Goal: Task Accomplishment & Management: Use online tool/utility

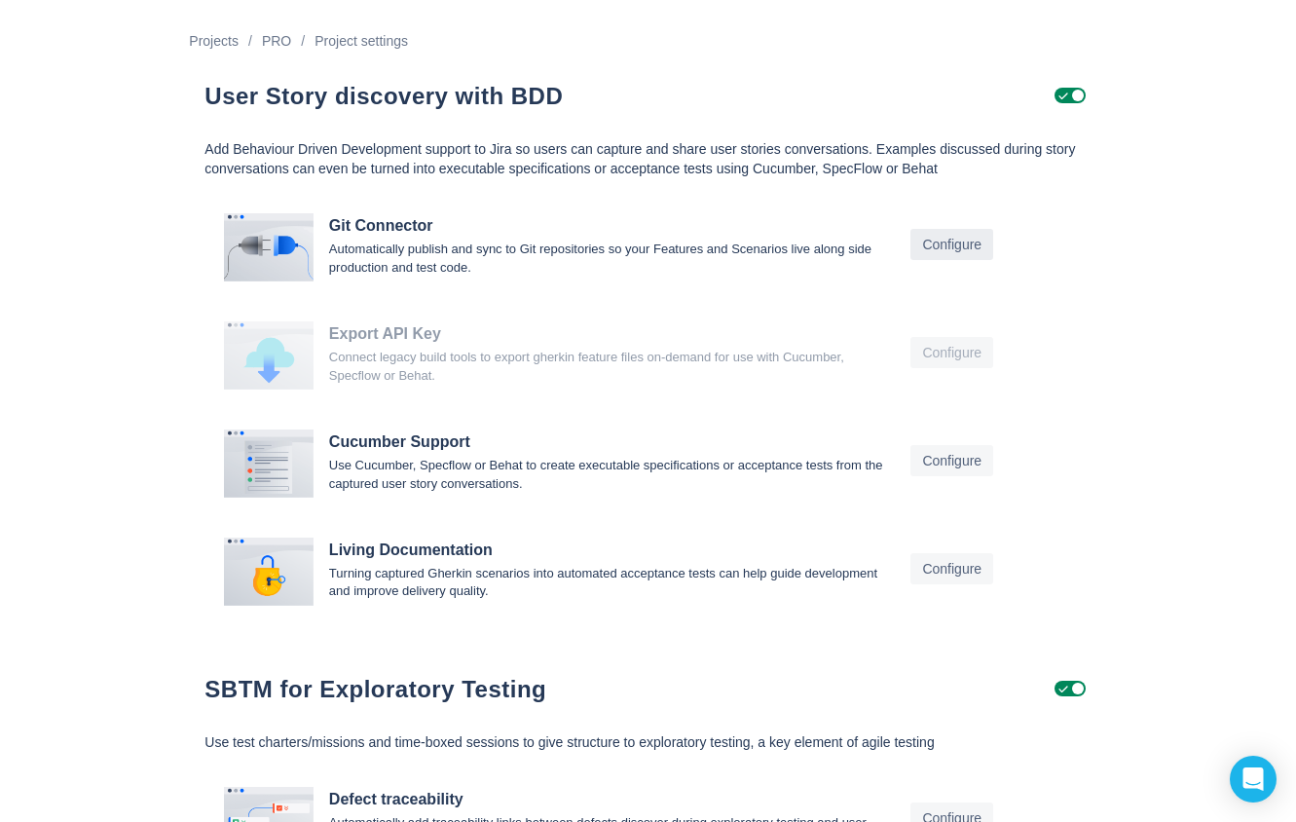
scroll to position [68, 0]
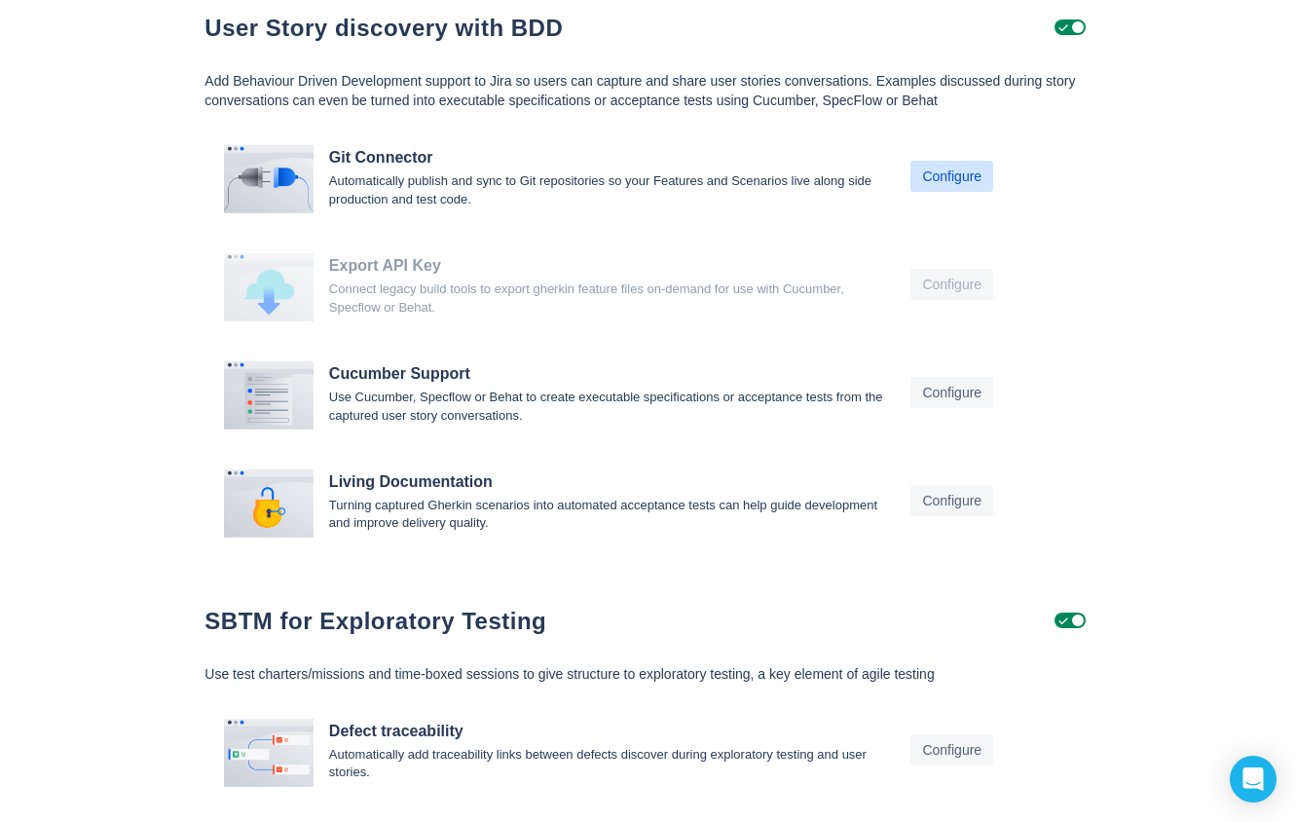
click at [963, 187] on span "Configure" at bounding box center [951, 176] width 59 height 31
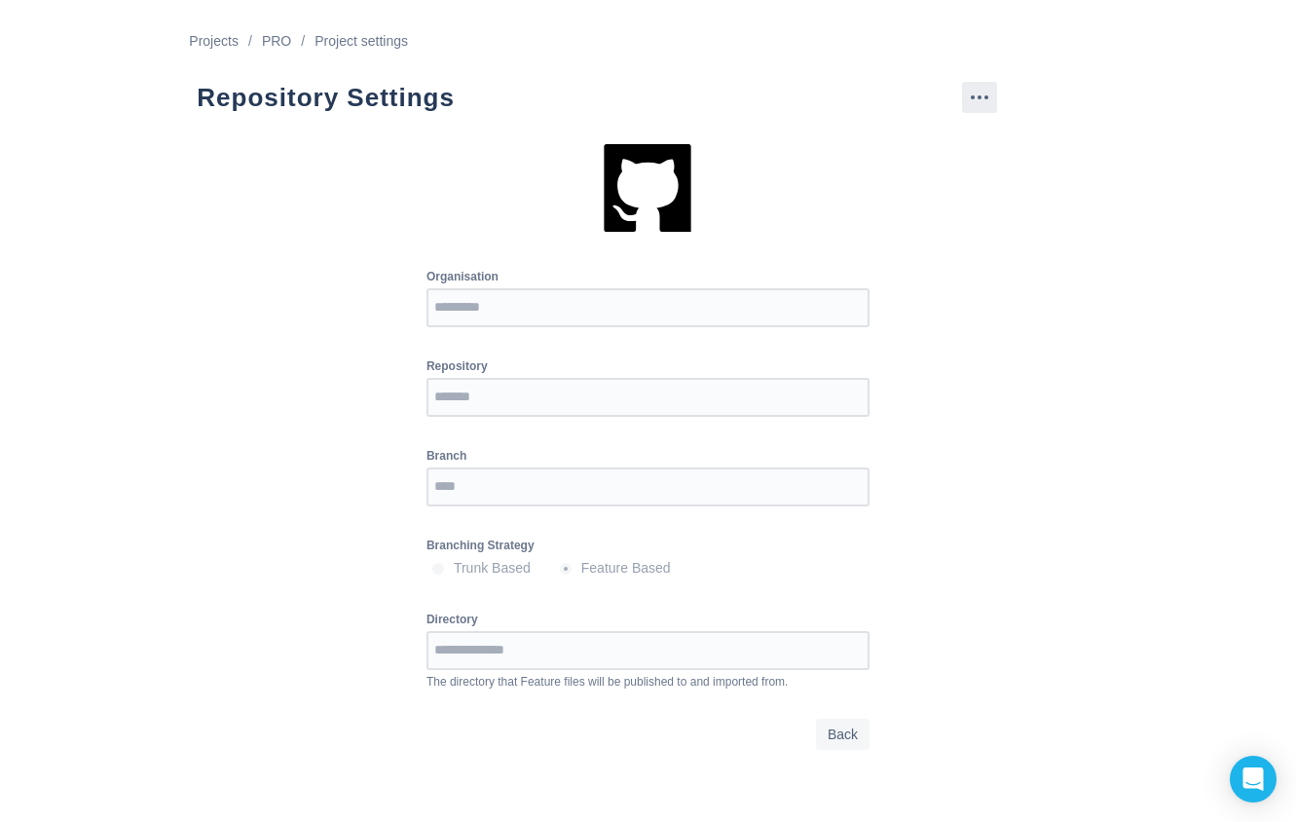
click at [985, 94] on span "more" at bounding box center [979, 97] width 23 height 23
click at [1002, 382] on div "Organisation Repository Branch Branching Strategy Trunk Based Feature Based Dir…" at bounding box center [647, 461] width 933 height 635
click at [842, 742] on span "Back" at bounding box center [842, 733] width 30 height 31
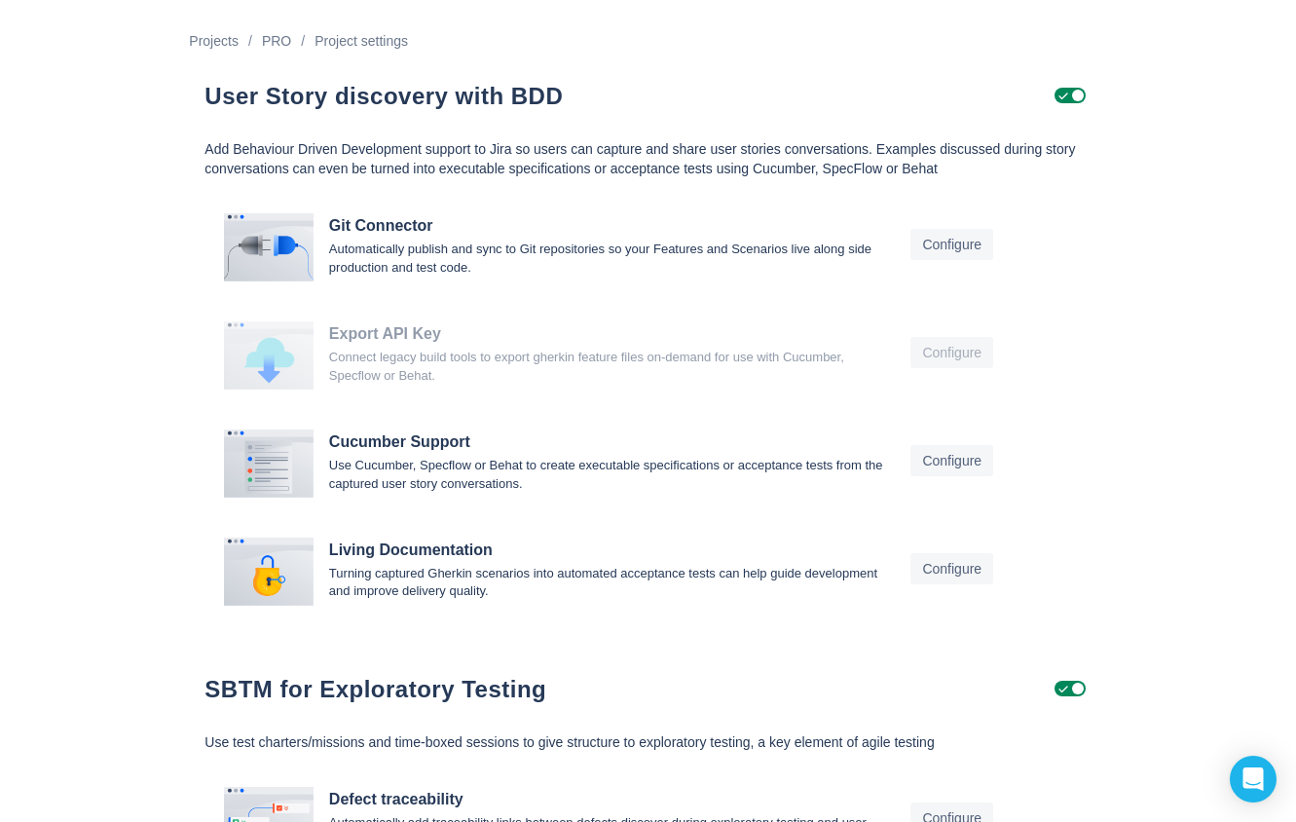
scroll to position [14, 0]
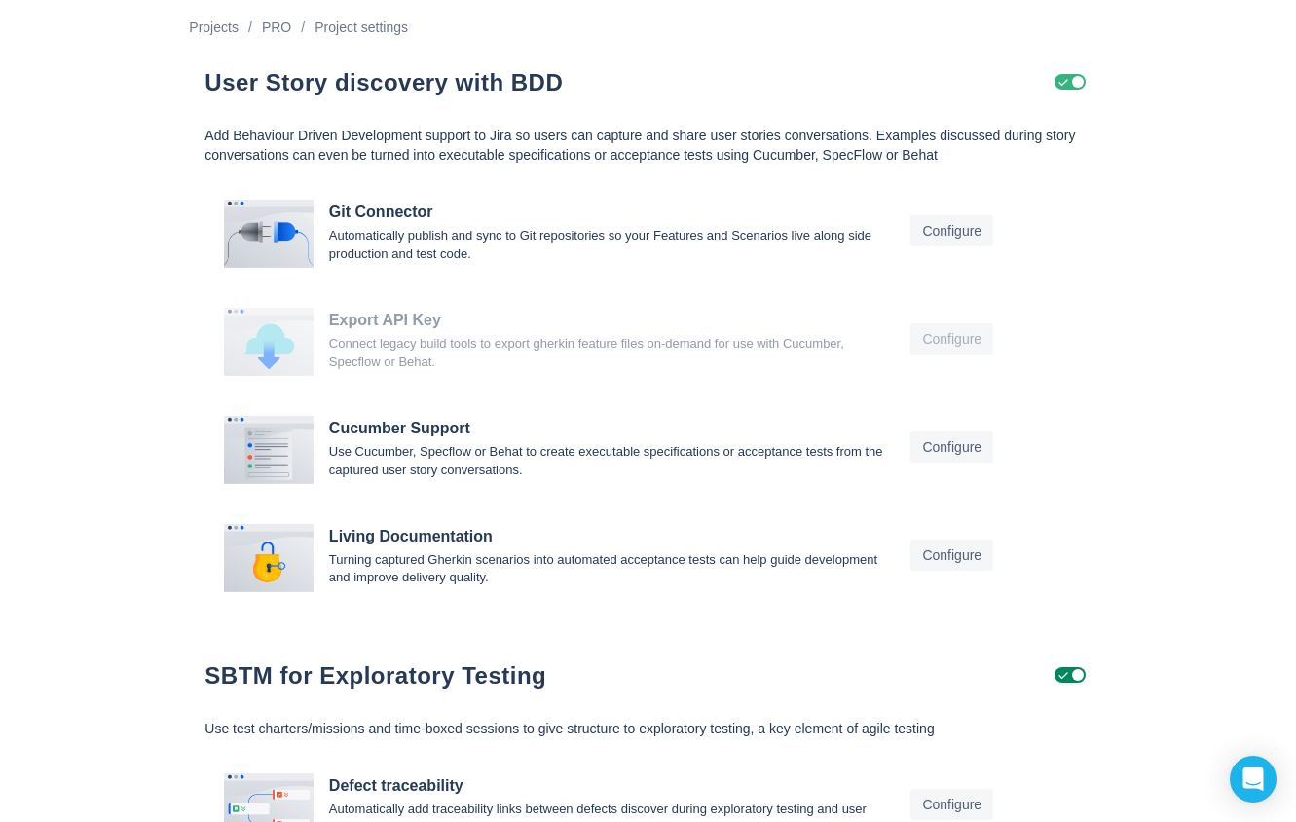
click at [1067, 83] on span "Uncheck" at bounding box center [1063, 82] width 16 height 16
click at [958, 233] on span "Configure" at bounding box center [951, 230] width 59 height 31
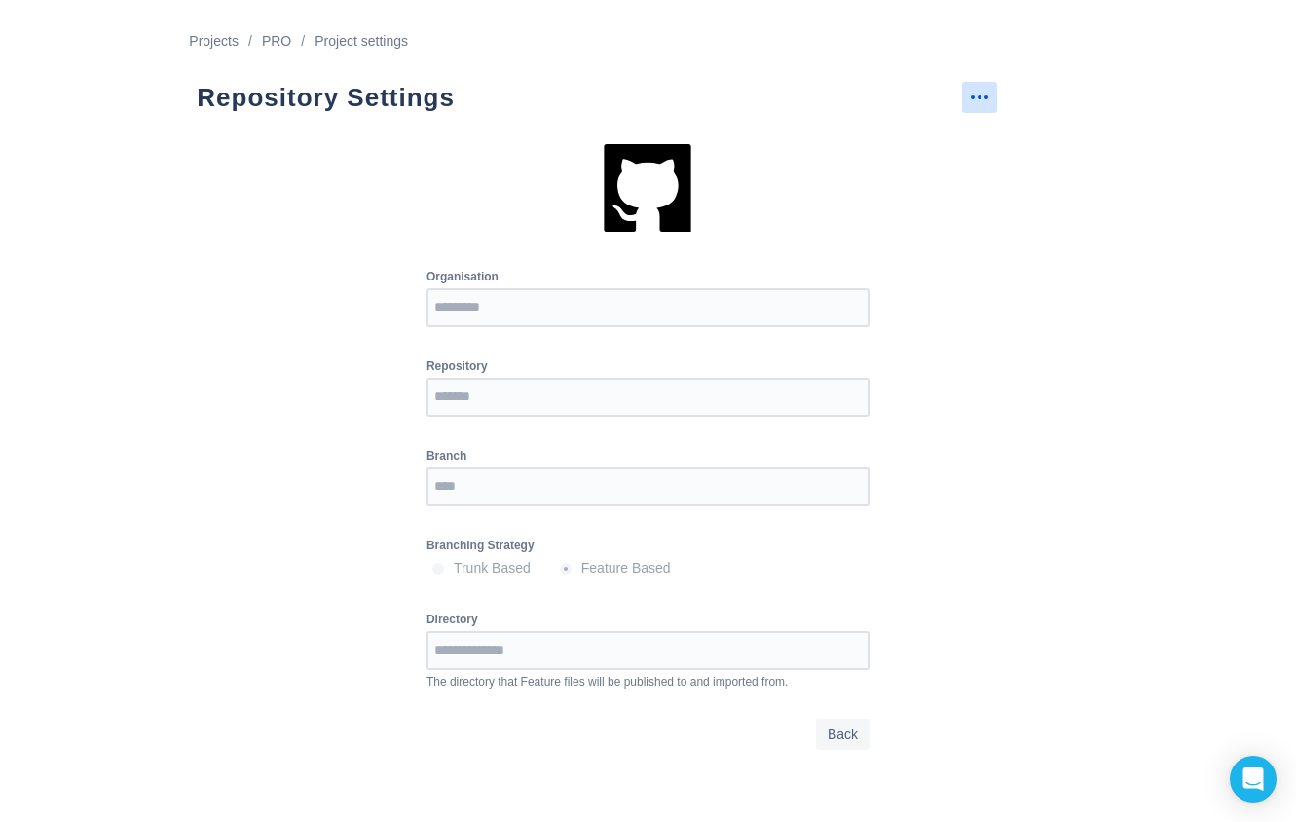
click at [982, 92] on span "more" at bounding box center [979, 97] width 23 height 23
click at [839, 735] on span "Back" at bounding box center [842, 733] width 30 height 31
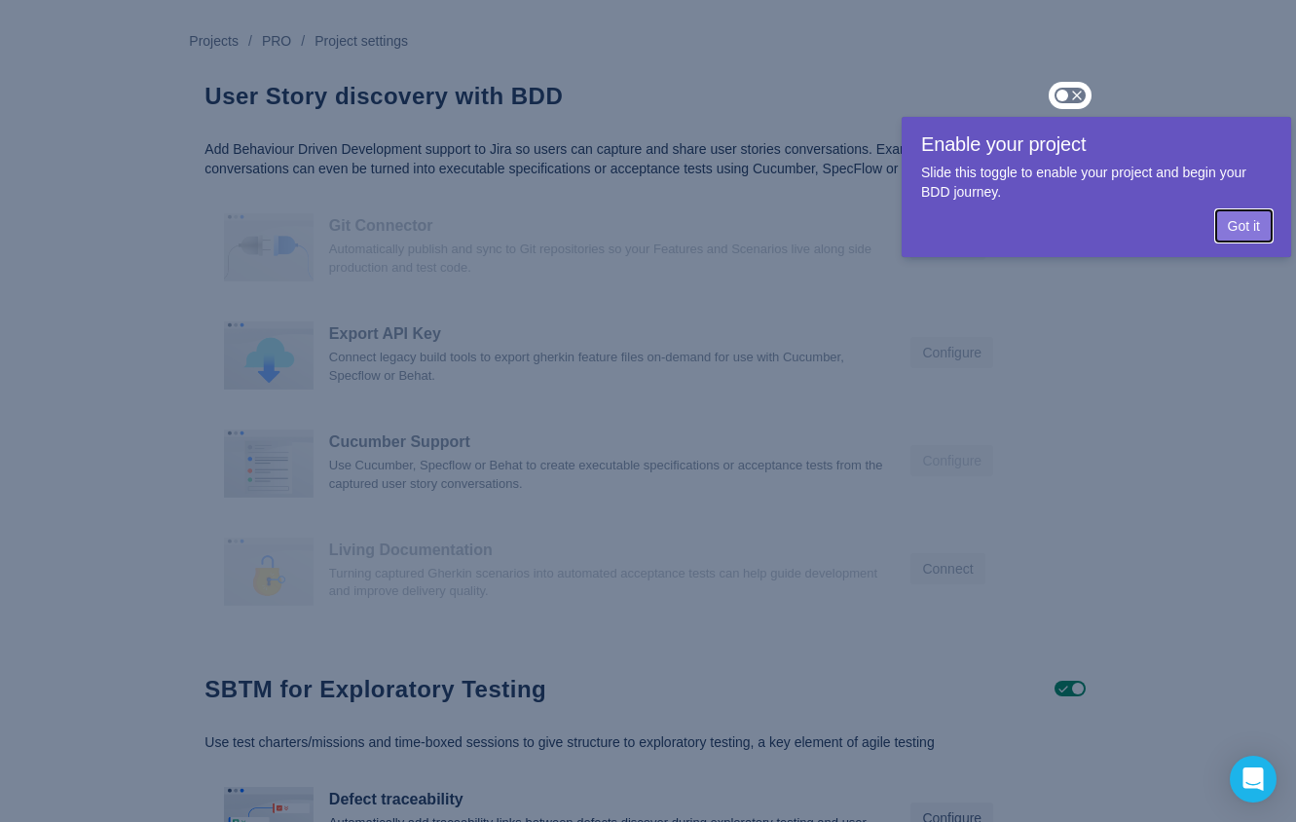
click at [1250, 223] on span "Got it" at bounding box center [1244, 225] width 32 height 31
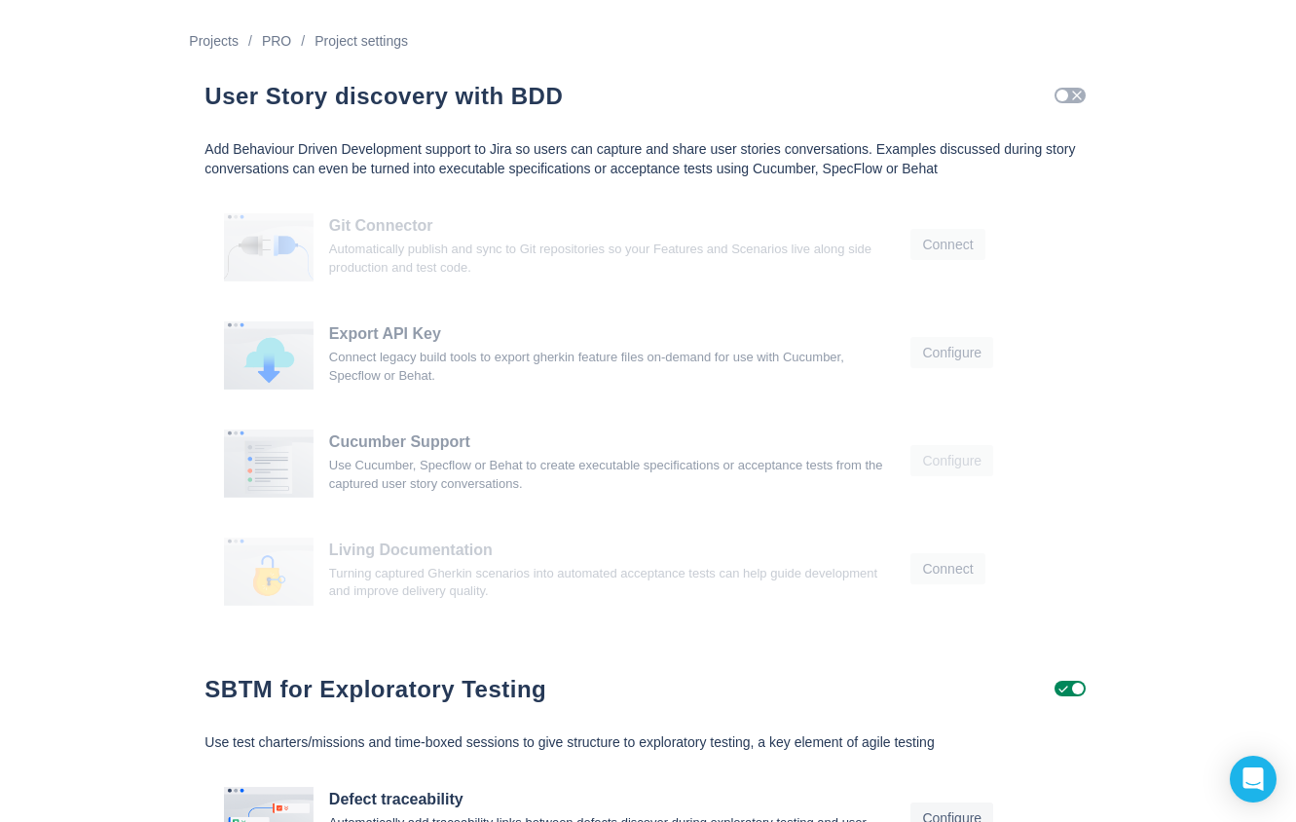
click at [1075, 98] on span "Check" at bounding box center [1077, 96] width 16 height 16
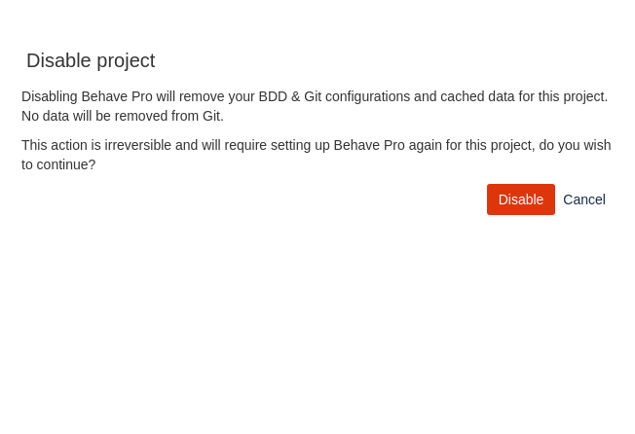
scroll to position [434, 635]
click at [530, 205] on span "Disable" at bounding box center [521, 199] width 46 height 31
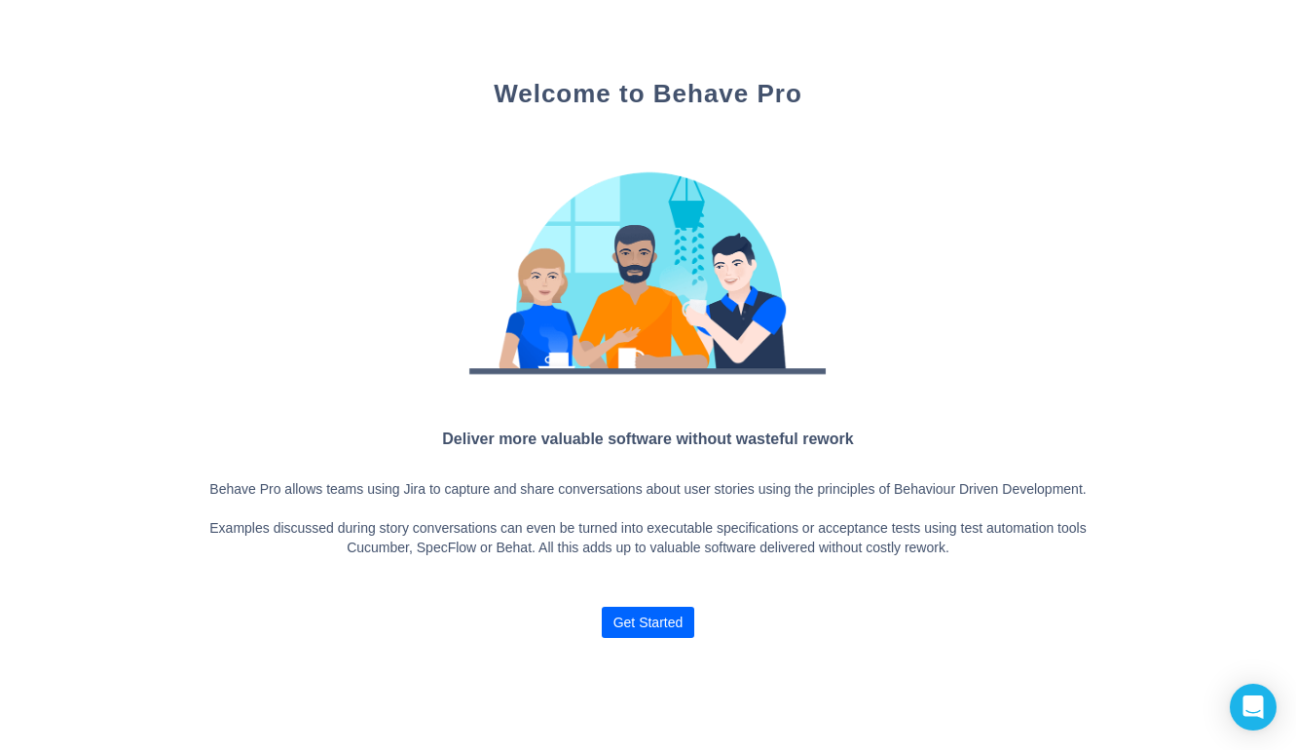
click at [639, 638] on span "Get Started" at bounding box center [648, 621] width 70 height 31
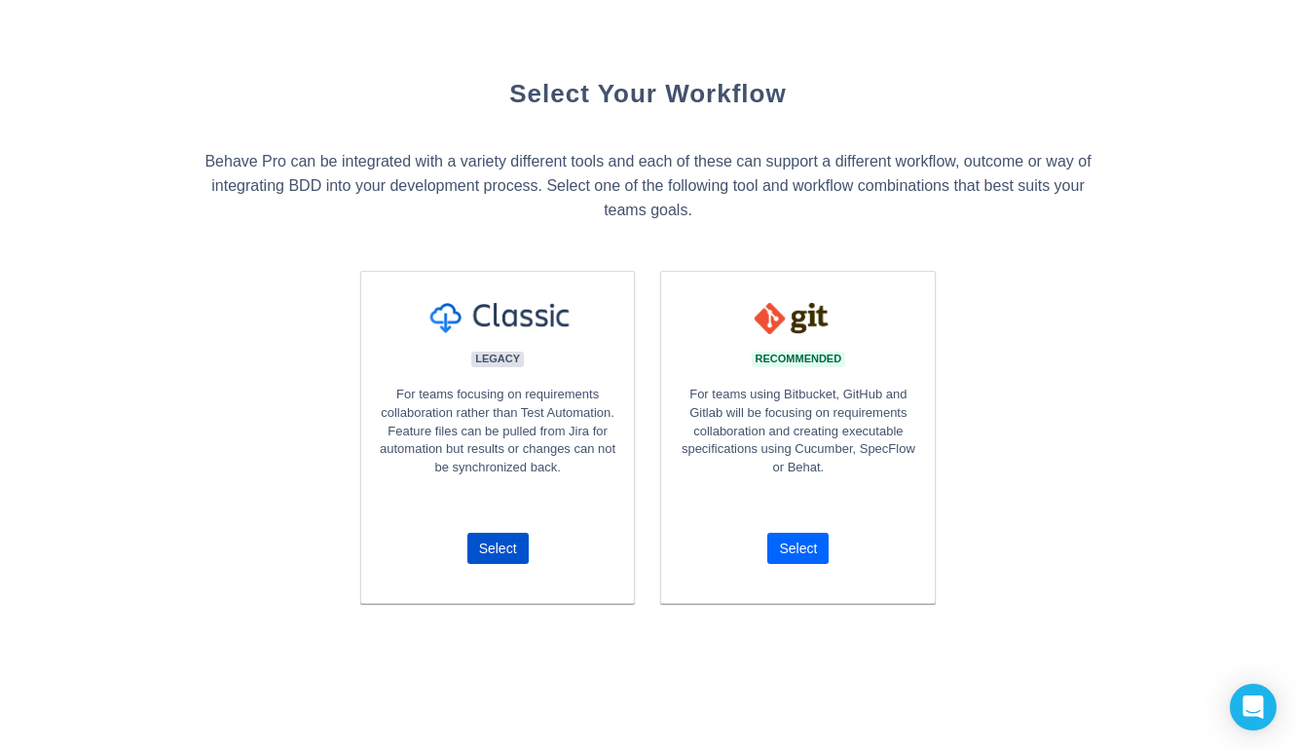
click at [805, 550] on span "Select" at bounding box center [798, 548] width 38 height 31
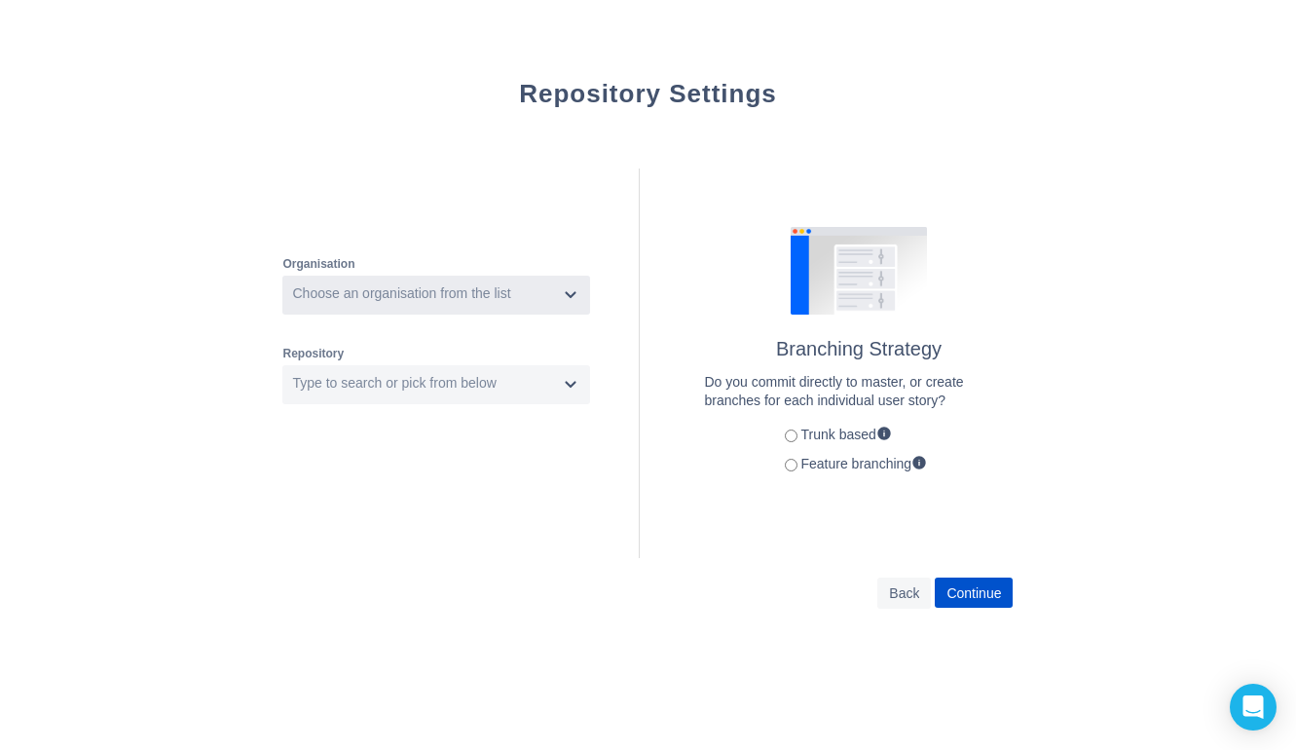
click at [526, 300] on div "Choose an organisation from the list" at bounding box center [420, 294] width 273 height 31
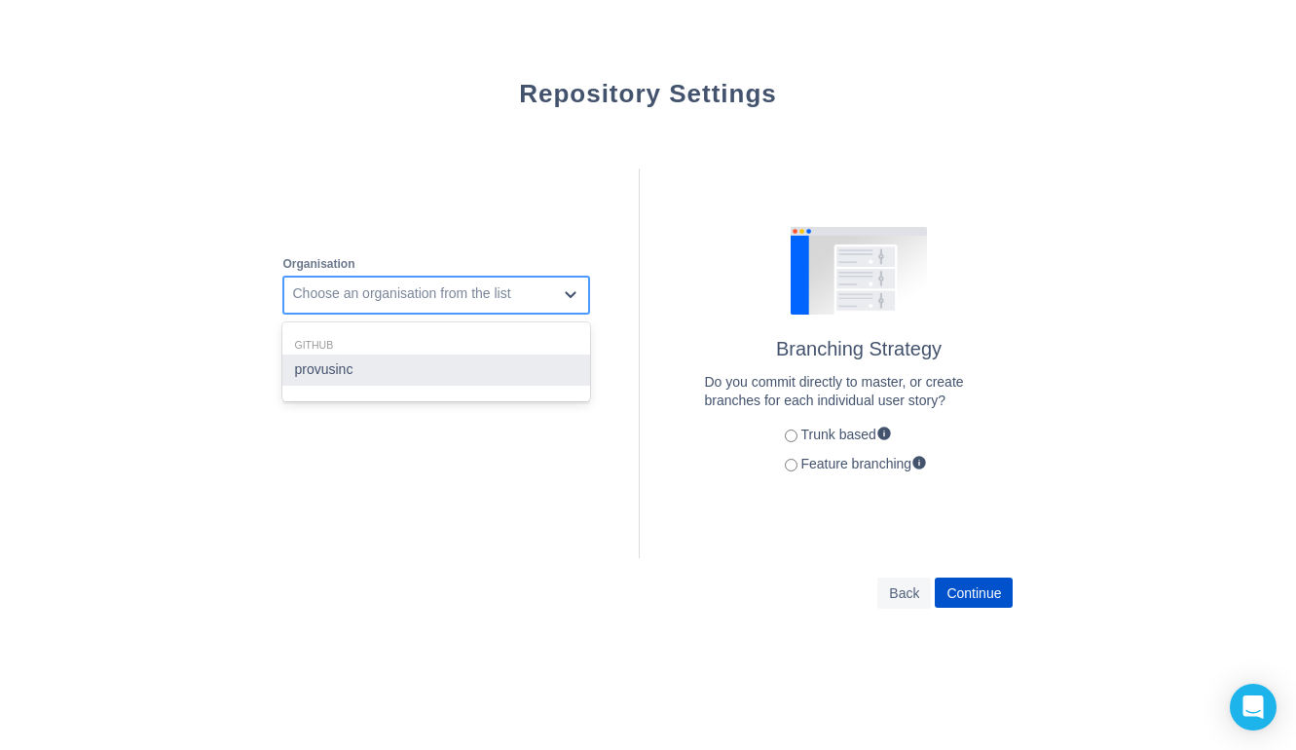
click at [467, 370] on div "provusinc" at bounding box center [436, 369] width 308 height 31
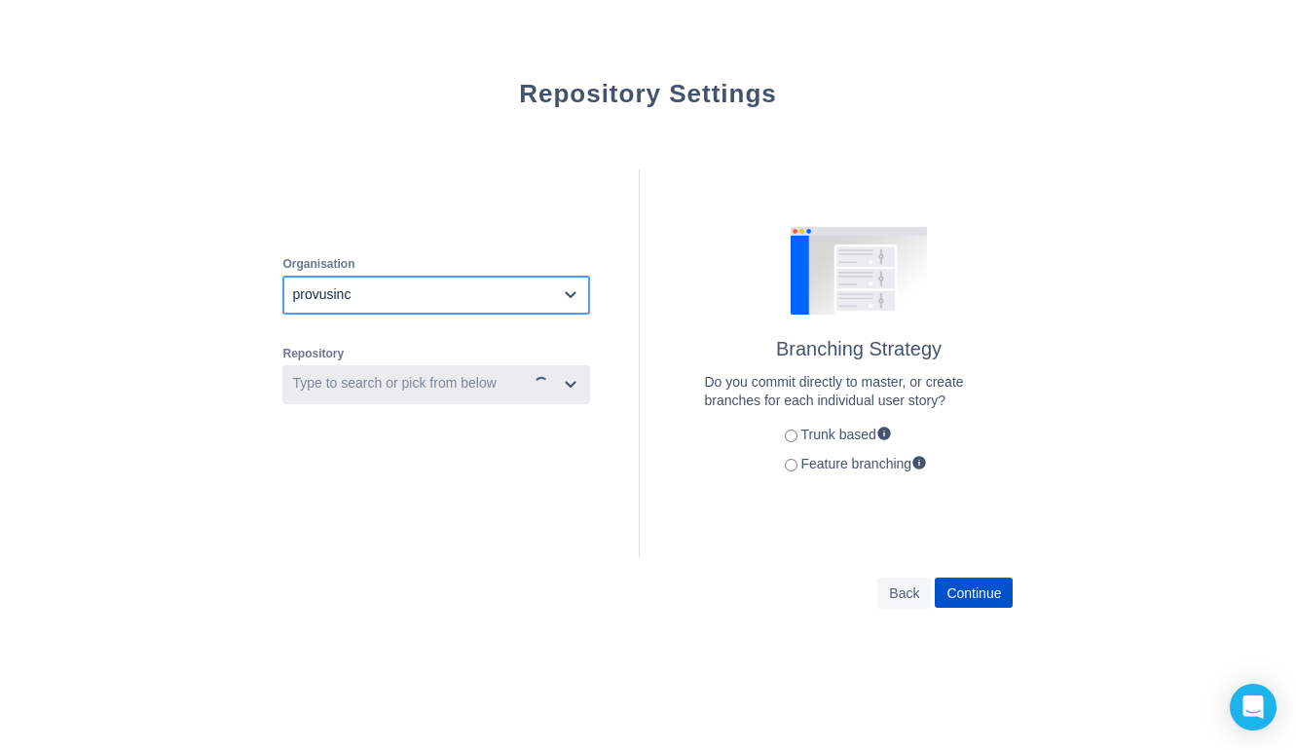
click at [442, 382] on div "Type to search or pick from below" at bounding box center [393, 383] width 203 height 19
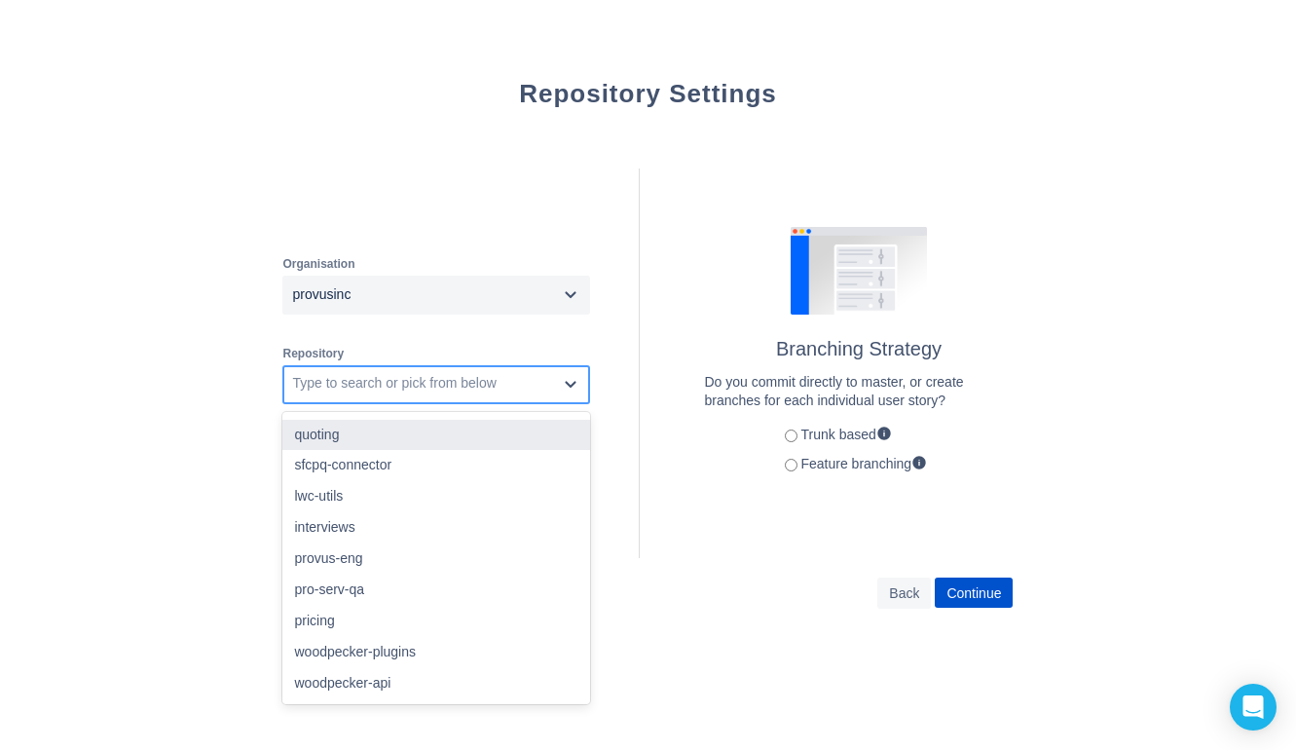
click at [425, 431] on div "quoting" at bounding box center [436, 435] width 308 height 31
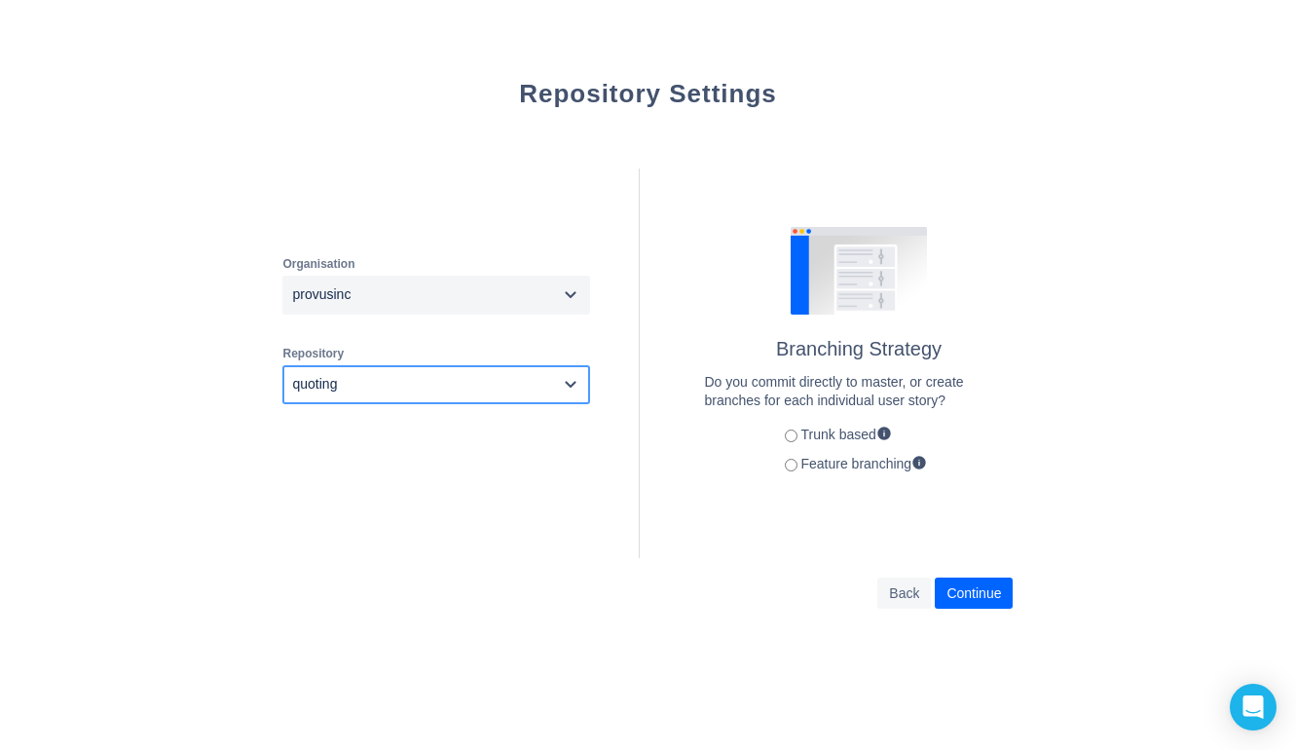
click at [987, 583] on span "Continue" at bounding box center [973, 592] width 55 height 31
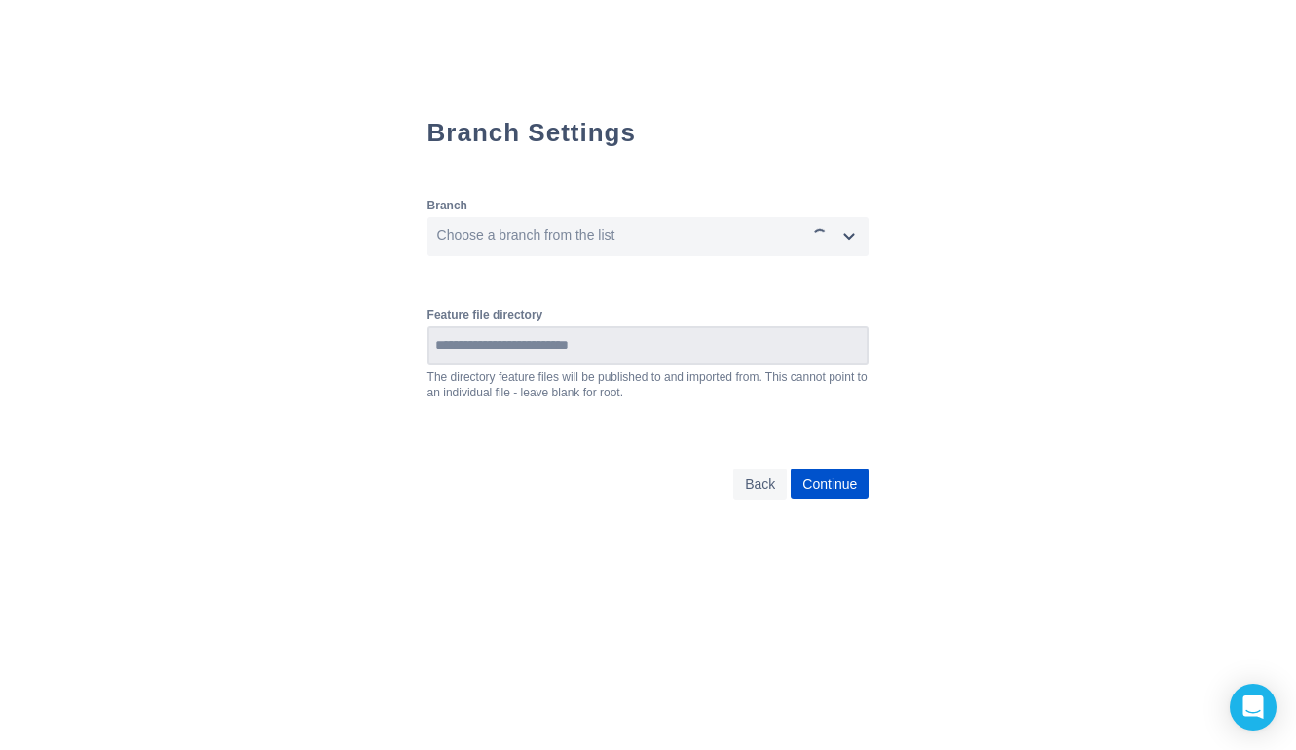
click at [672, 354] on input at bounding box center [648, 345] width 438 height 35
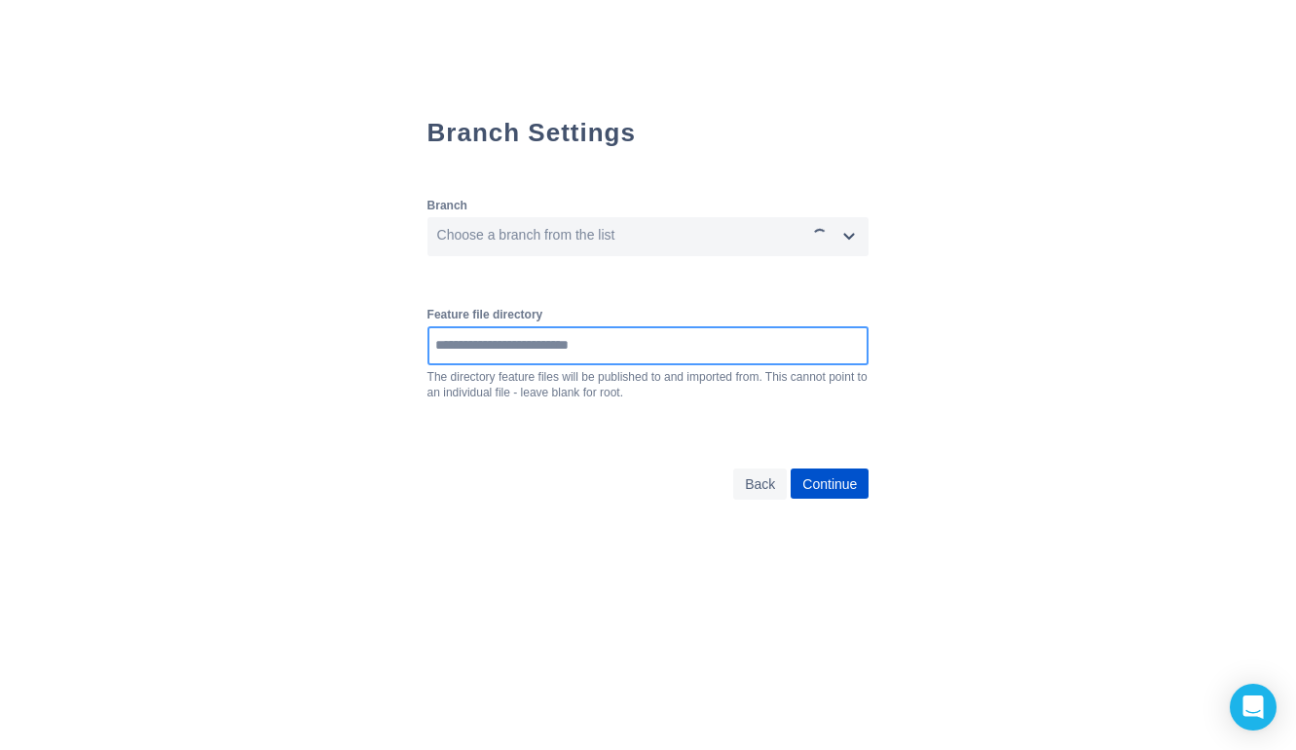
click at [672, 354] on input at bounding box center [648, 345] width 438 height 35
click at [633, 239] on div "Choose a branch from the list" at bounding box center [617, 236] width 376 height 31
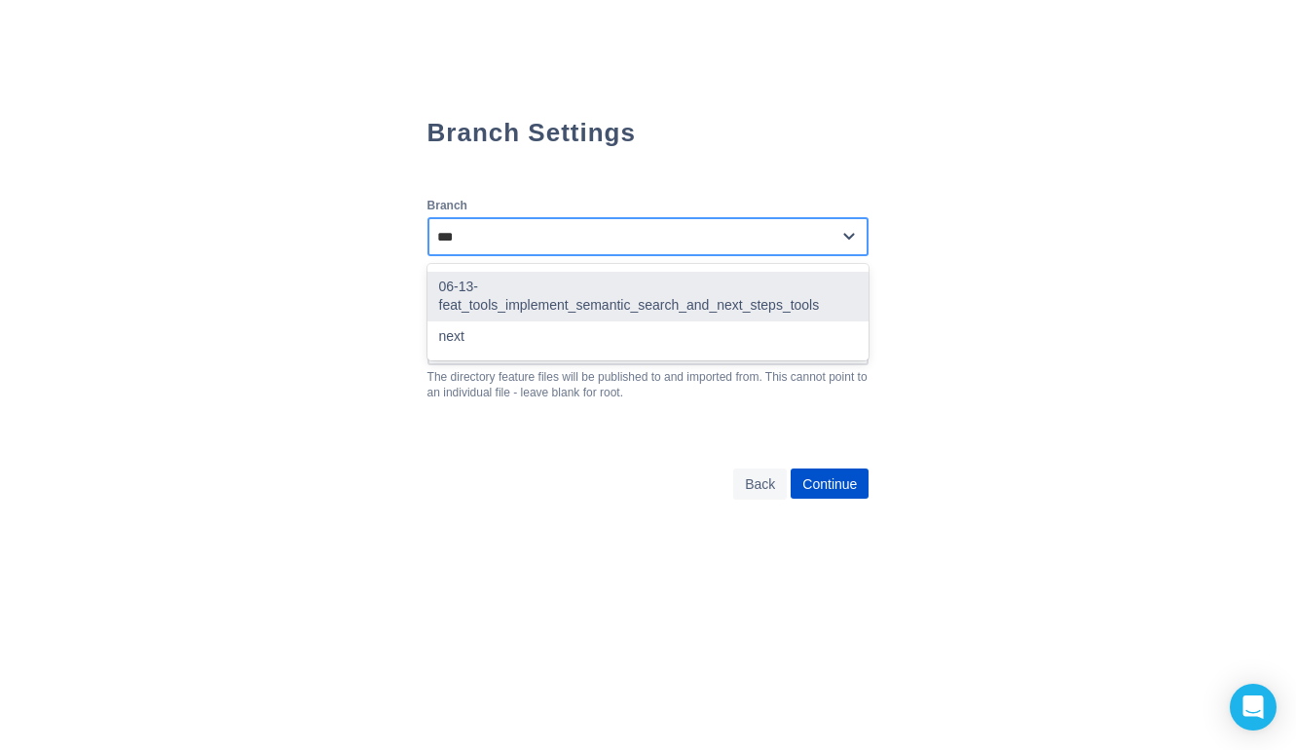
type input "****"
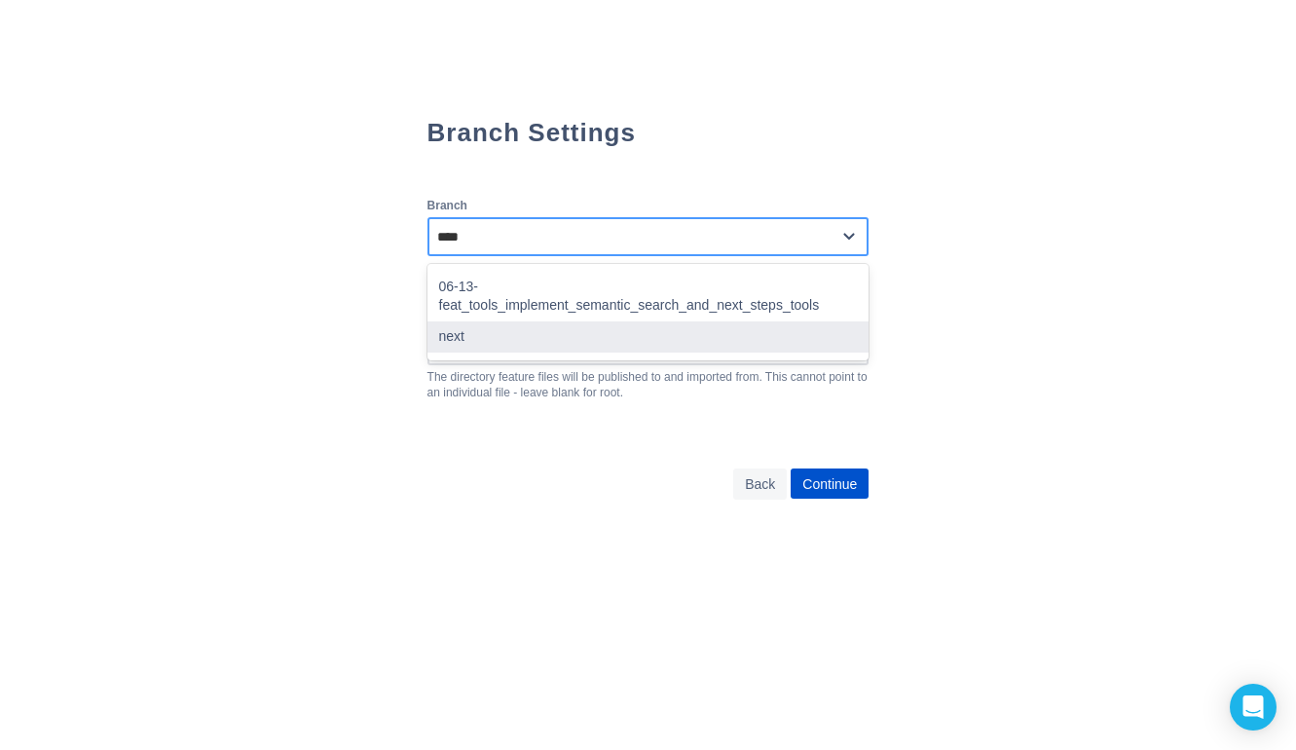
click at [560, 323] on div "next" at bounding box center [648, 336] width 442 height 31
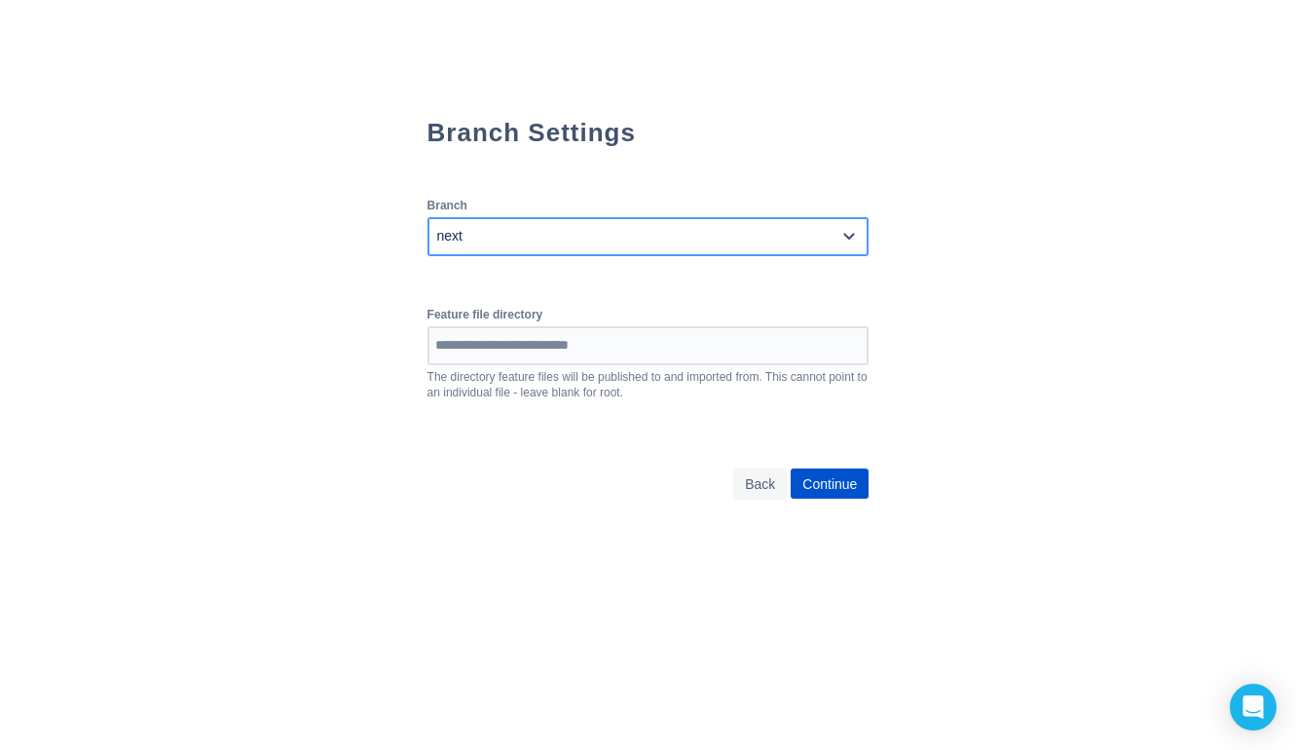
click at [536, 484] on div "Back Continue" at bounding box center [648, 483] width 442 height 31
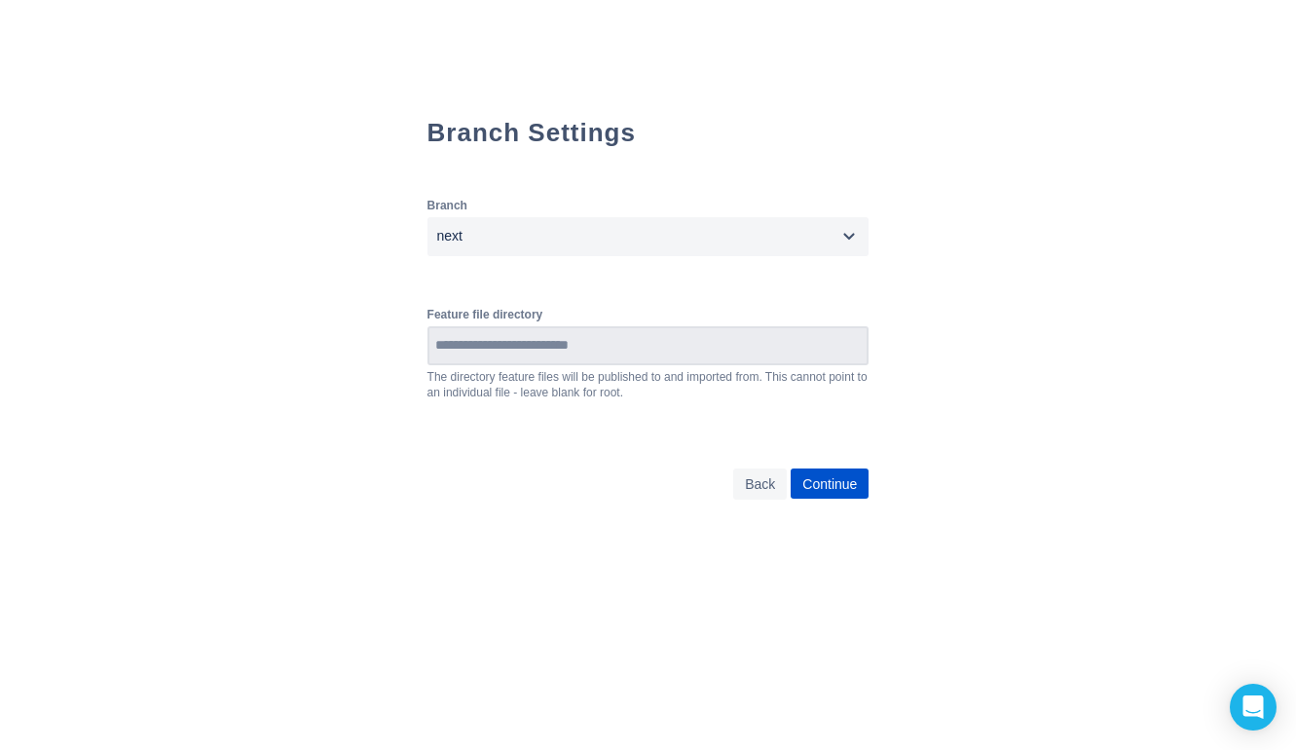
click at [613, 348] on input at bounding box center [648, 345] width 438 height 35
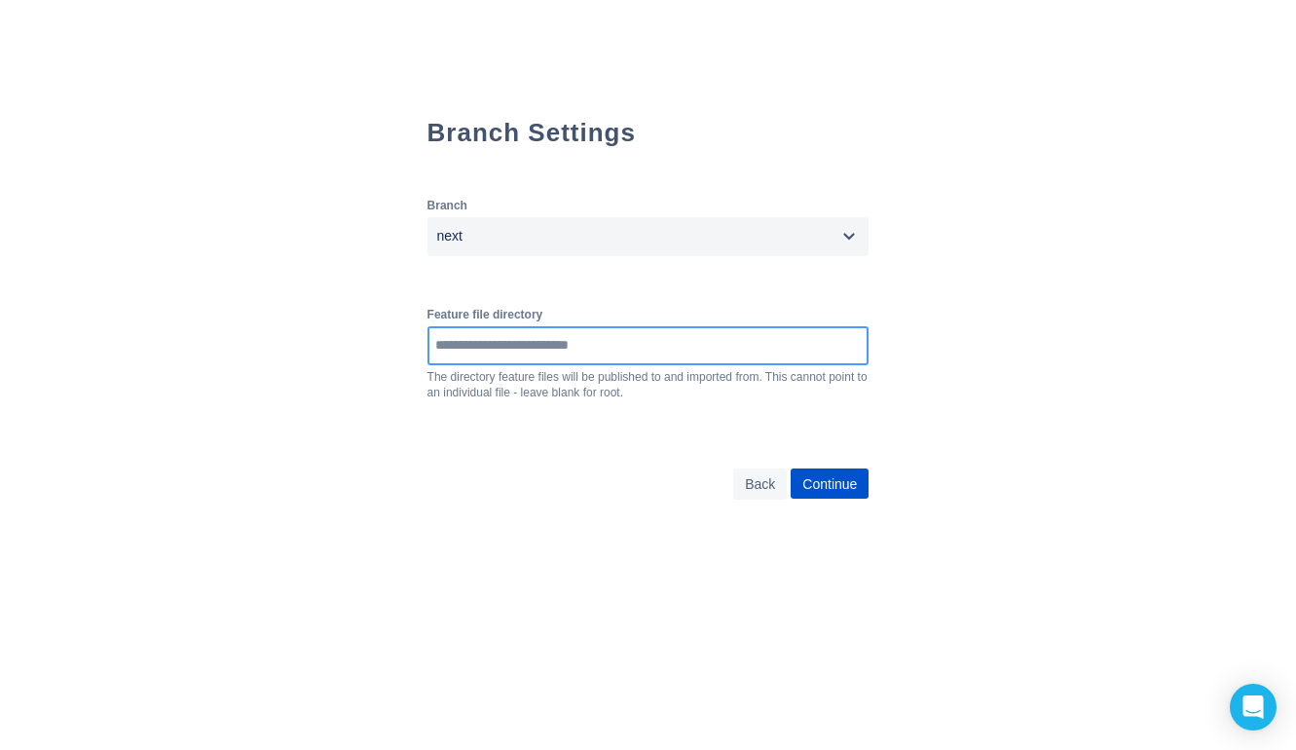
click at [613, 348] on input at bounding box center [648, 345] width 438 height 35
paste input "*********"
type input "*********"
click at [482, 361] on input at bounding box center [648, 345] width 438 height 35
paste input "**********"
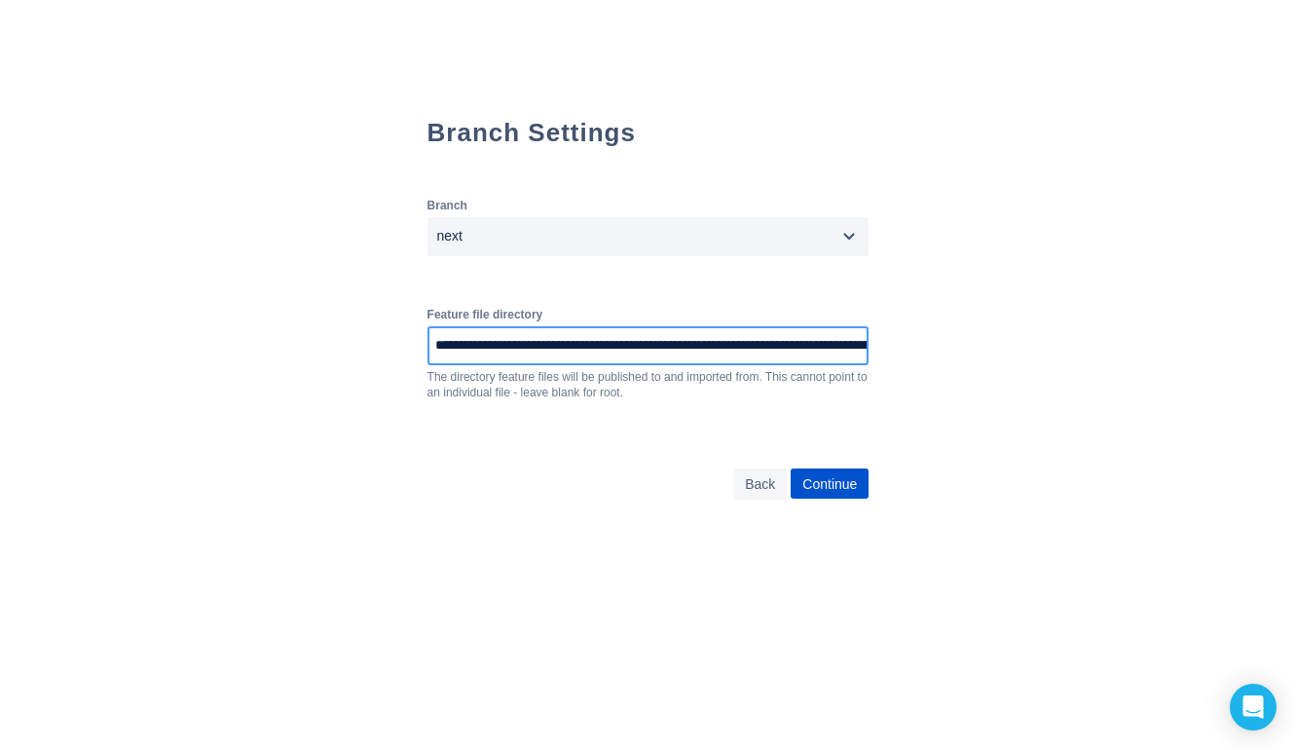
scroll to position [0, 172]
drag, startPoint x: 653, startPoint y: 346, endPoint x: 912, endPoint y: 340, distance: 259.0
click at [913, 342] on div "**********" at bounding box center [648, 264] width 702 height 529
type input "**********"
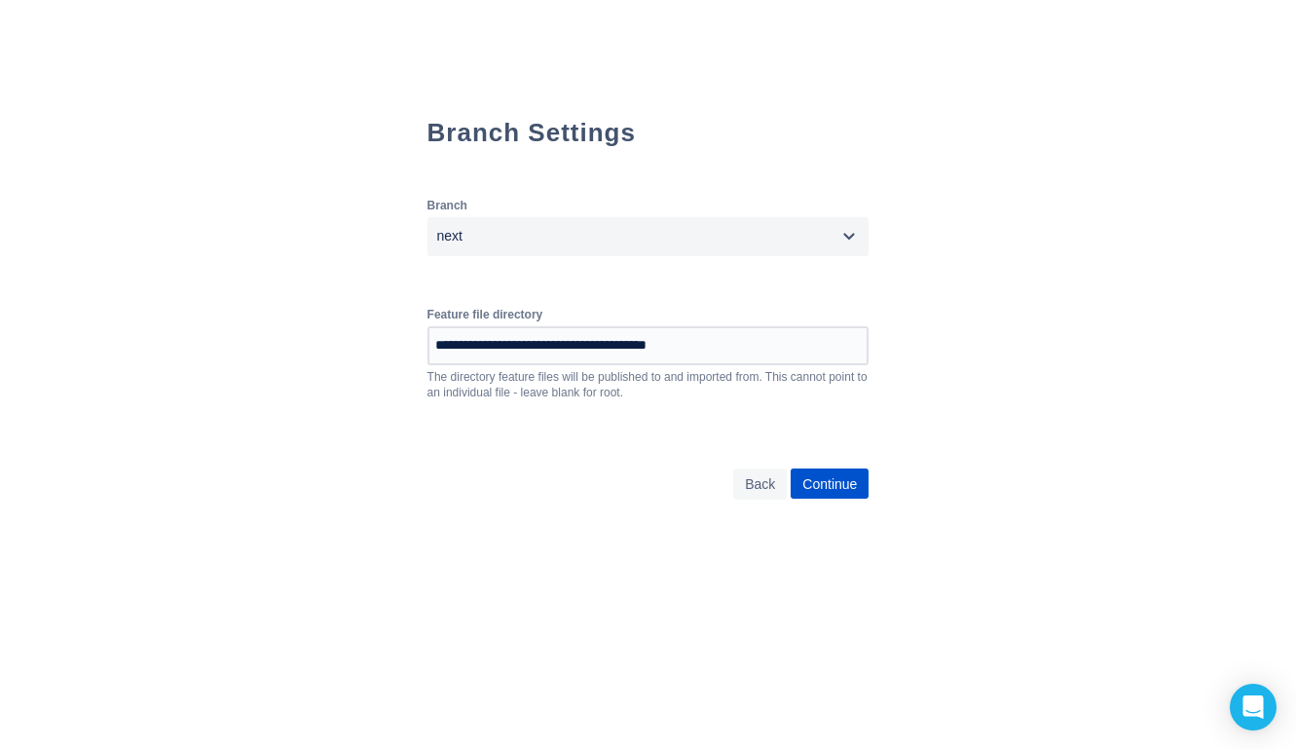
click at [674, 480] on div "Back Continue" at bounding box center [648, 483] width 442 height 31
click at [857, 489] on span "Continue" at bounding box center [829, 483] width 55 height 31
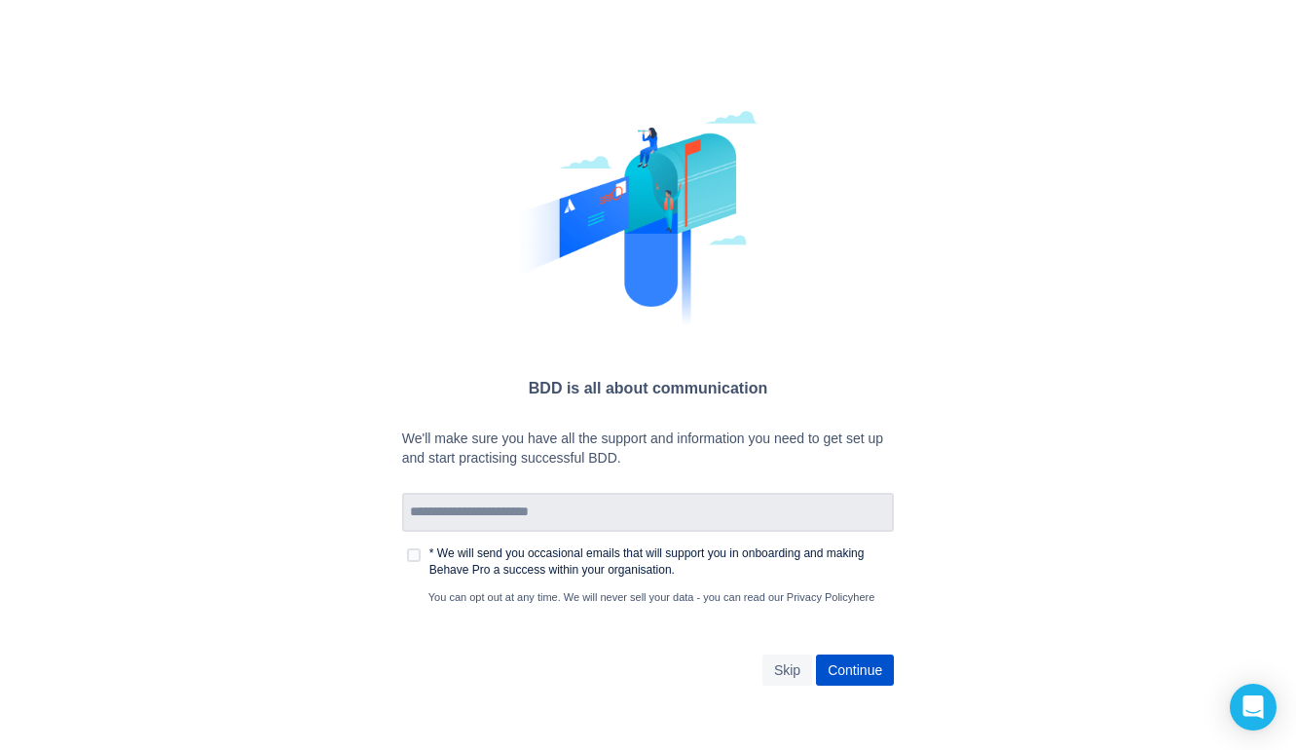
click at [654, 526] on input at bounding box center [648, 512] width 488 height 35
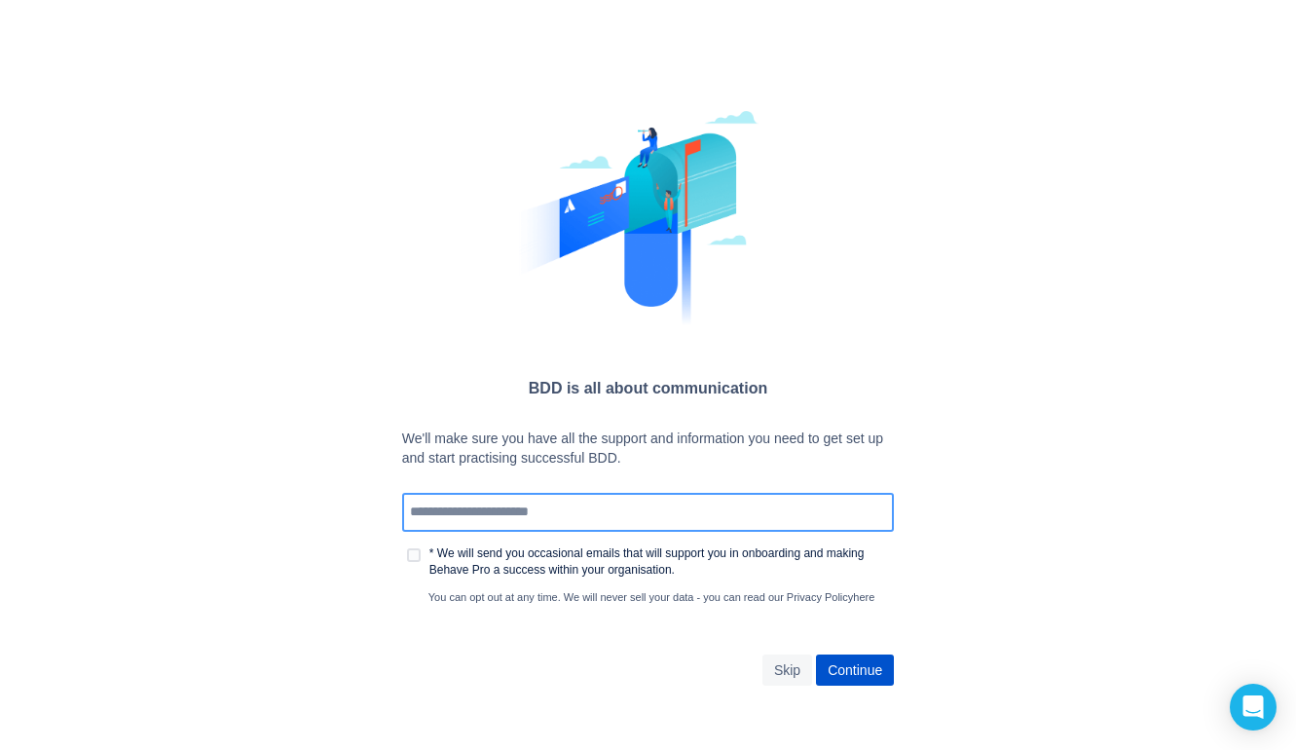
type input "*"
click at [425, 643] on div "We'll make sure you have all the support and information you need to get set up…" at bounding box center [648, 557] width 492 height 256
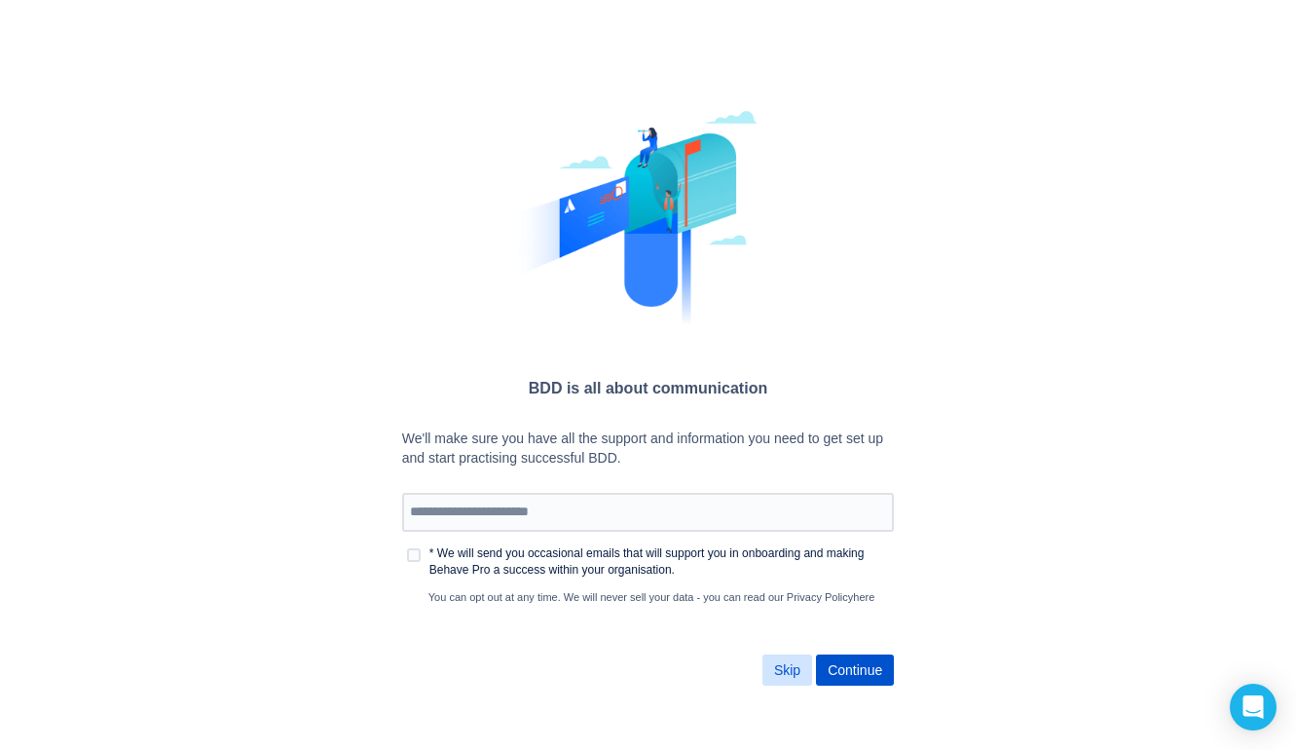
click at [800, 667] on span "Skip" at bounding box center [787, 669] width 26 height 31
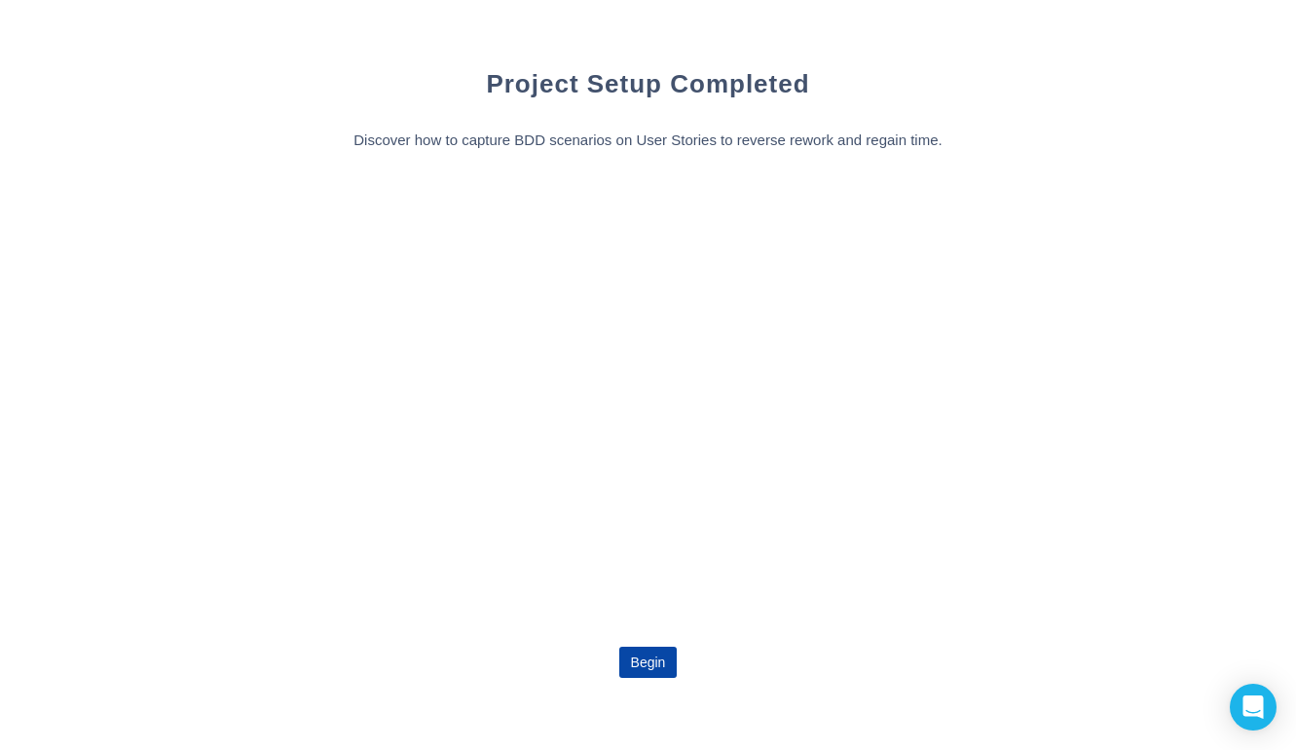
click at [664, 664] on span "Begin" at bounding box center [648, 661] width 35 height 31
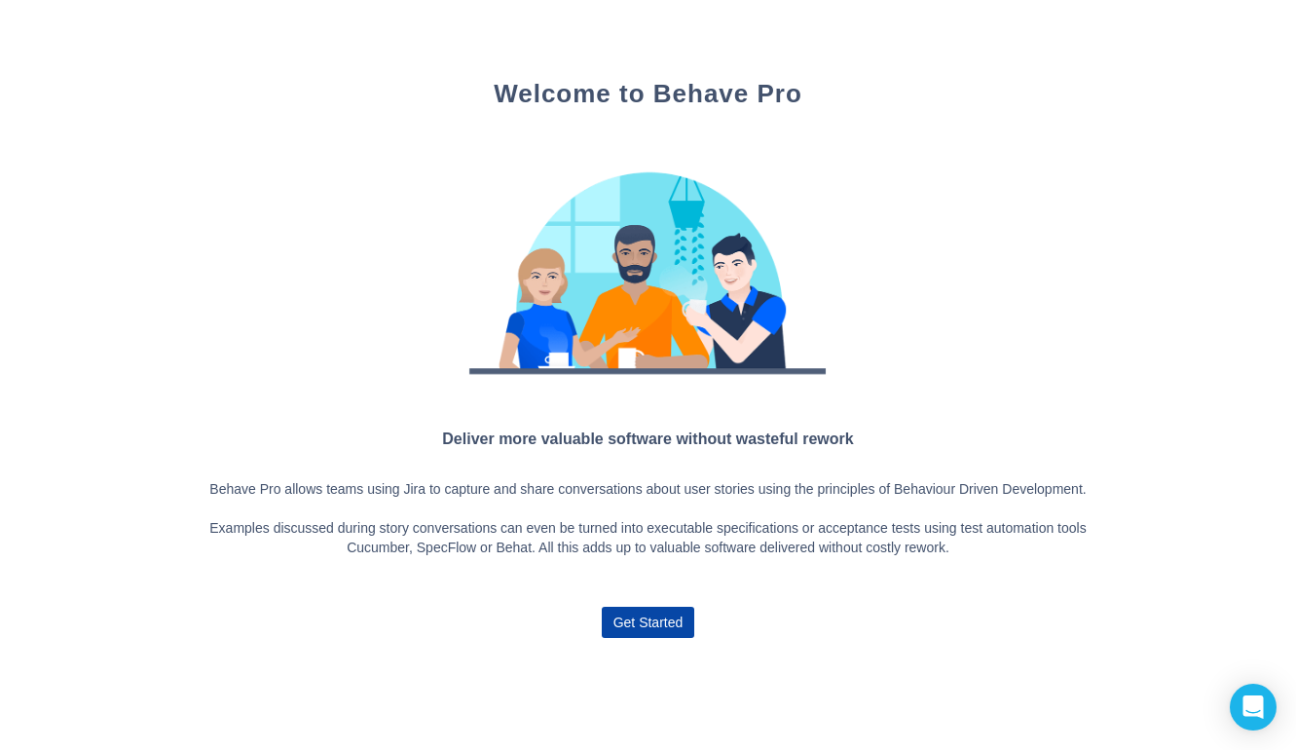
click at [642, 635] on span "Get Started" at bounding box center [648, 621] width 70 height 31
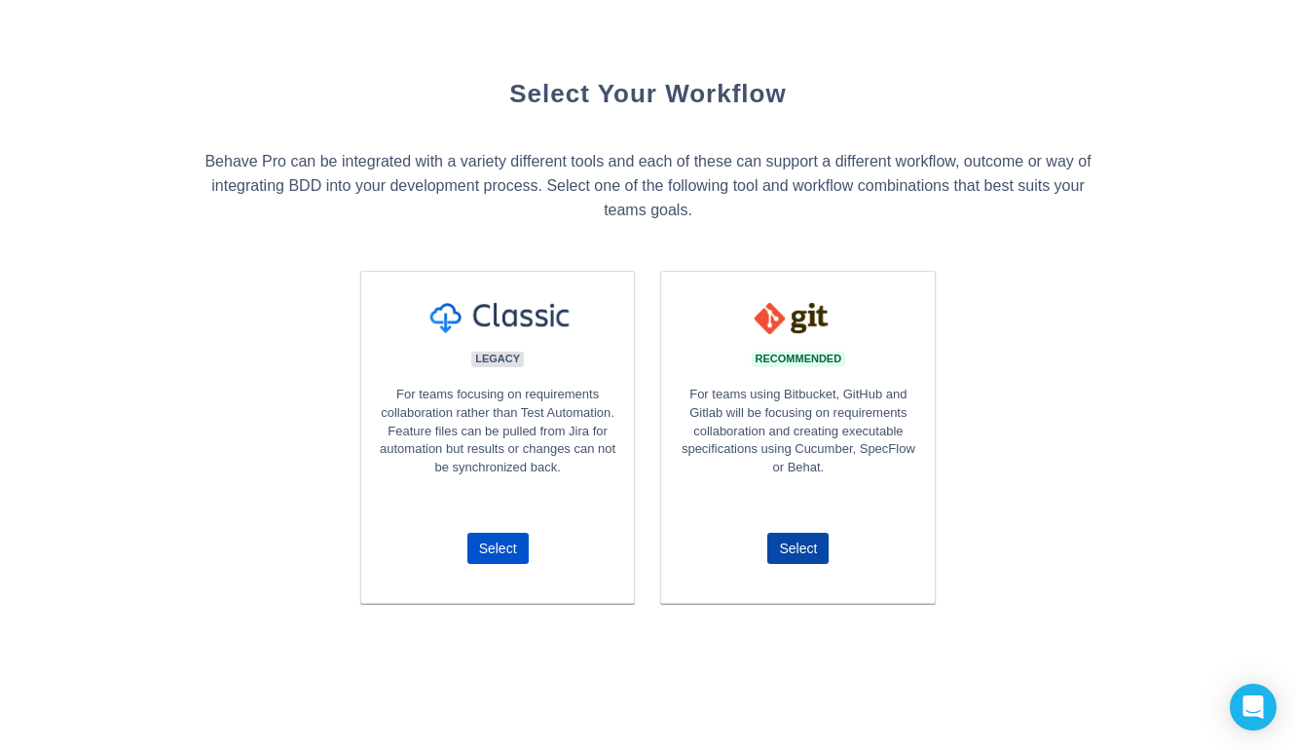
click at [779, 546] on span "Select" at bounding box center [798, 548] width 38 height 31
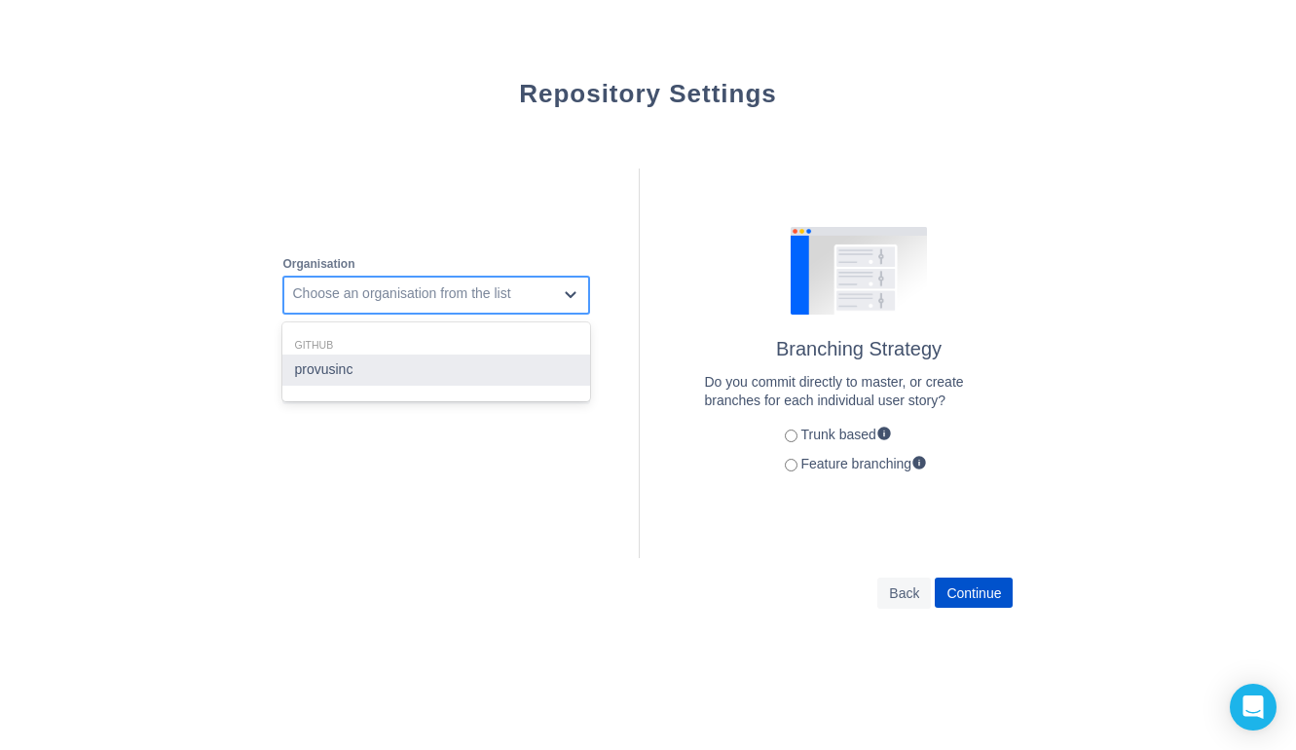
click at [501, 286] on div "Choose an organisation from the list" at bounding box center [401, 293] width 218 height 19
click at [439, 366] on div "provusinc" at bounding box center [436, 369] width 308 height 31
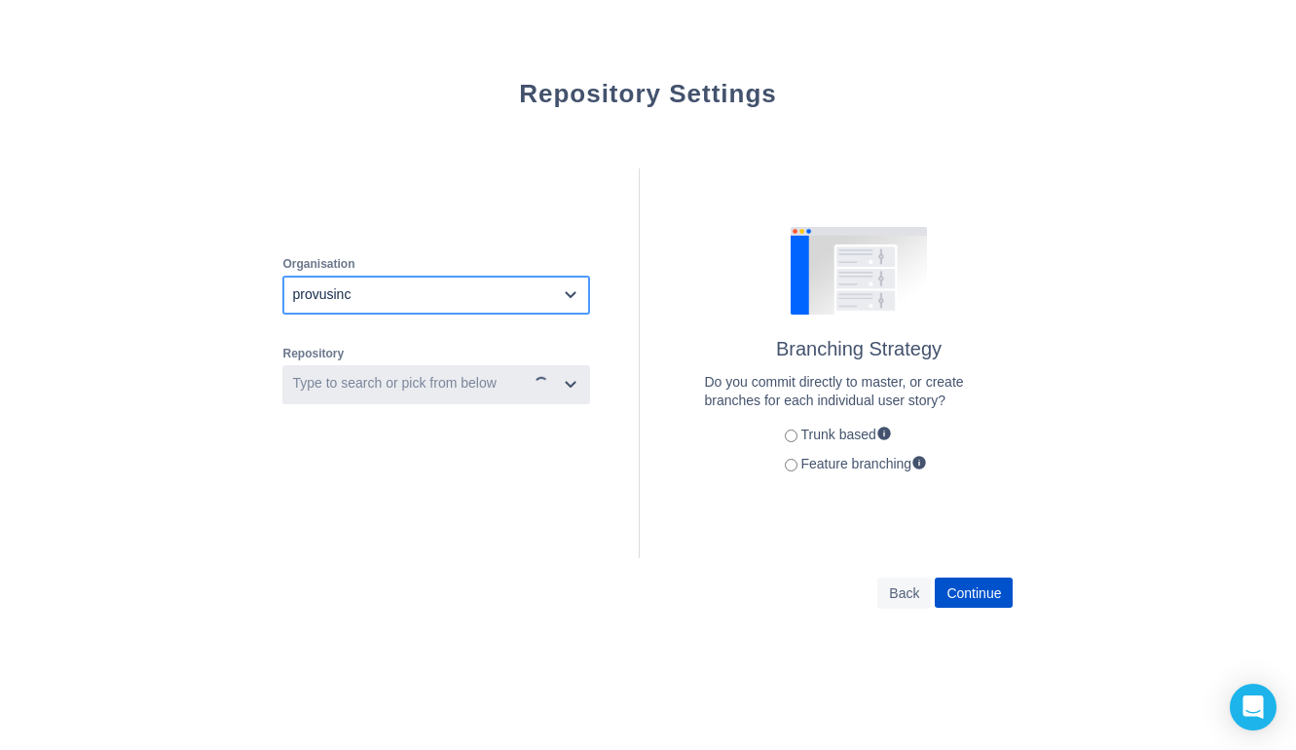
click at [400, 388] on div "Type to search or pick from below" at bounding box center [393, 383] width 203 height 19
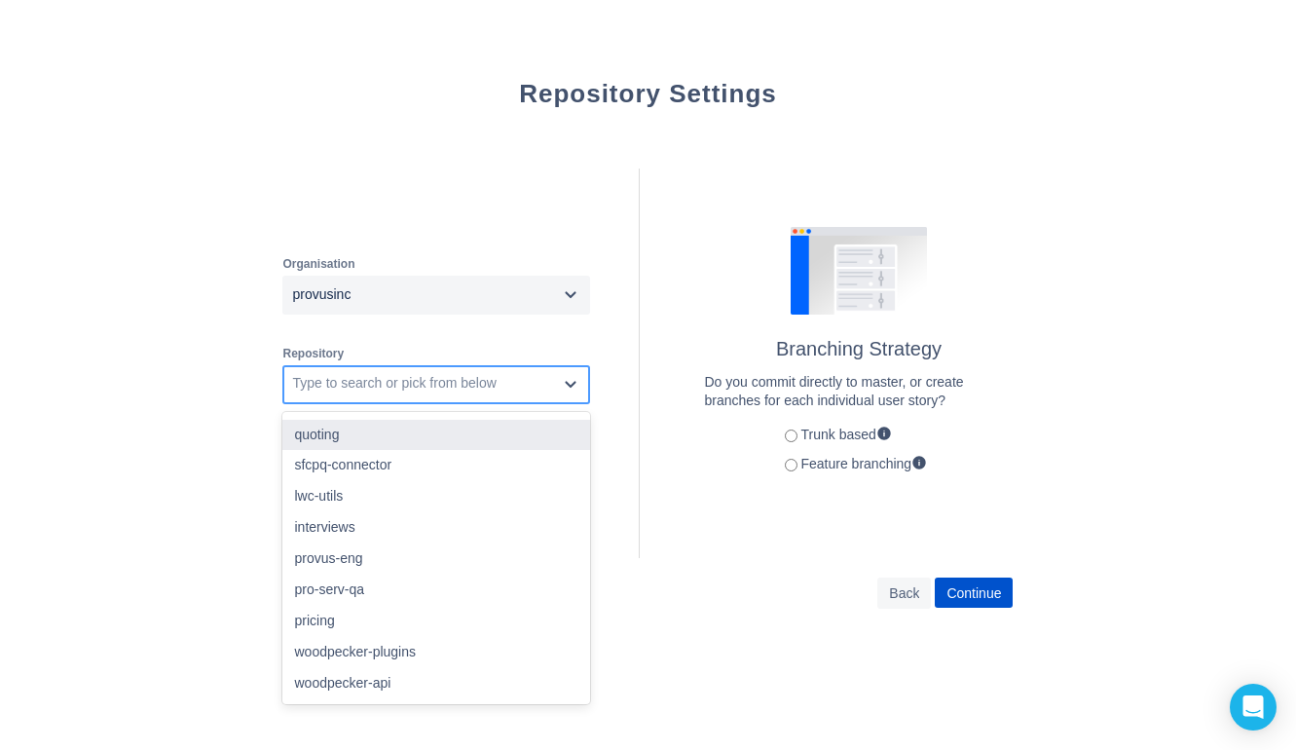
click at [358, 436] on div "quoting" at bounding box center [436, 435] width 308 height 31
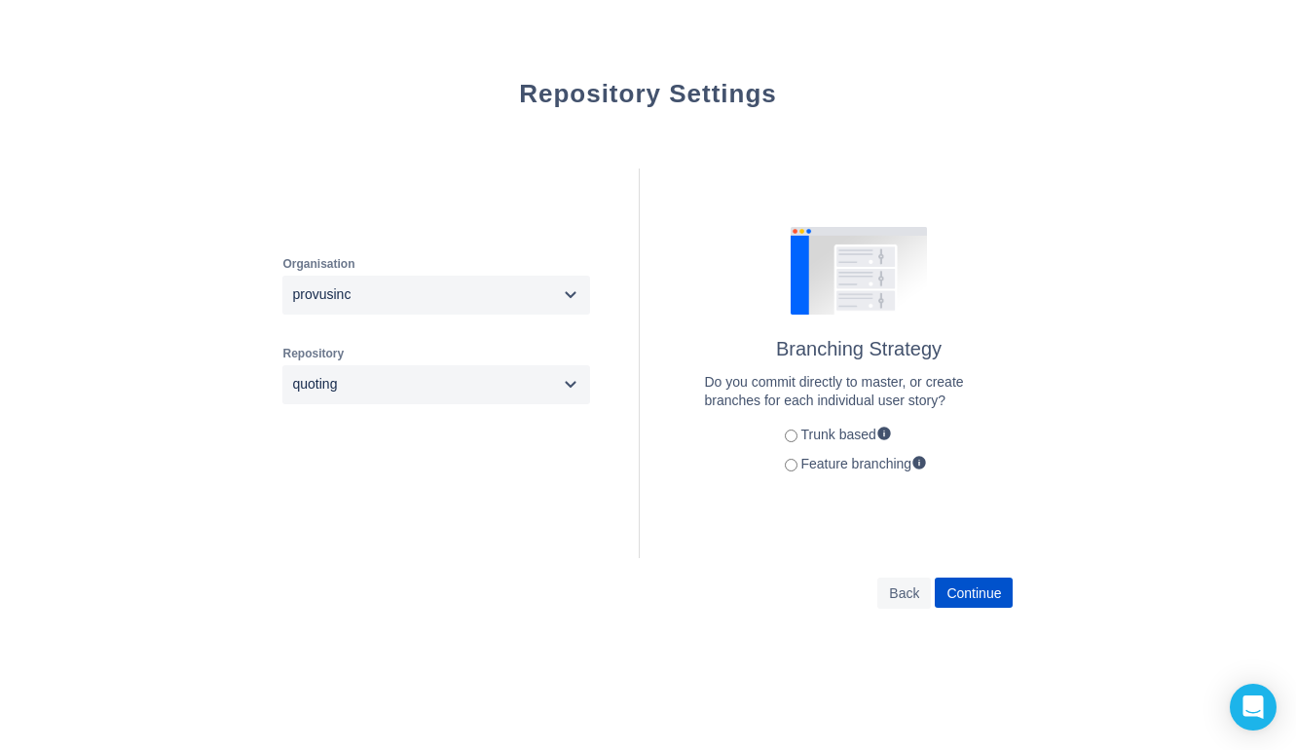
click at [689, 650] on div "Repository Settings Organisation provusinc Repository quoting Branching Strateg…" at bounding box center [647, 328] width 730 height 657
click at [980, 594] on span "Continue" at bounding box center [973, 592] width 55 height 31
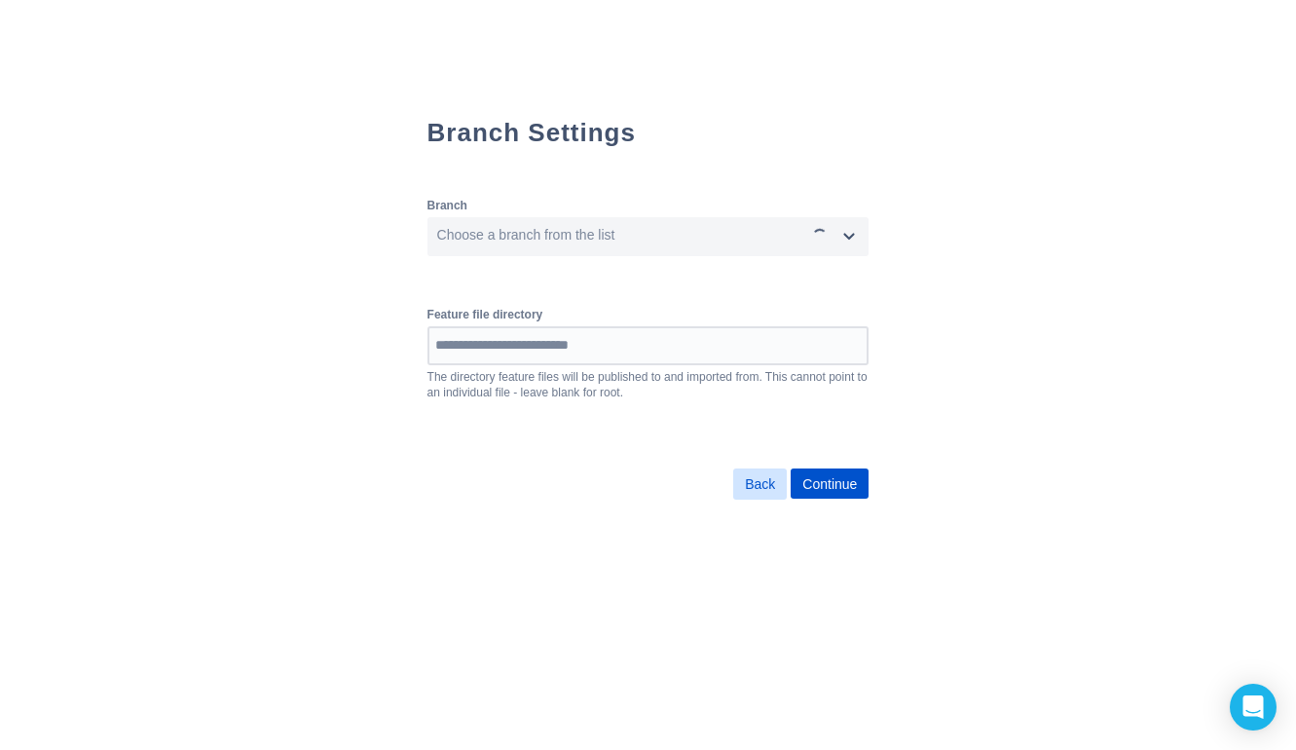
click at [775, 484] on span "Back" at bounding box center [760, 483] width 30 height 31
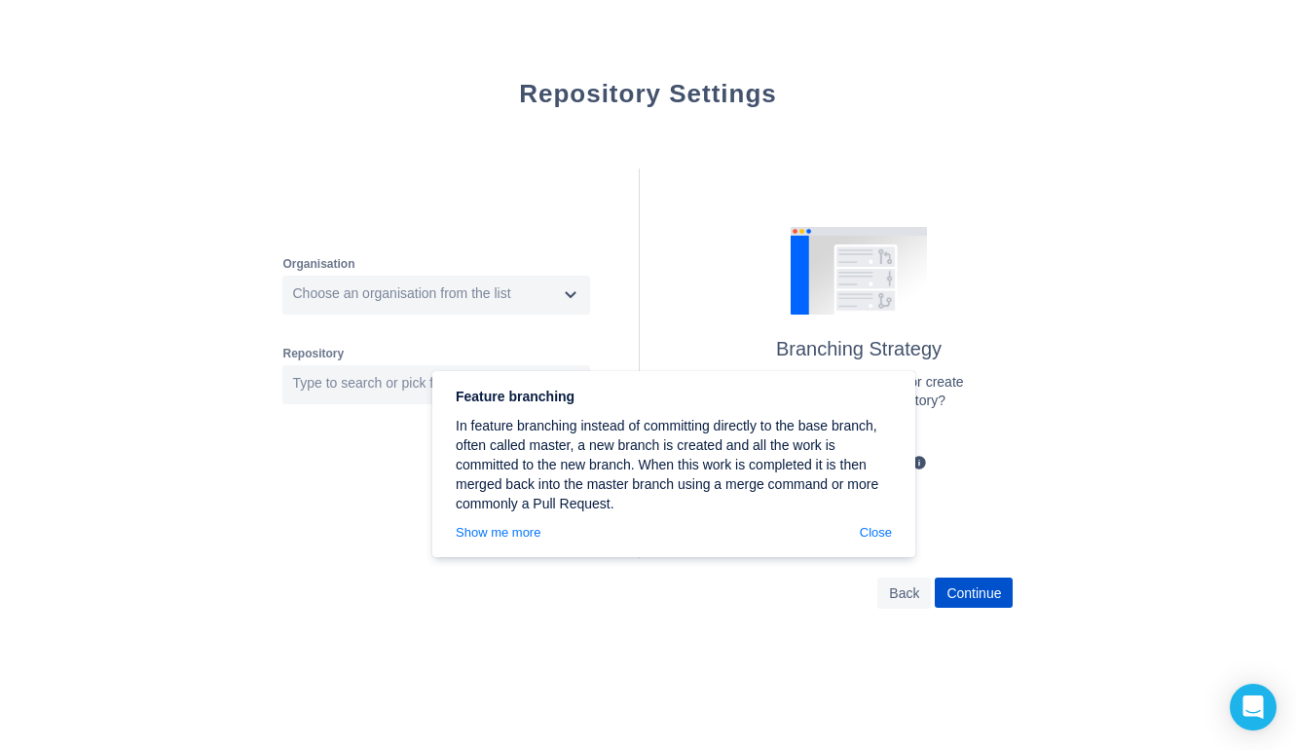
click at [927, 463] on span at bounding box center [919, 463] width 16 height 16
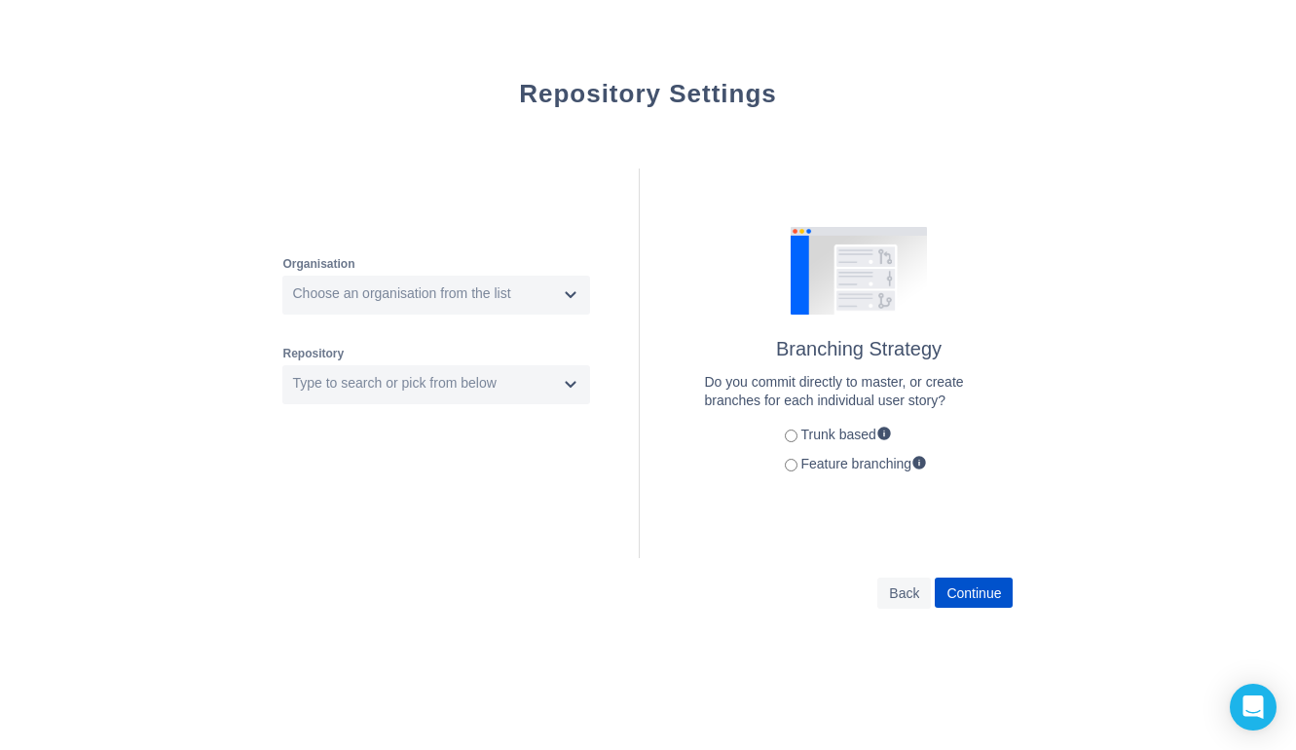
click at [927, 463] on span at bounding box center [919, 463] width 16 height 16
click at [927, 466] on span at bounding box center [919, 463] width 16 height 16
click at [927, 459] on span at bounding box center [919, 463] width 16 height 16
click at [927, 462] on span at bounding box center [919, 463] width 16 height 16
click at [885, 591] on span "Back" at bounding box center [904, 592] width 38 height 31
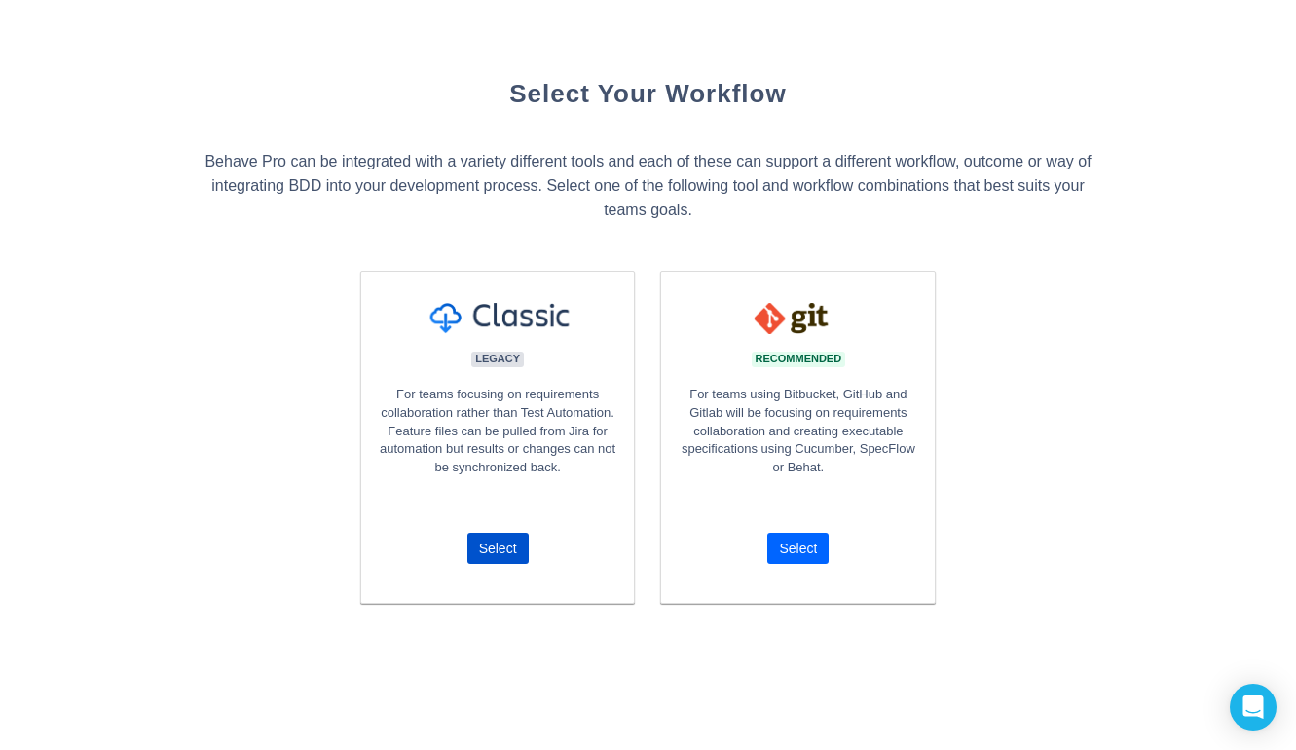
click at [816, 555] on span "Select" at bounding box center [798, 548] width 38 height 31
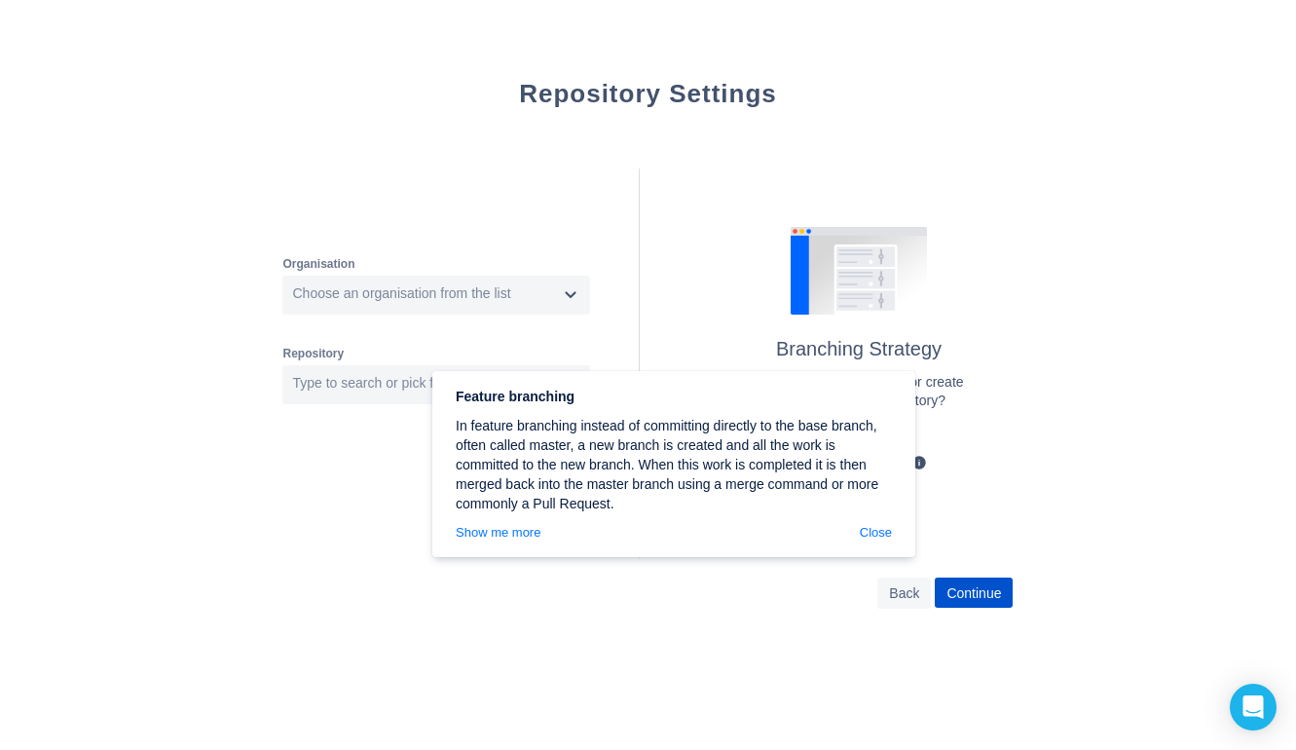
click at [592, 640] on div "Repository Settings Organisation Choose an organisation from the list Repositor…" at bounding box center [647, 328] width 730 height 657
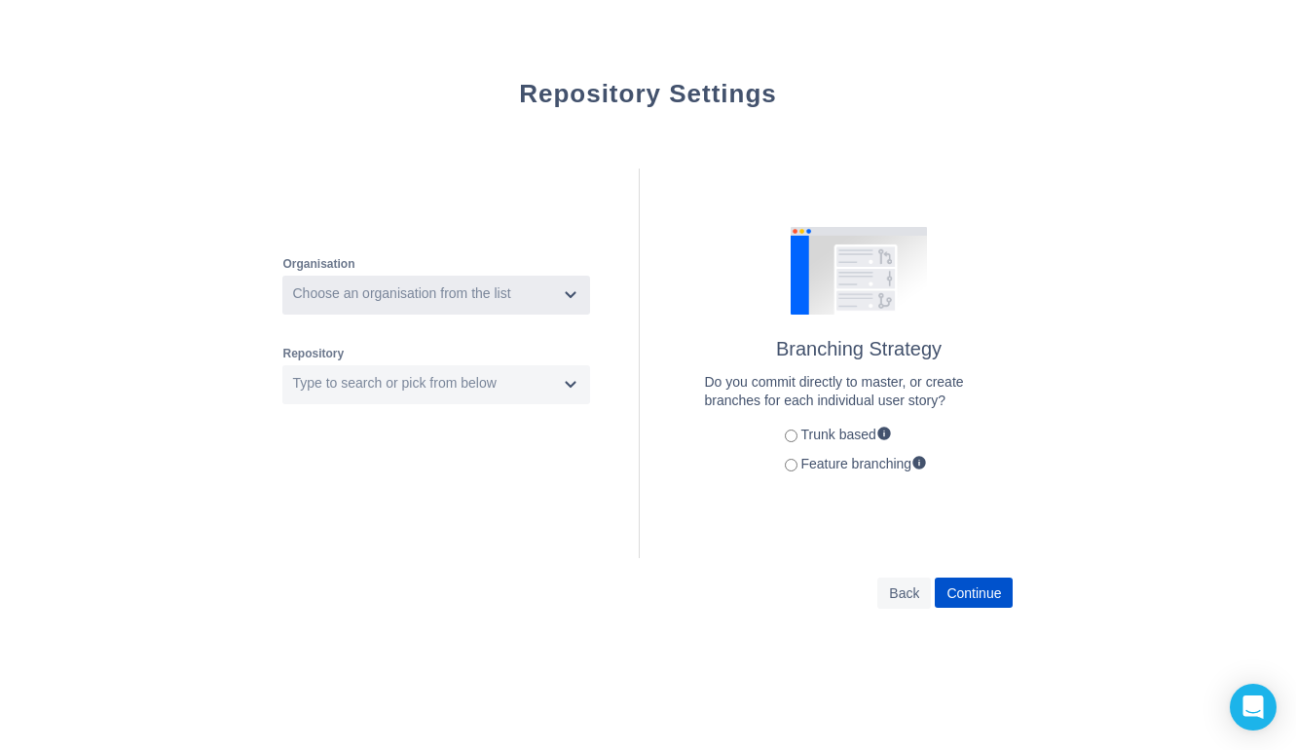
click at [463, 288] on div "Choose an organisation from the list" at bounding box center [401, 293] width 218 height 19
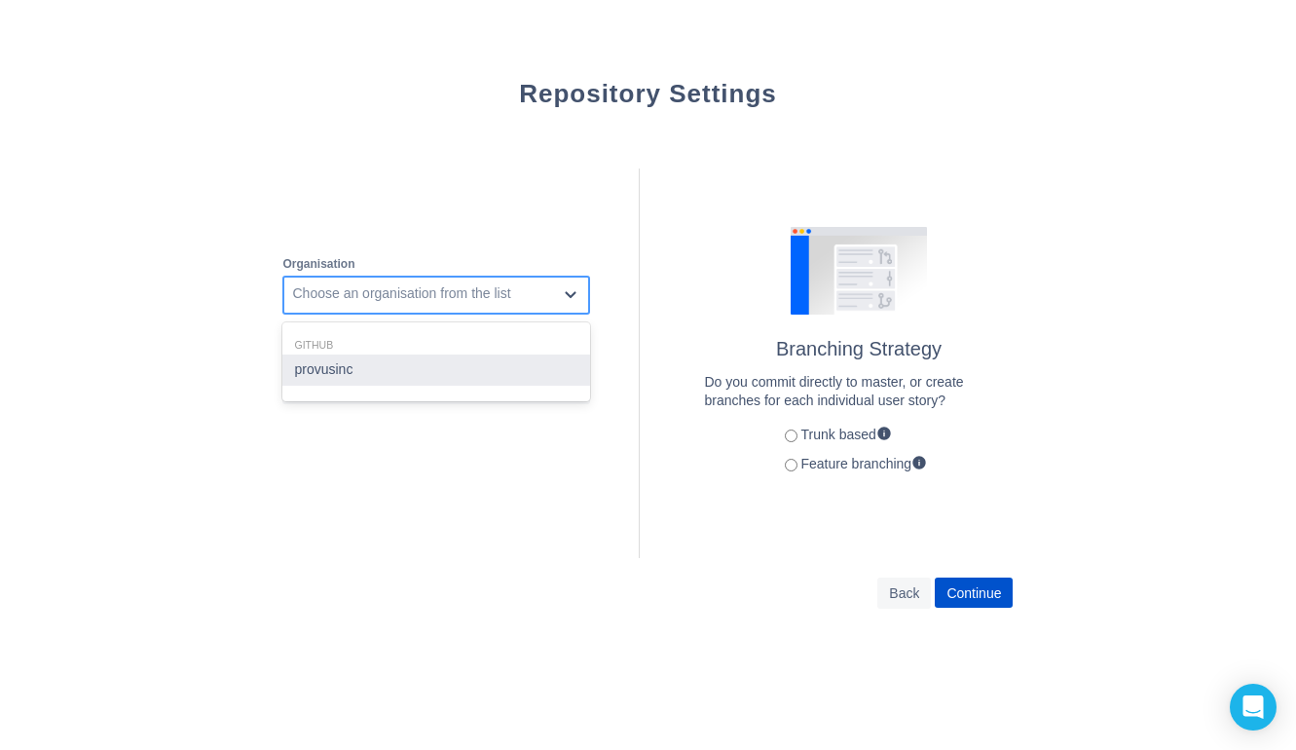
click at [398, 366] on div "provusinc" at bounding box center [436, 369] width 308 height 31
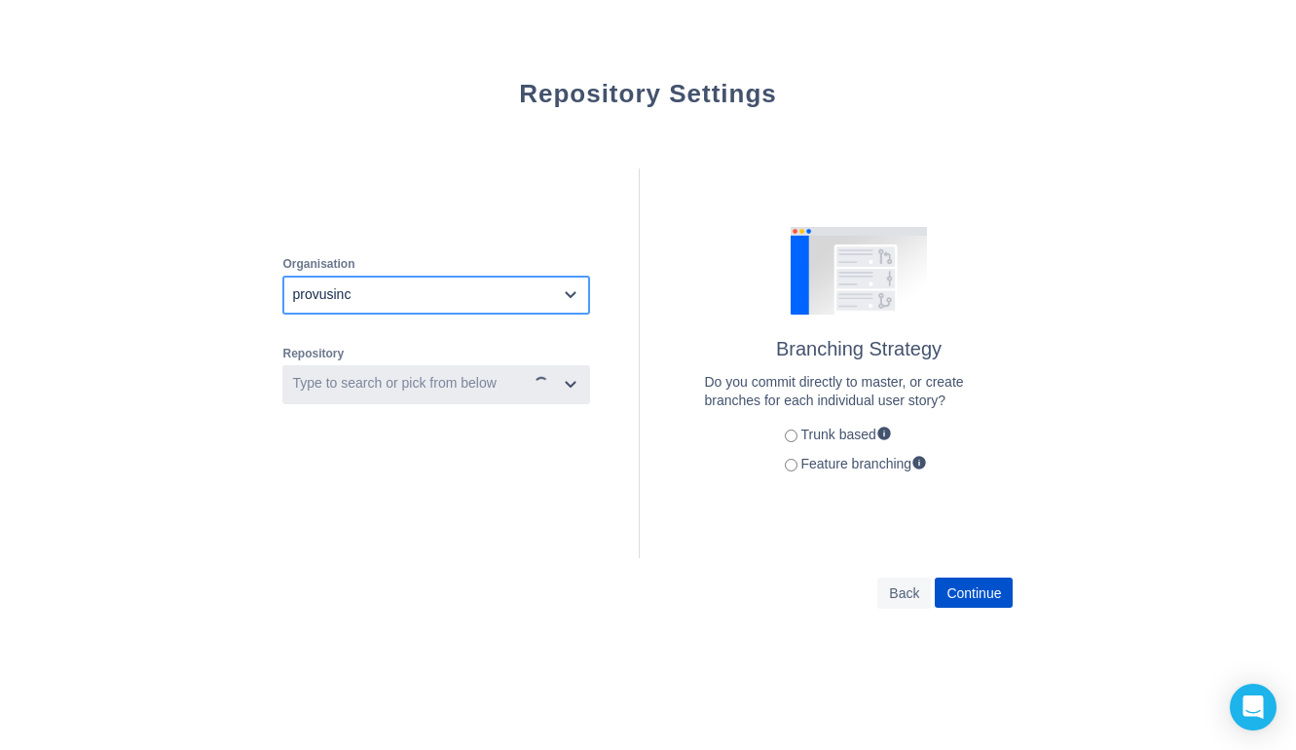
click at [364, 386] on div "Type to search or pick from below" at bounding box center [393, 383] width 203 height 19
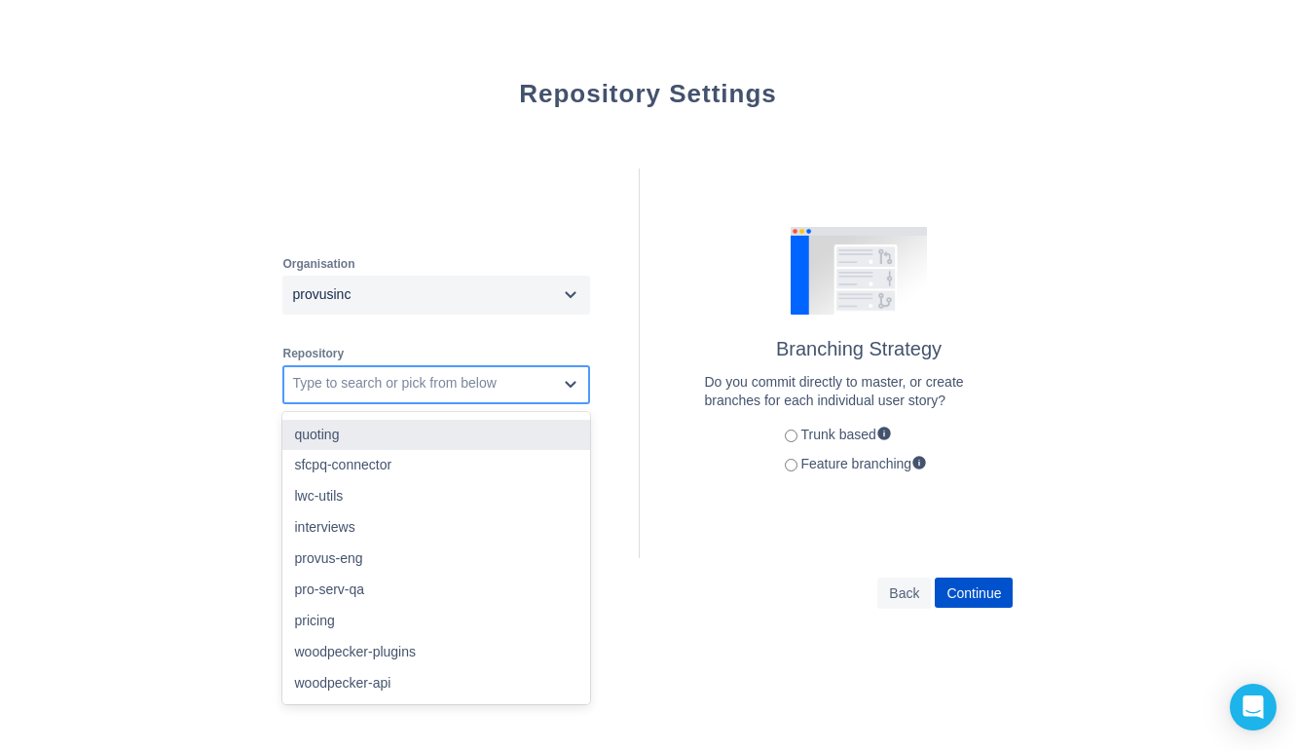
click at [348, 438] on div "quoting" at bounding box center [436, 435] width 308 height 31
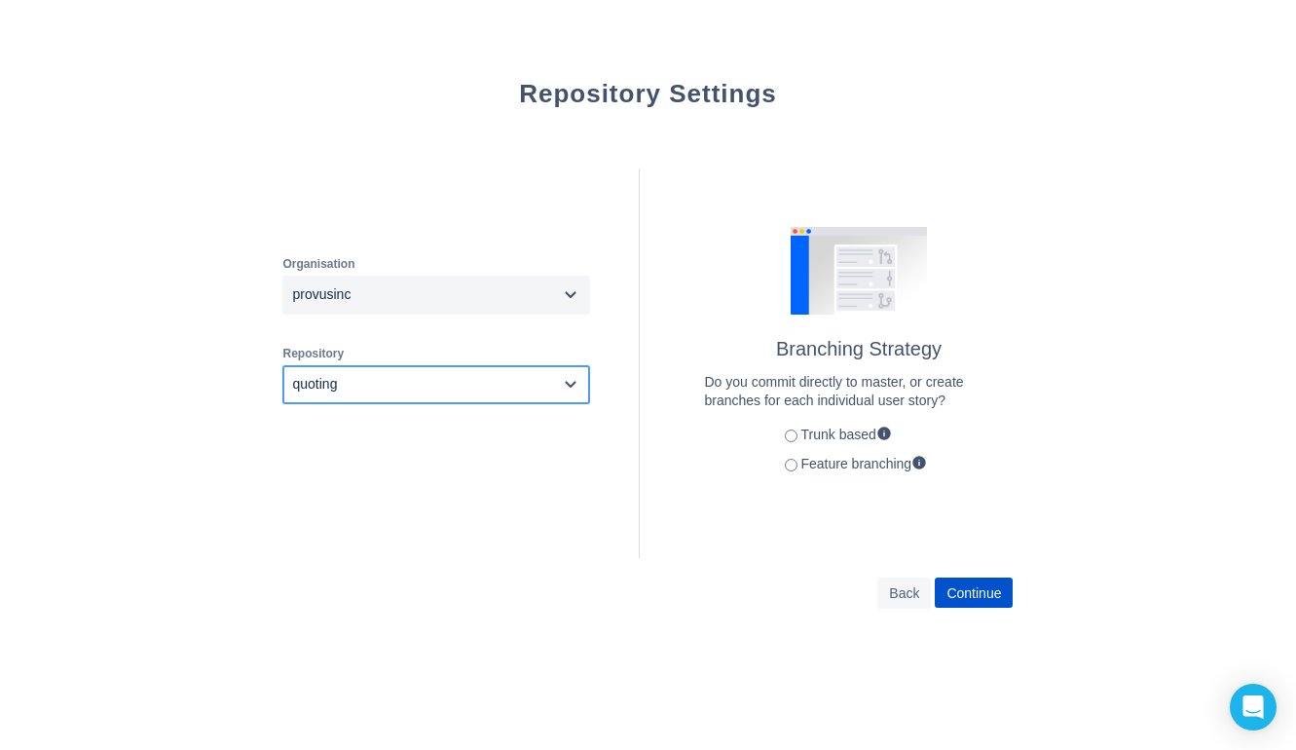
click at [698, 544] on div "Organisation provusinc Repository option quoting, selected. 0 results available…" at bounding box center [647, 362] width 761 height 389
click at [970, 604] on span "Continue" at bounding box center [973, 592] width 55 height 31
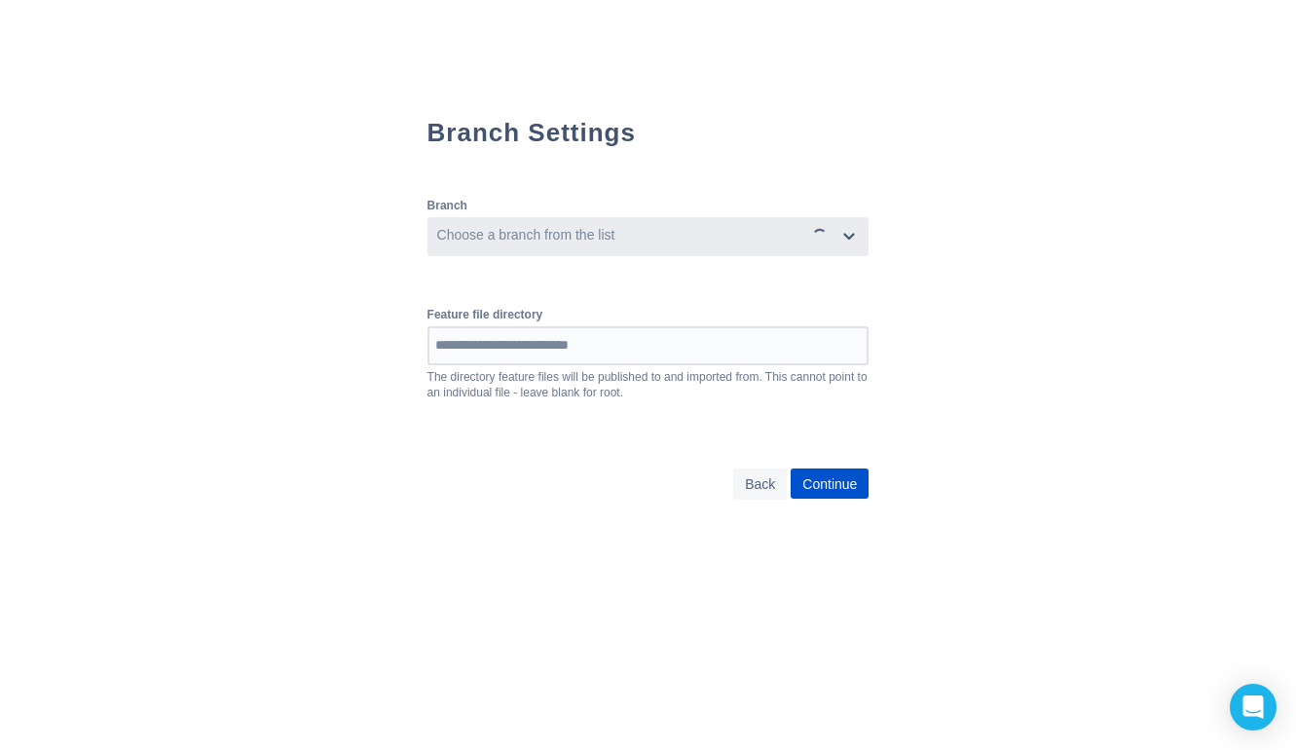
click at [606, 241] on div "Choose a branch from the list" at bounding box center [617, 236] width 376 height 31
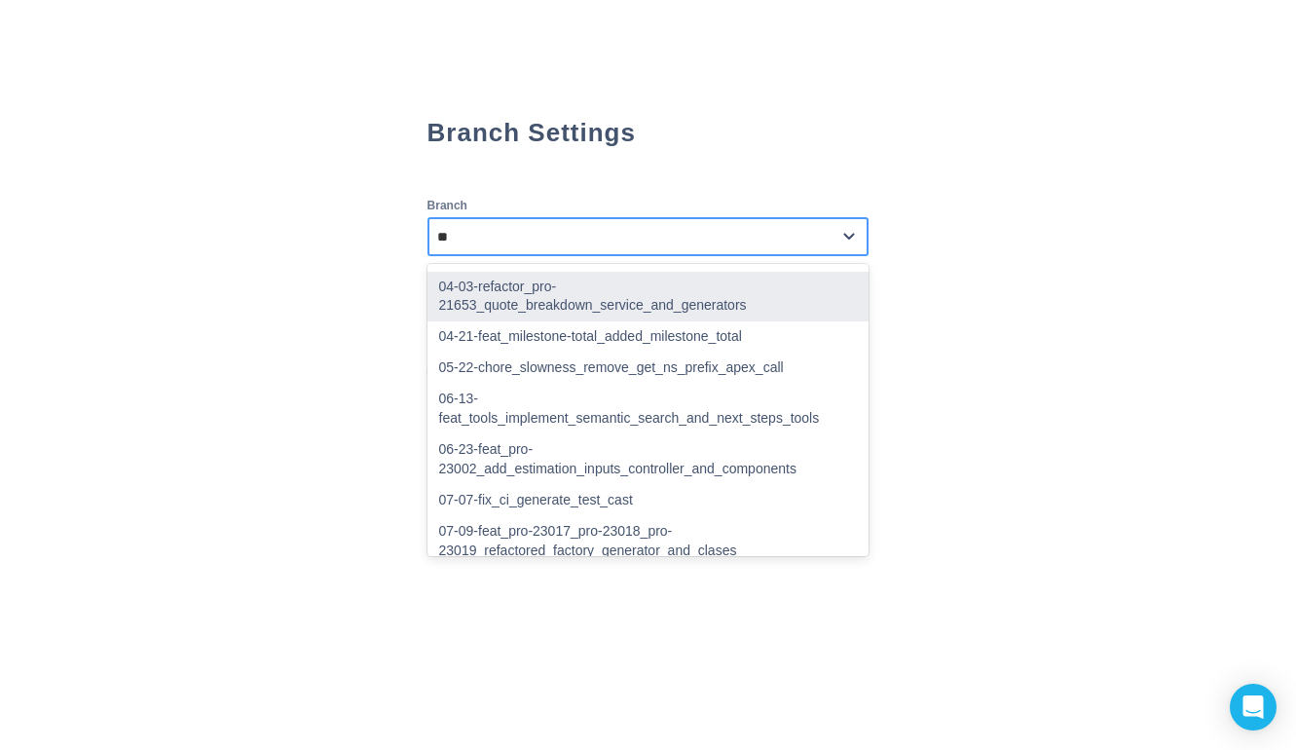
type input "***"
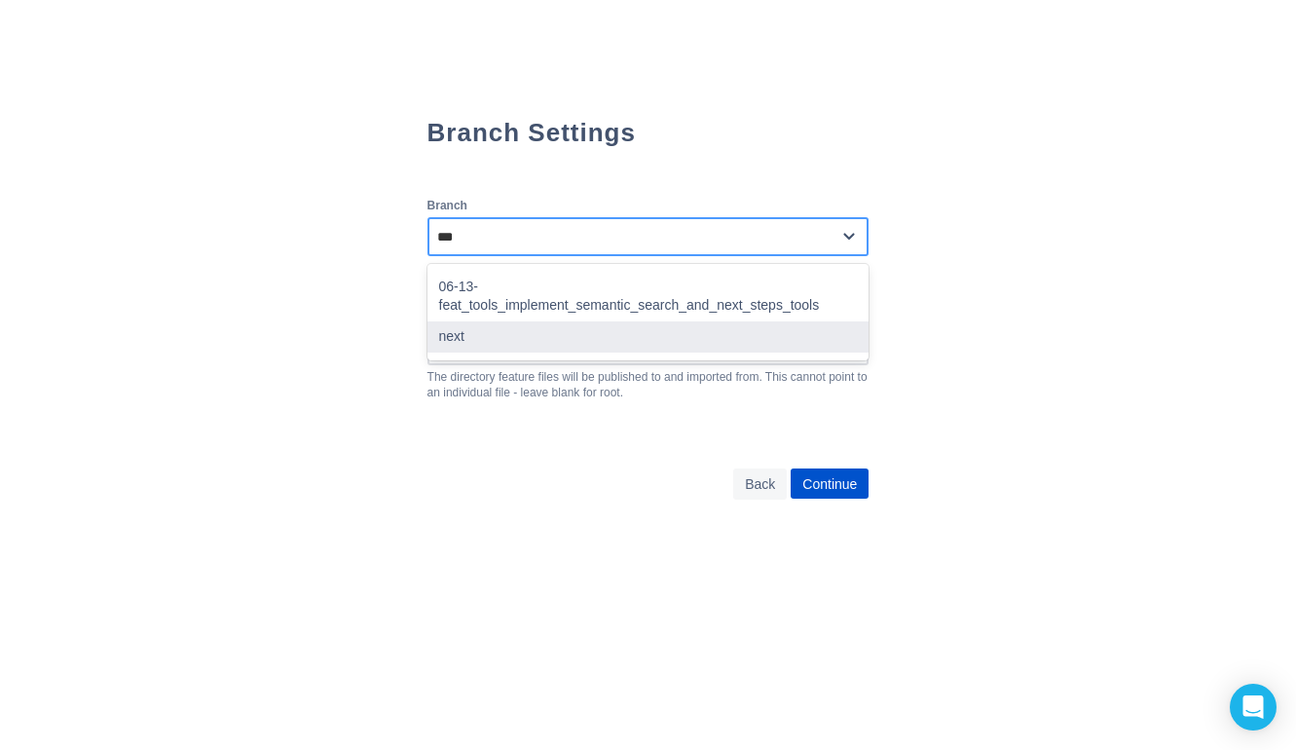
click at [569, 321] on div "next" at bounding box center [648, 336] width 442 height 31
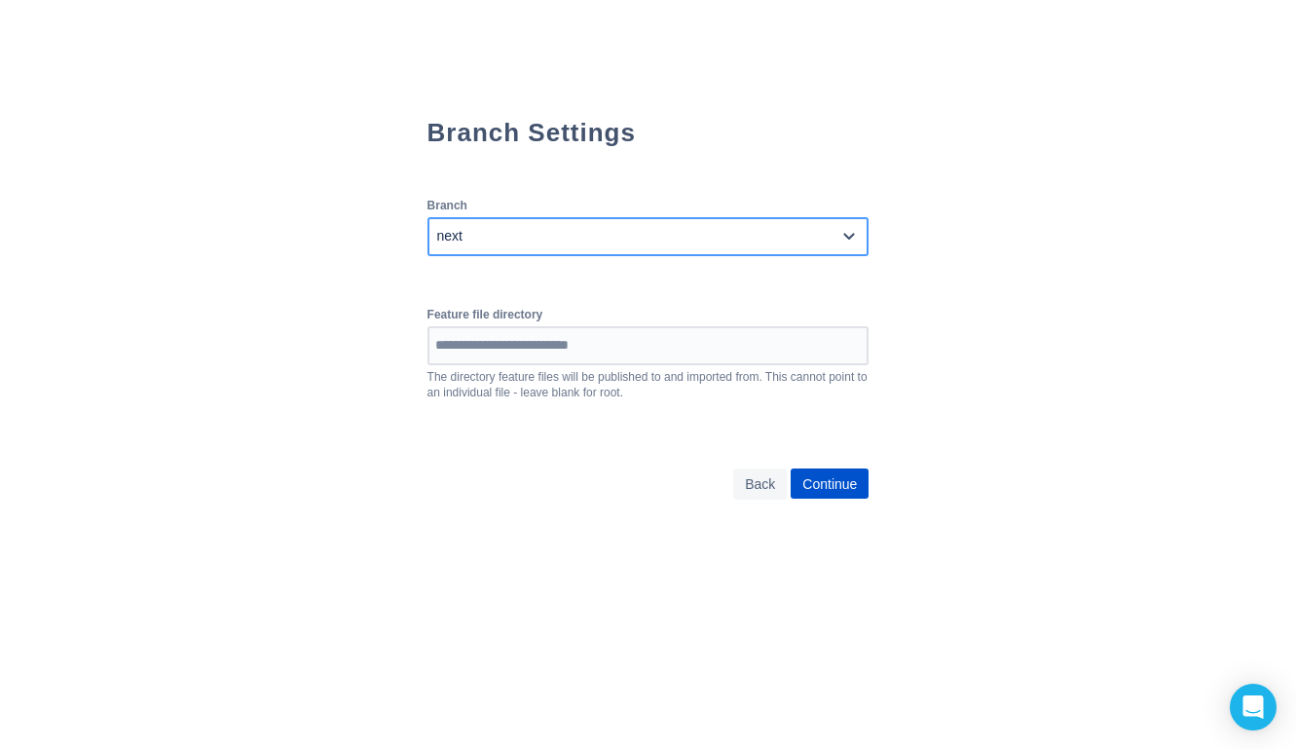
click at [525, 472] on div "Back Continue" at bounding box center [648, 483] width 442 height 31
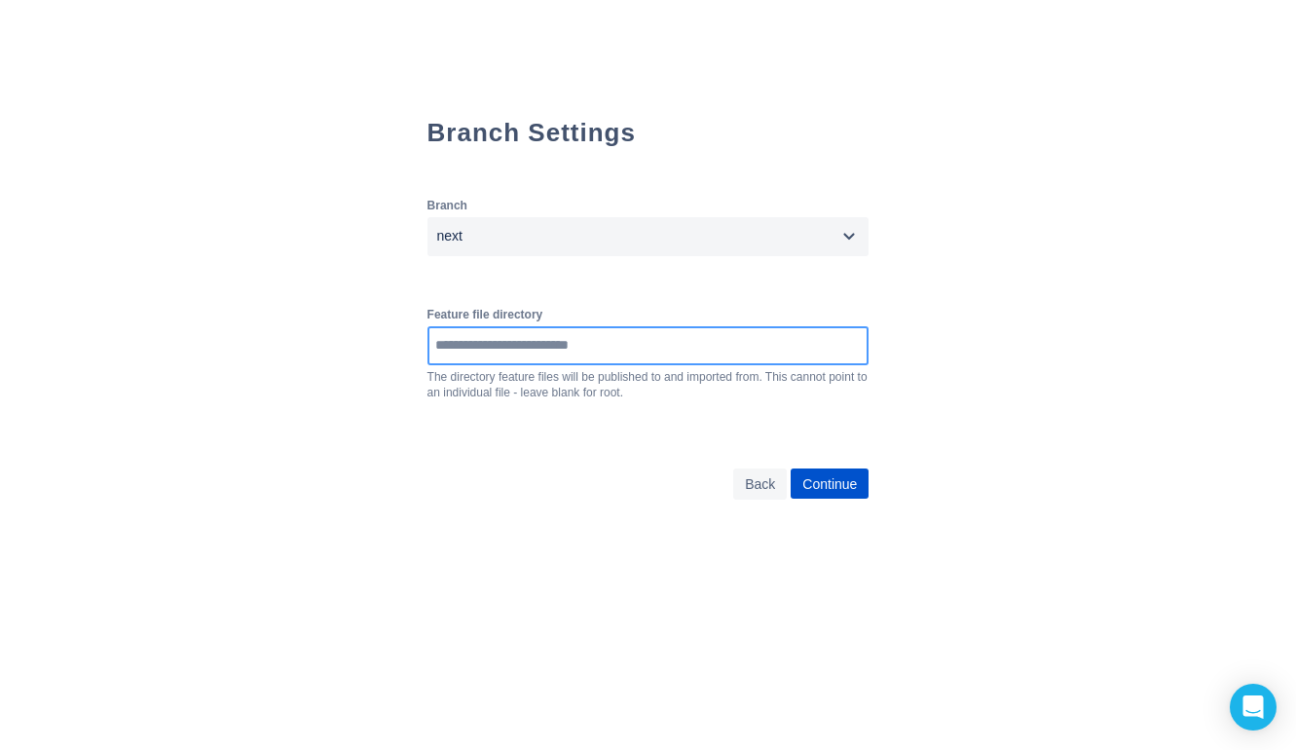
click at [510, 363] on input at bounding box center [648, 345] width 438 height 35
paste input "**********"
drag, startPoint x: 540, startPoint y: 349, endPoint x: 860, endPoint y: 349, distance: 319.3
click at [861, 351] on input "**********" at bounding box center [664, 345] width 470 height 35
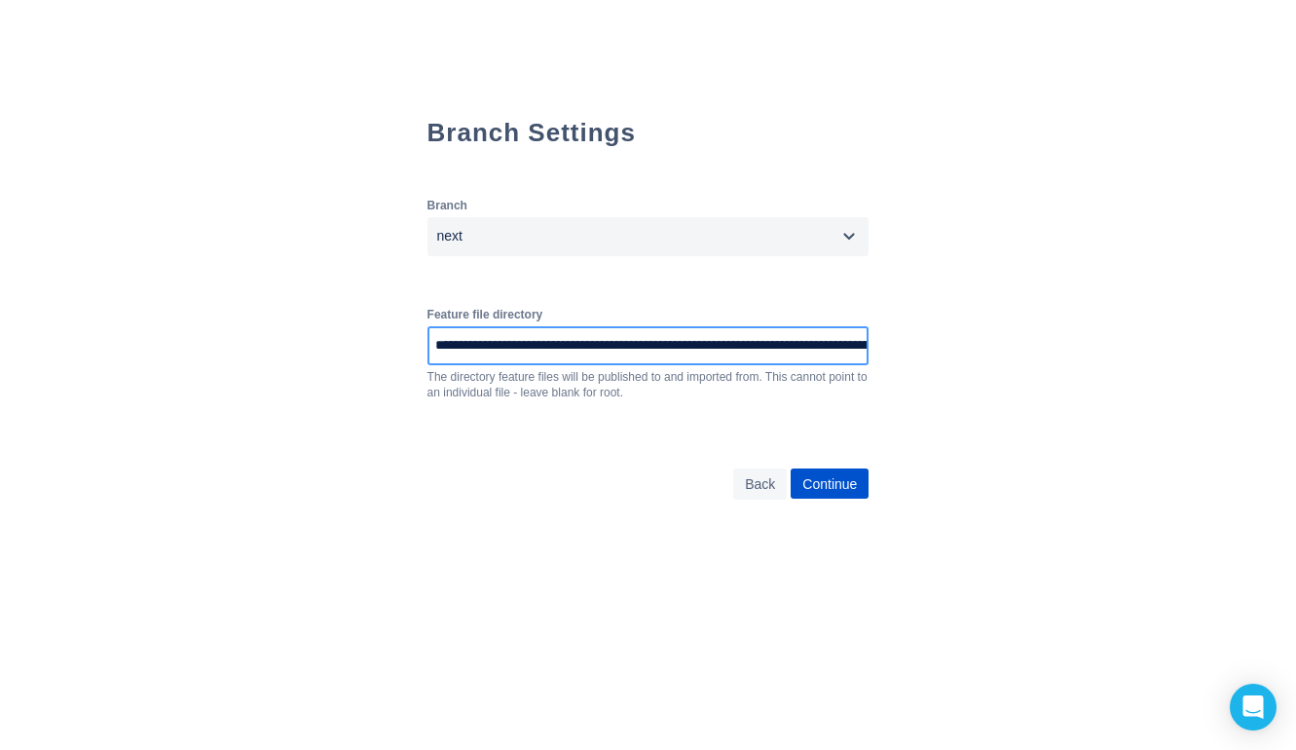
scroll to position [0, 172]
drag, startPoint x: 878, startPoint y: 349, endPoint x: 553, endPoint y: 349, distance: 325.1
click at [553, 349] on input "**********" at bounding box center [664, 345] width 470 height 35
type input "**********"
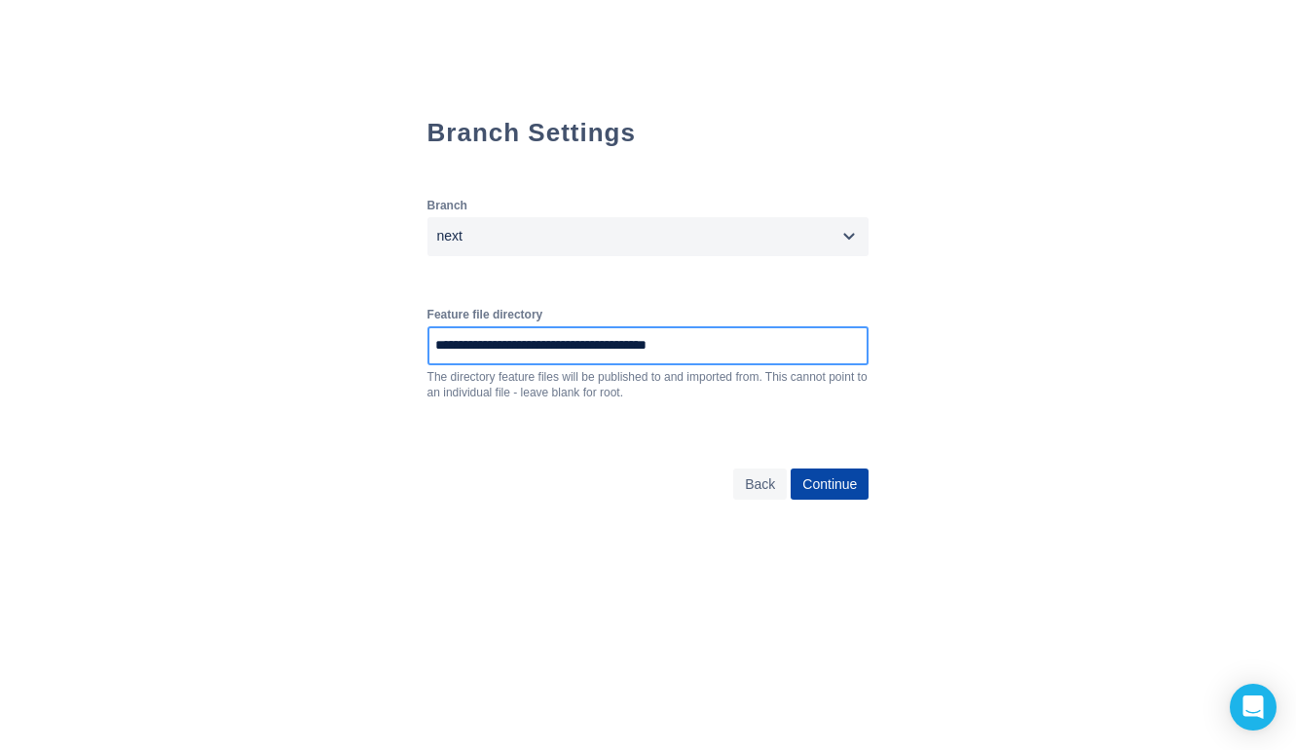
click at [853, 492] on span "Continue" at bounding box center [829, 483] width 55 height 31
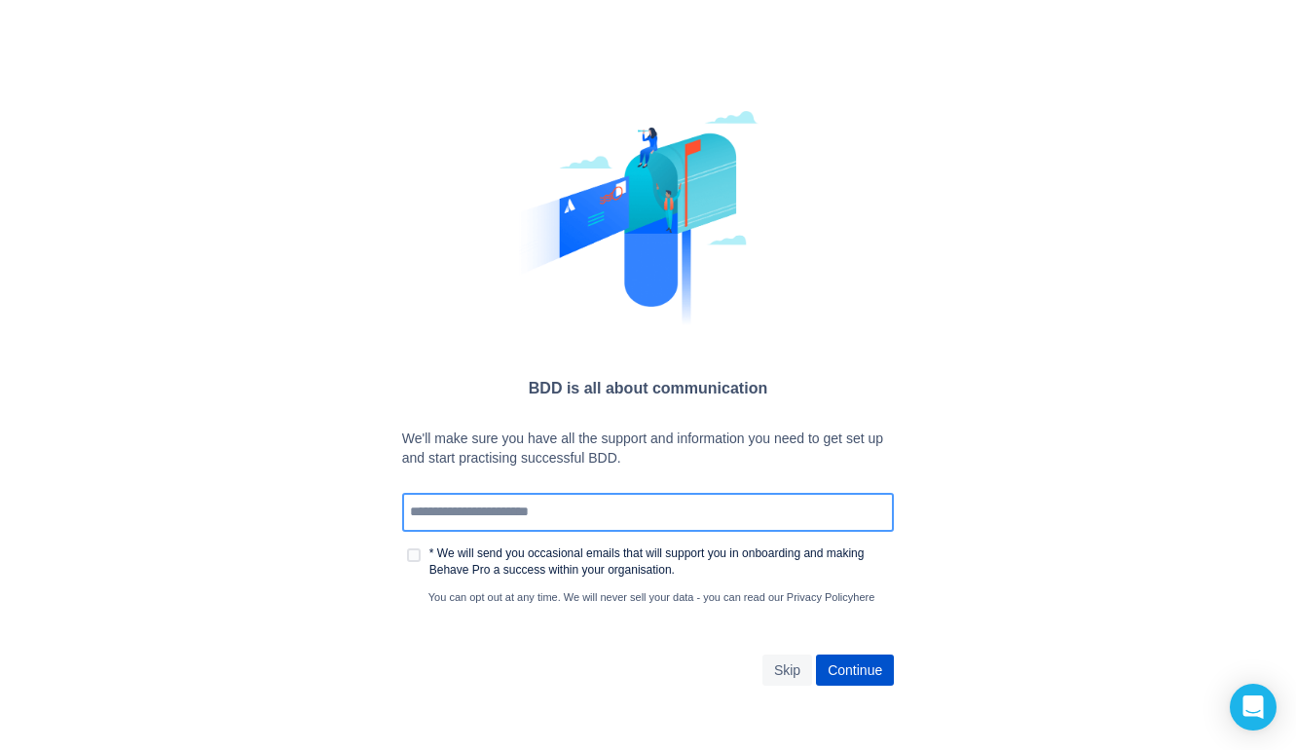
click at [840, 504] on input at bounding box center [648, 512] width 488 height 35
click at [797, 668] on span "Skip" at bounding box center [787, 669] width 26 height 31
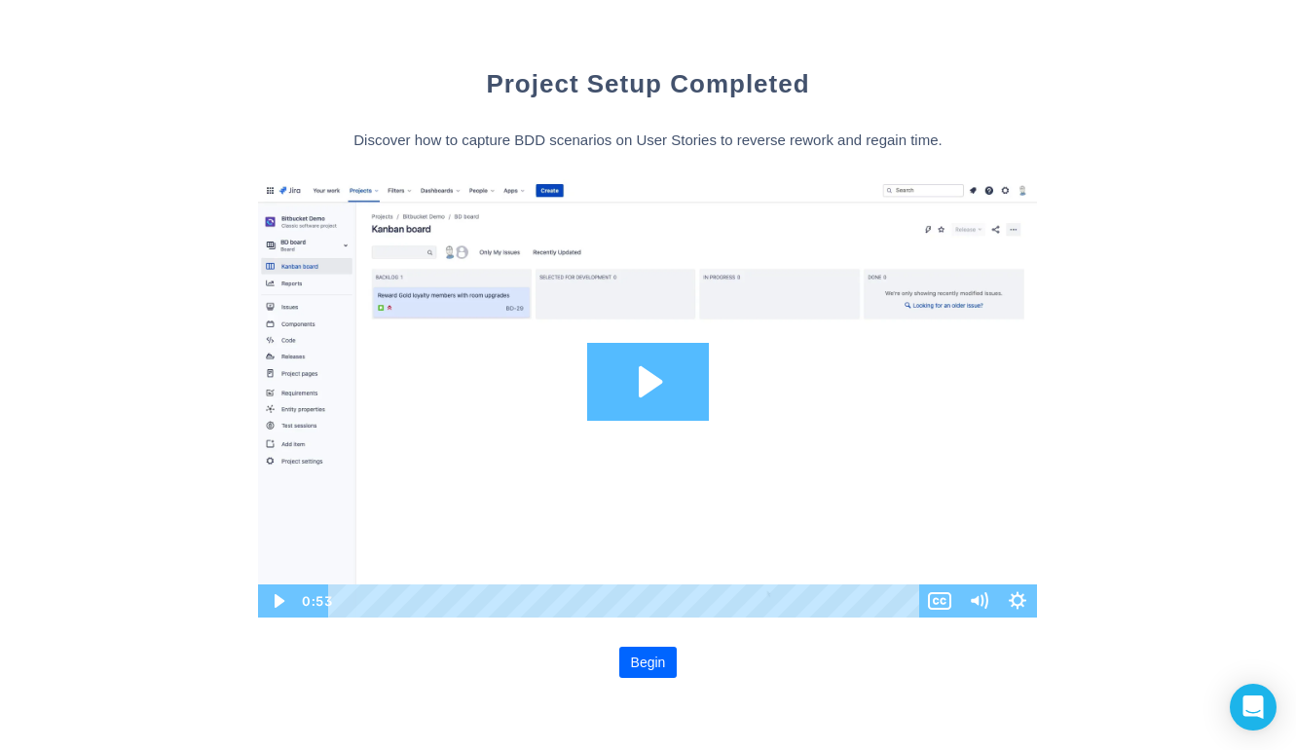
click at [658, 650] on span "Begin" at bounding box center [648, 661] width 35 height 31
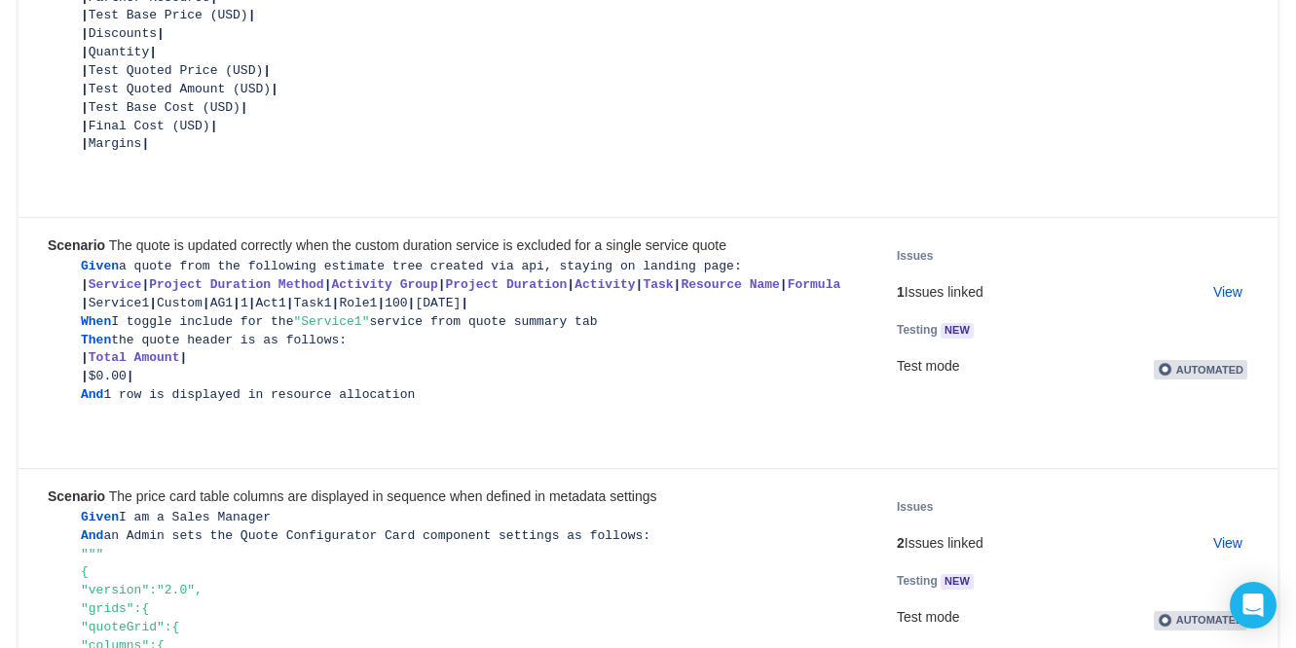
scroll to position [2066, 0]
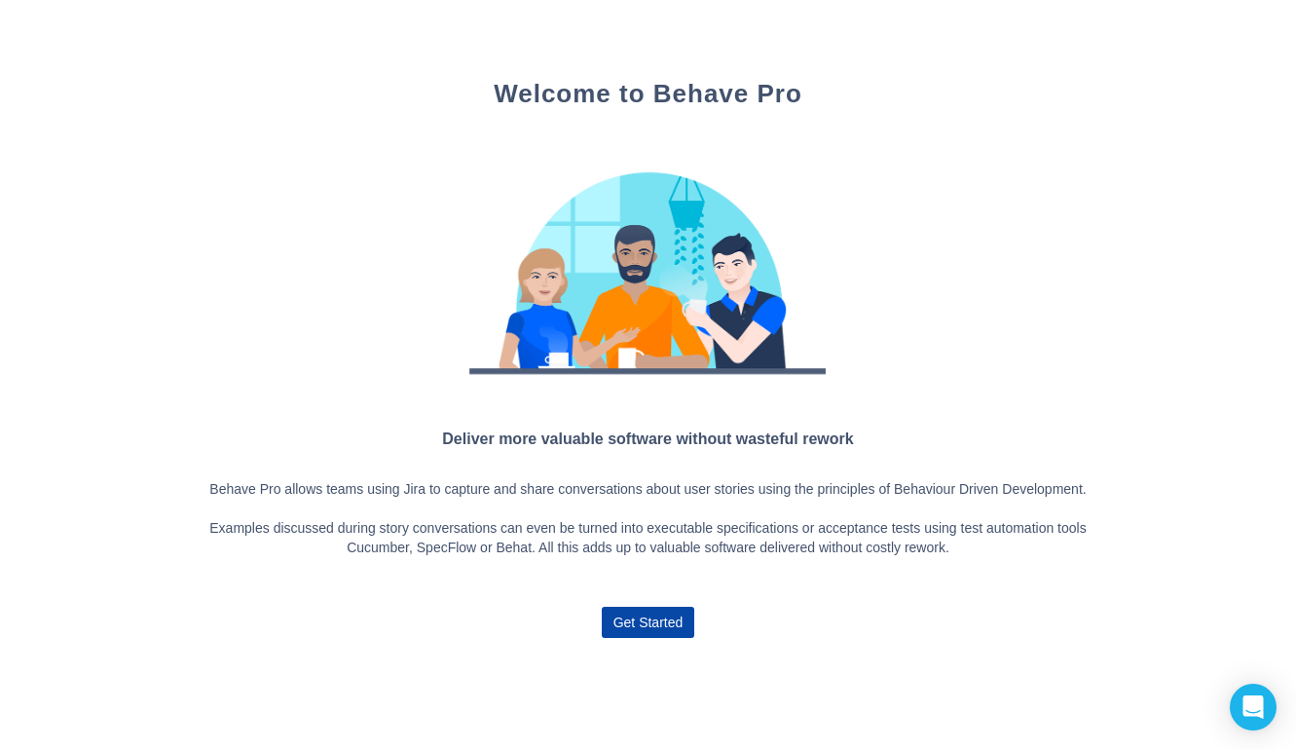
click at [642, 633] on span "Get Started" at bounding box center [648, 621] width 70 height 31
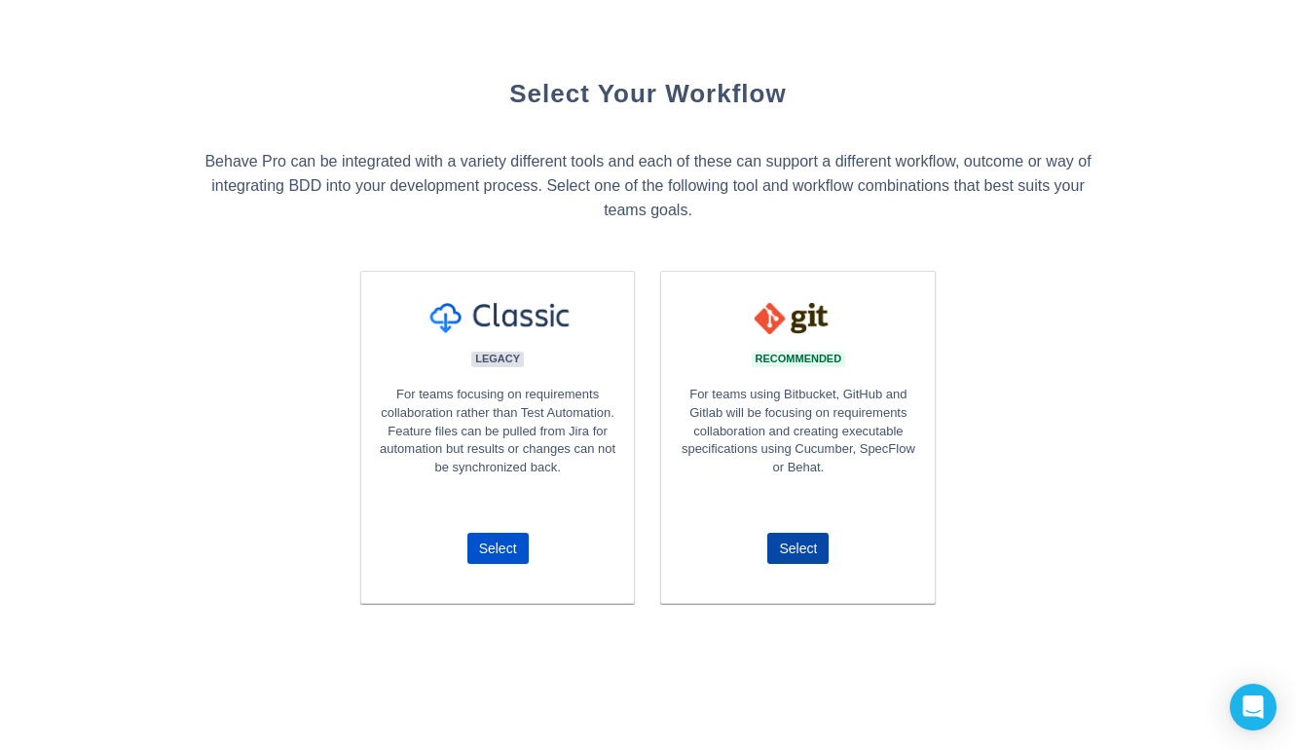
click at [789, 546] on span "Select" at bounding box center [798, 548] width 38 height 31
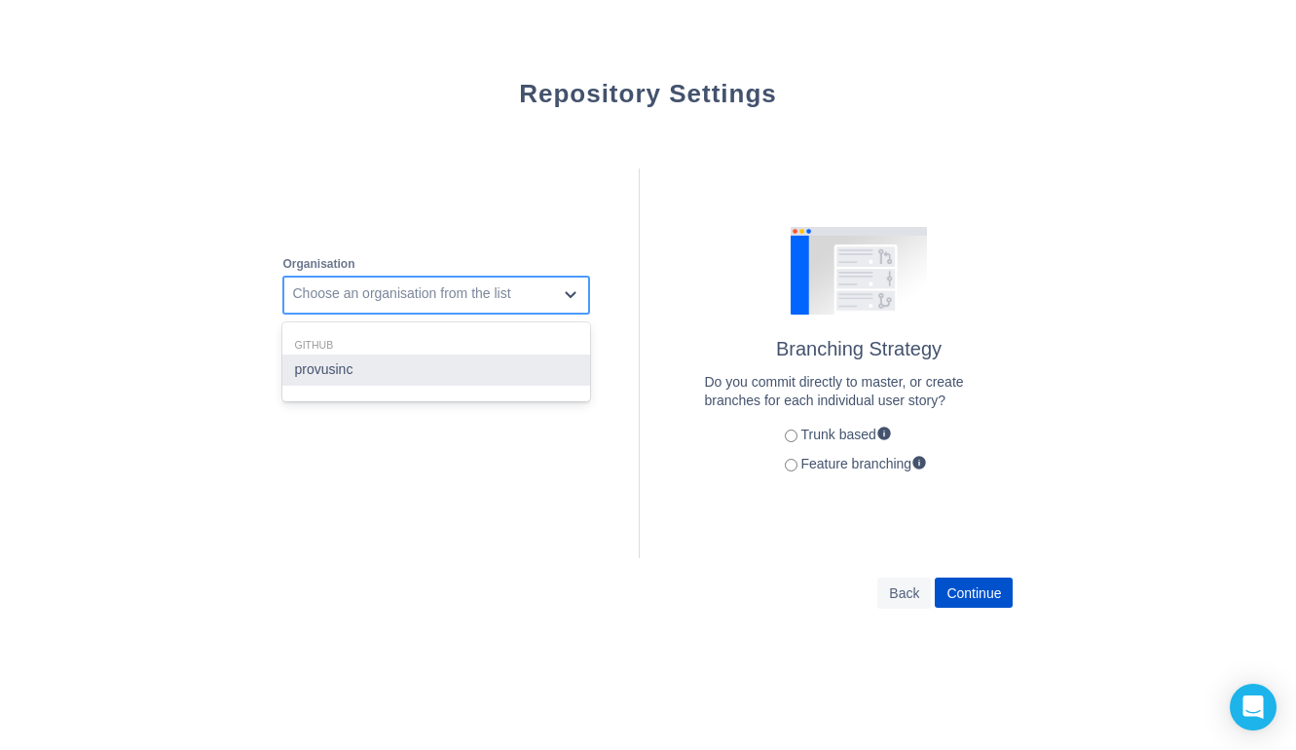
click at [463, 295] on div "Choose an organisation from the list" at bounding box center [401, 293] width 218 height 19
click at [411, 359] on div "provusinc" at bounding box center [436, 369] width 308 height 31
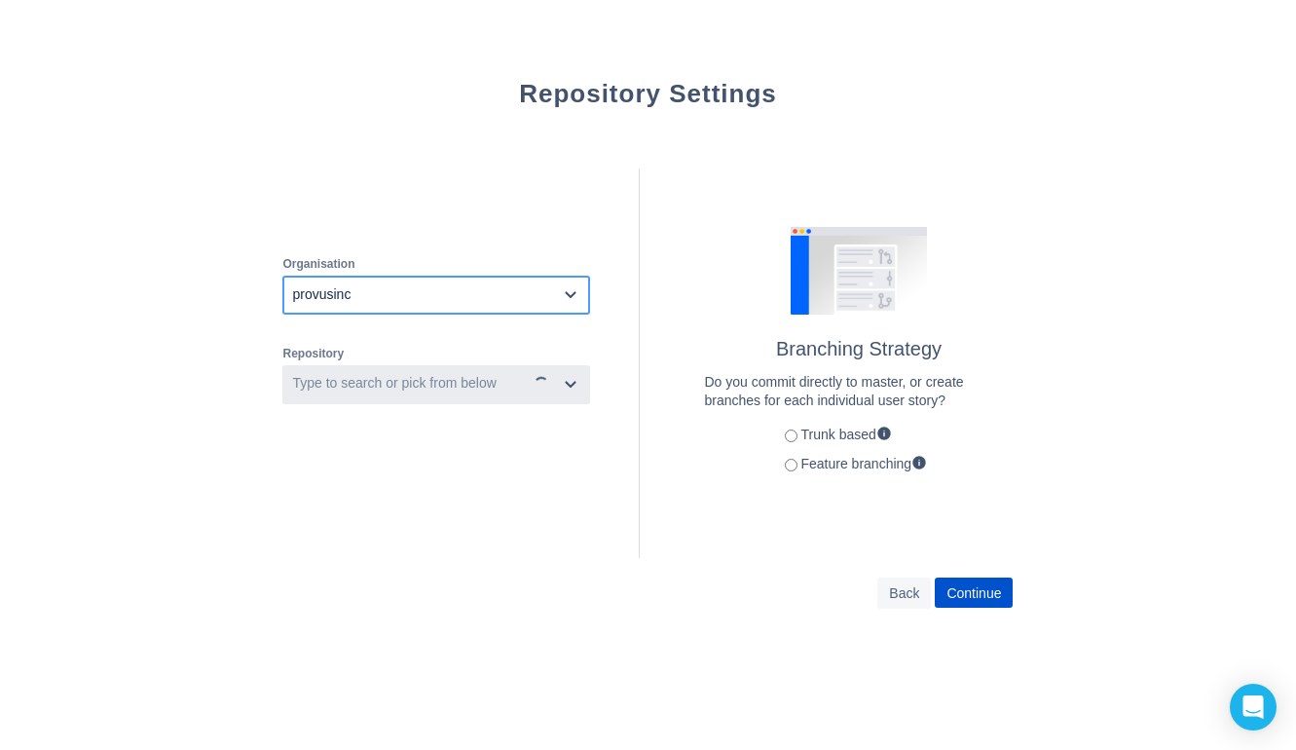
click at [380, 380] on div "Type to search or pick from below" at bounding box center [393, 383] width 203 height 19
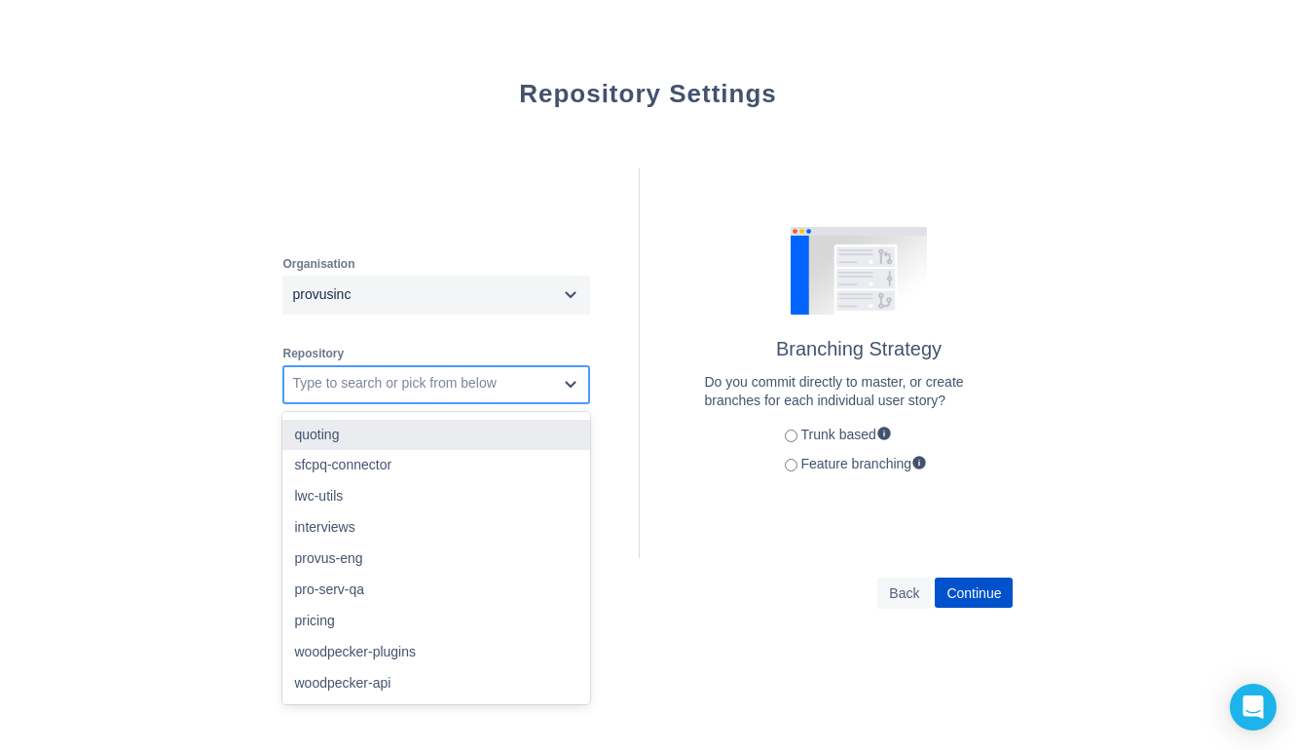
click at [361, 430] on div "quoting" at bounding box center [436, 435] width 308 height 31
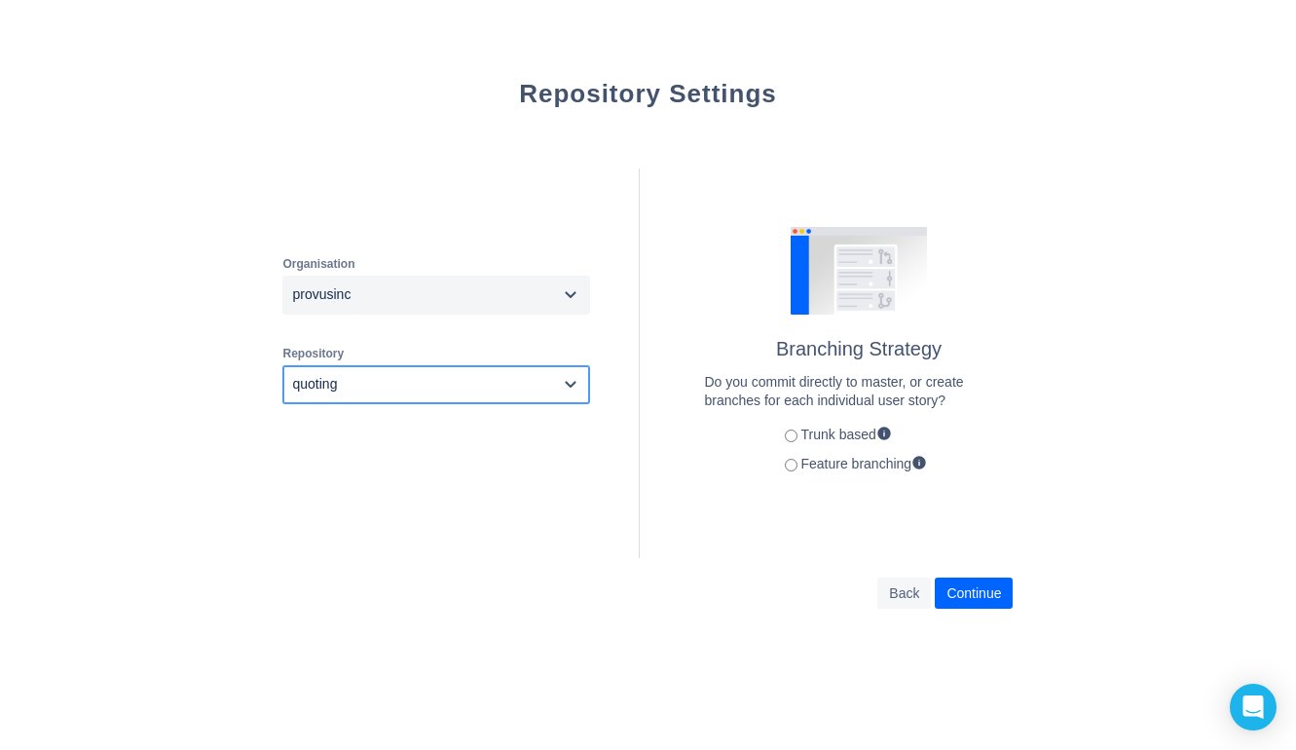
click at [979, 581] on span "Continue" at bounding box center [973, 592] width 55 height 31
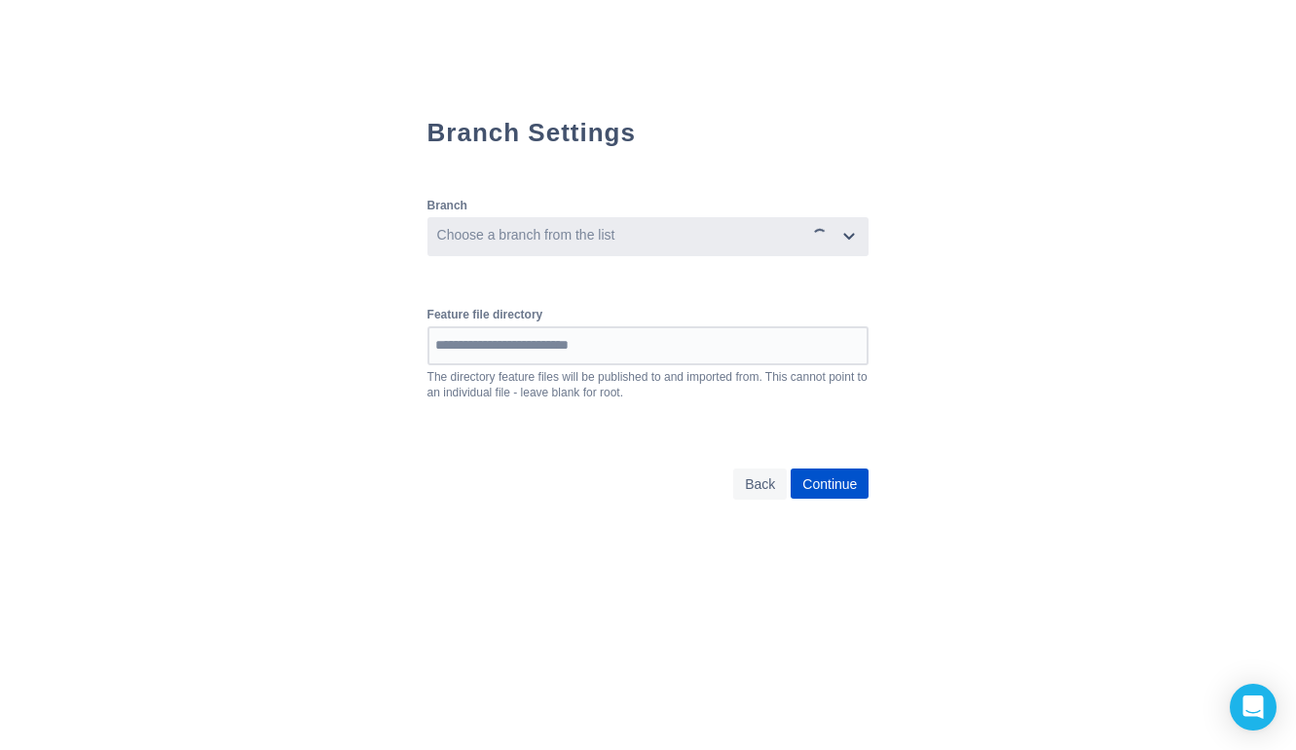
click at [606, 245] on div "Choose a branch from the list" at bounding box center [617, 236] width 376 height 31
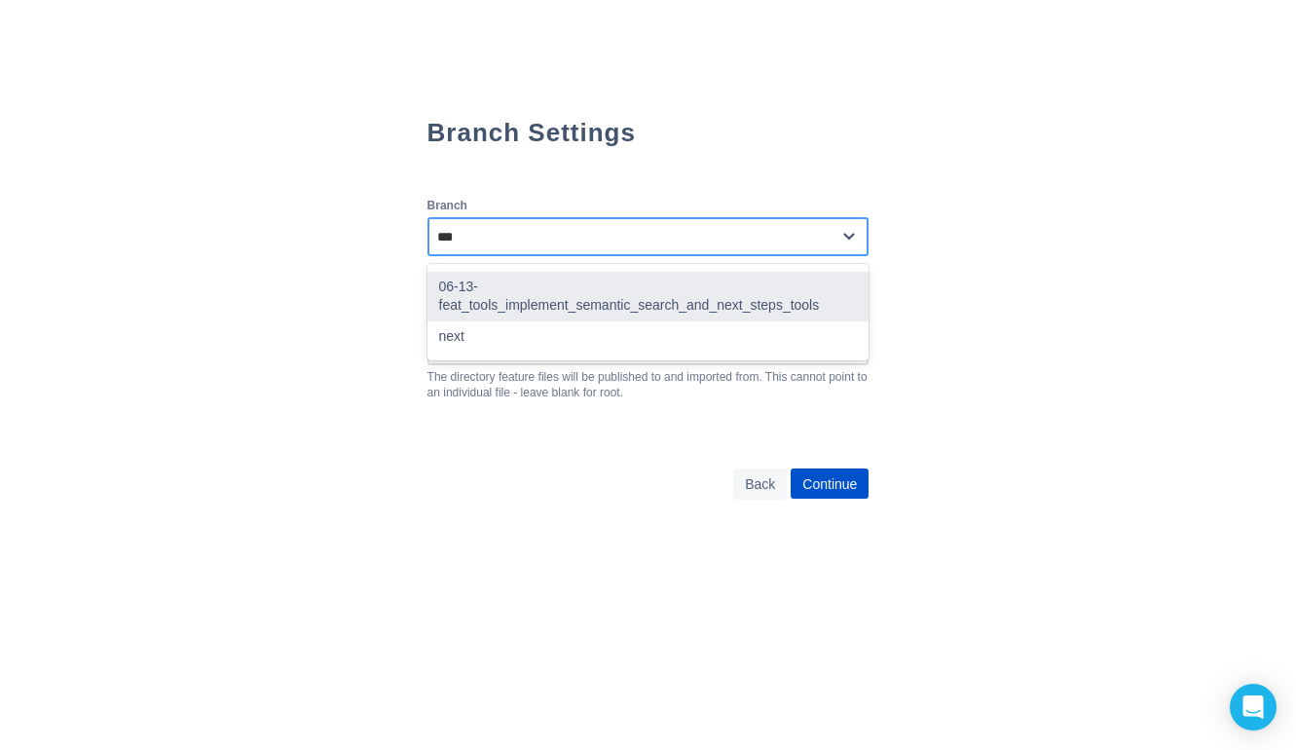
type input "****"
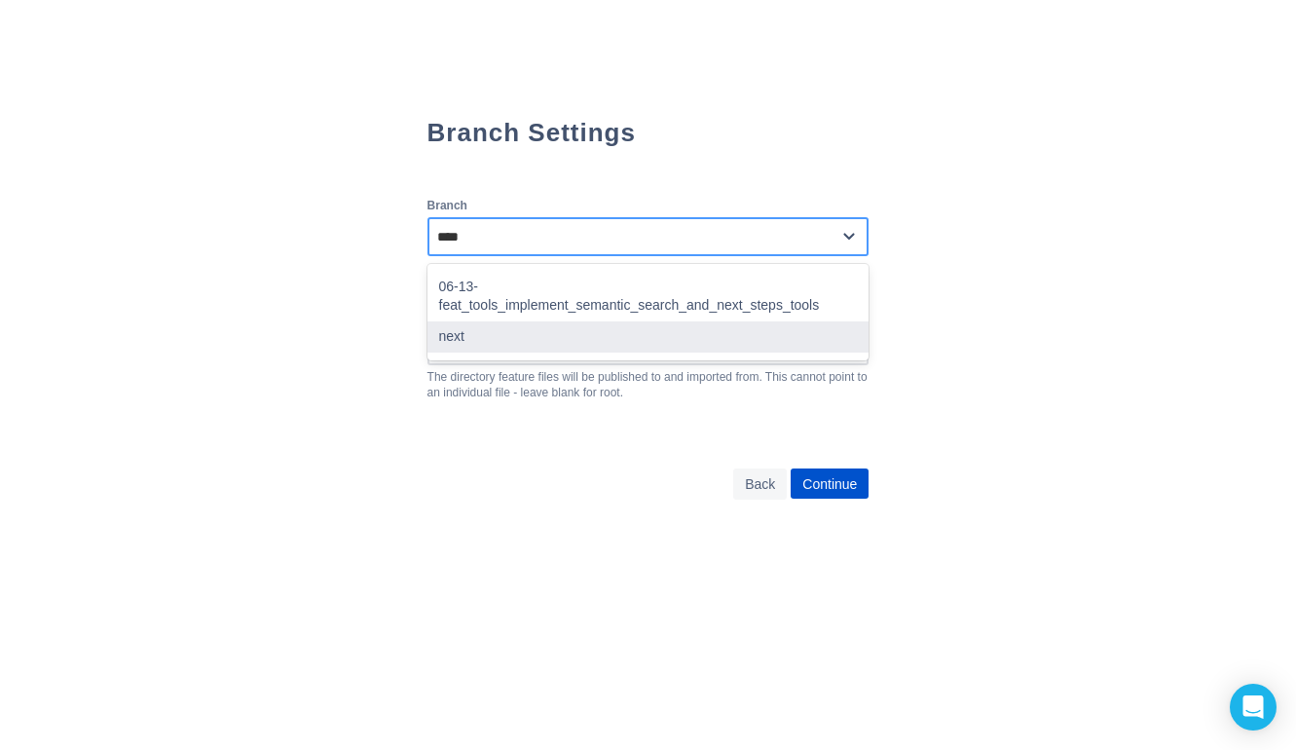
click at [509, 323] on div "next" at bounding box center [648, 336] width 442 height 31
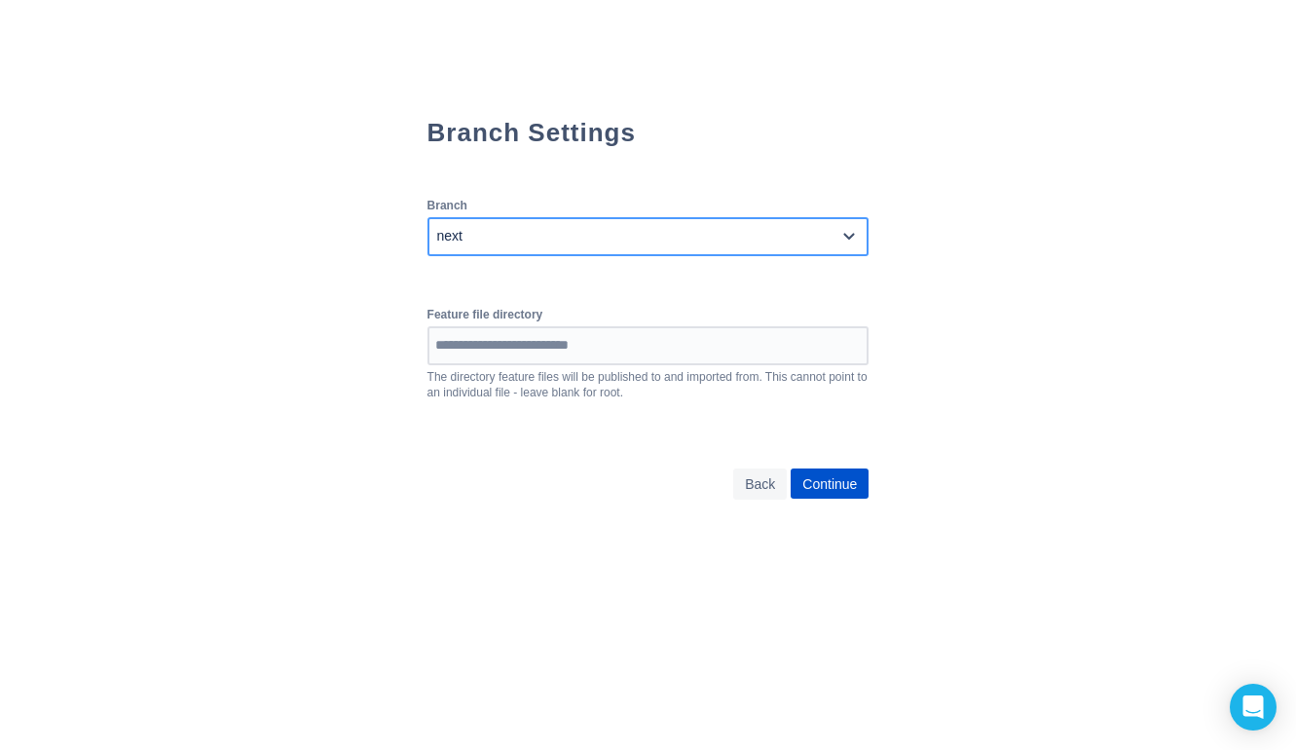
click at [499, 436] on div "Branch option next, selected. 0 results available. Select is focused ,type to r…" at bounding box center [648, 353] width 442 height 350
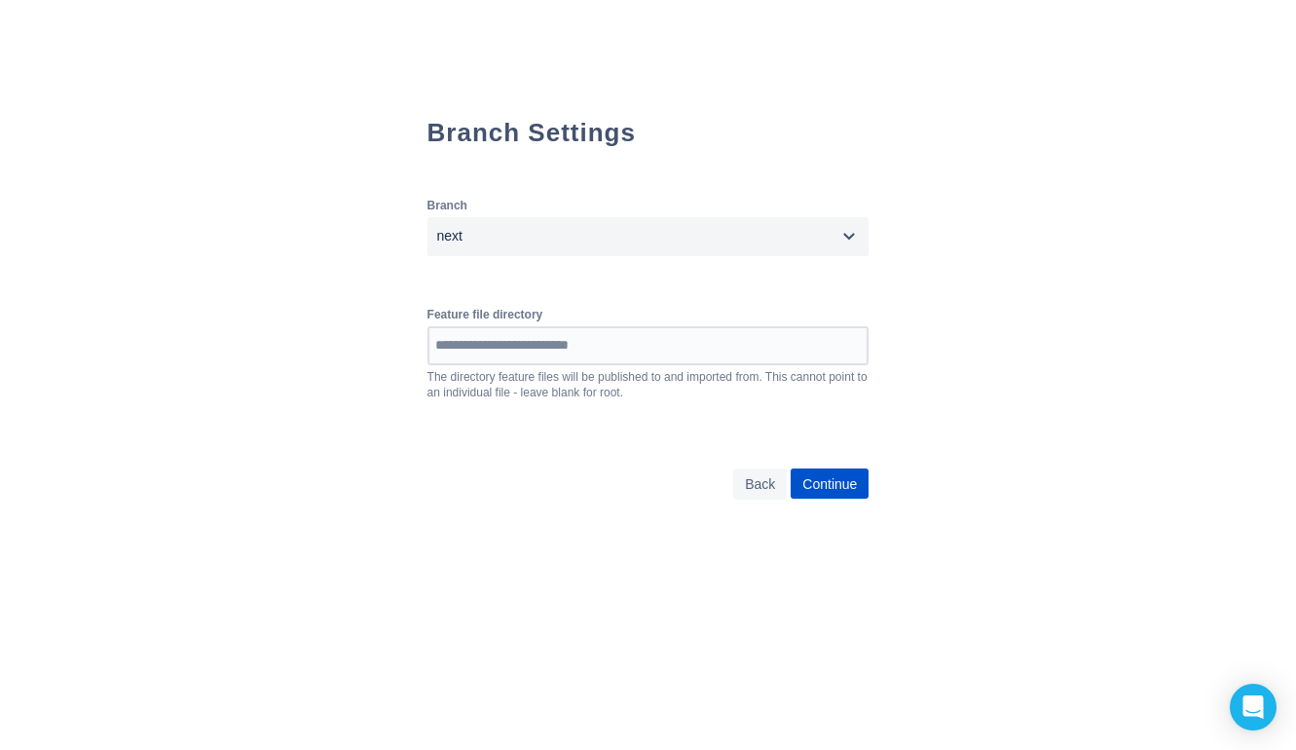
click at [570, 352] on input at bounding box center [648, 345] width 438 height 35
paste input "**********"
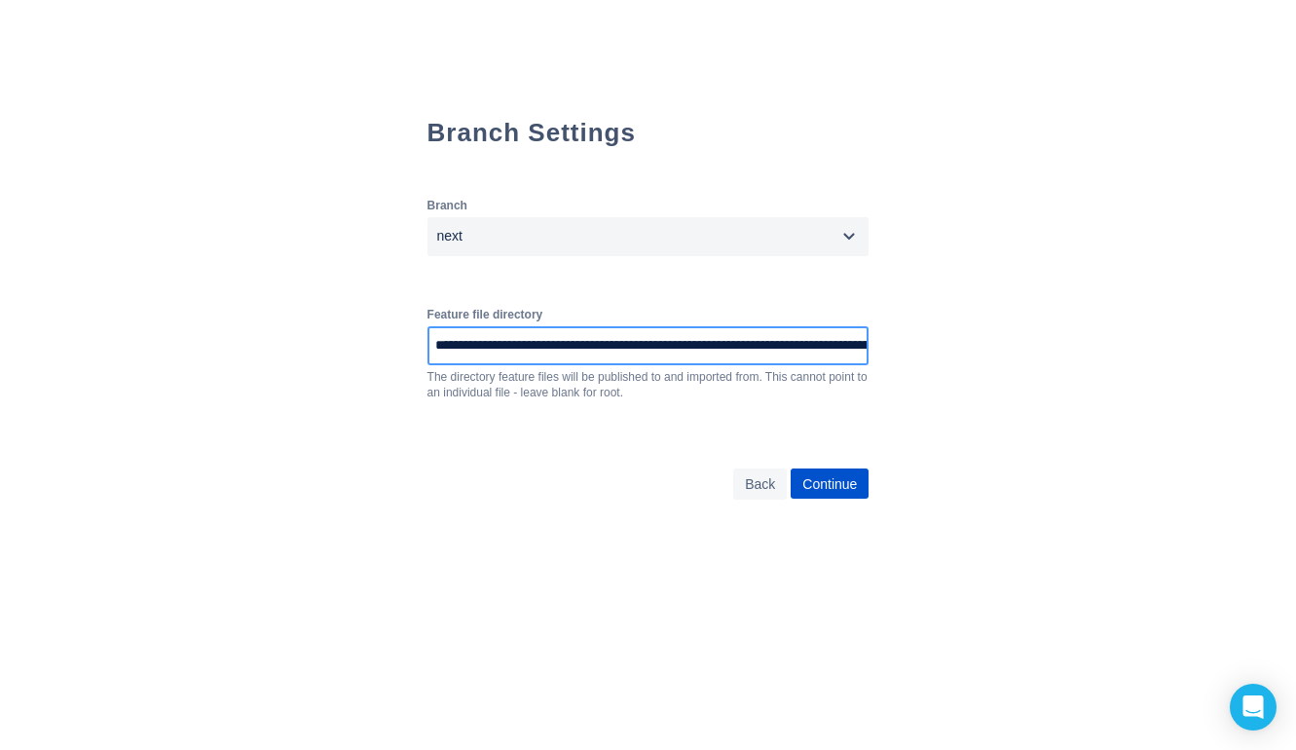
scroll to position [0, 172]
drag, startPoint x: 480, startPoint y: 350, endPoint x: 885, endPoint y: 349, distance: 405.0
click at [886, 349] on div "**********" at bounding box center [648, 264] width 702 height 529
drag, startPoint x: 551, startPoint y: 350, endPoint x: 683, endPoint y: 350, distance: 132.4
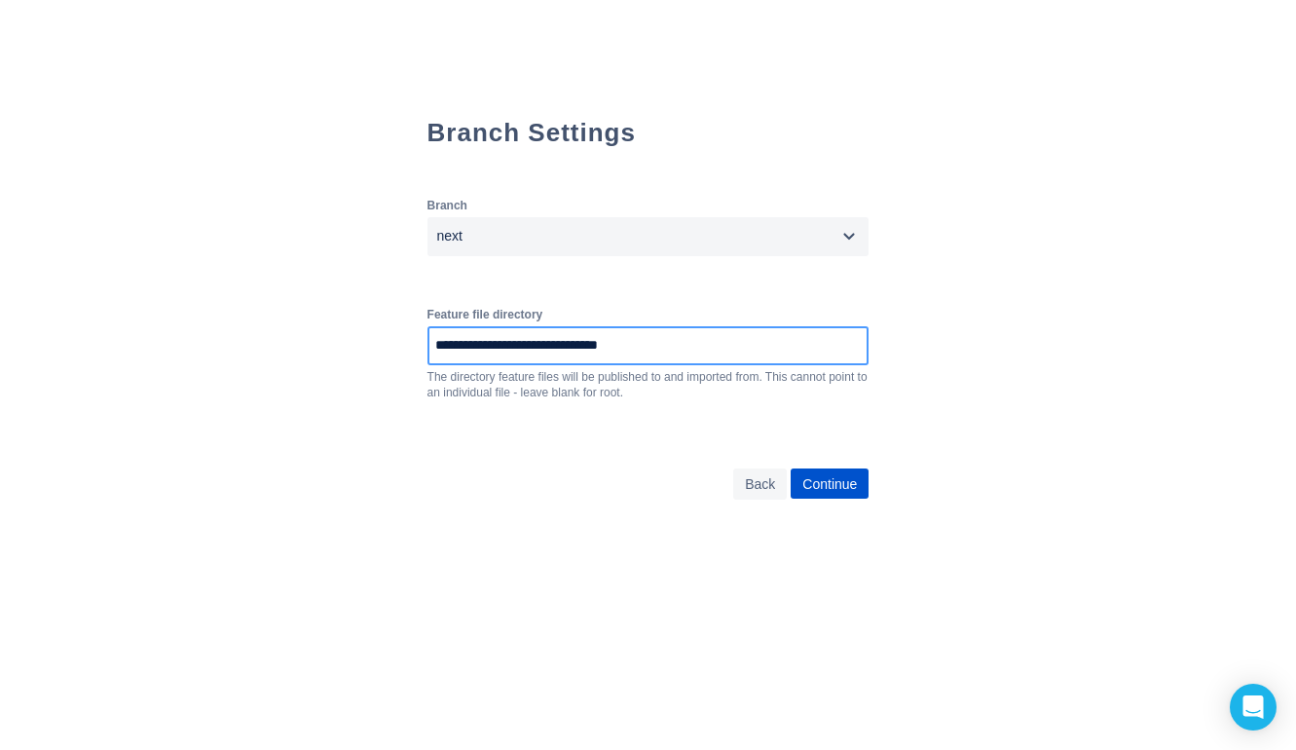
click at [683, 350] on input "**********" at bounding box center [664, 345] width 470 height 35
type input "**********"
click at [545, 445] on div "**********" at bounding box center [648, 353] width 442 height 350
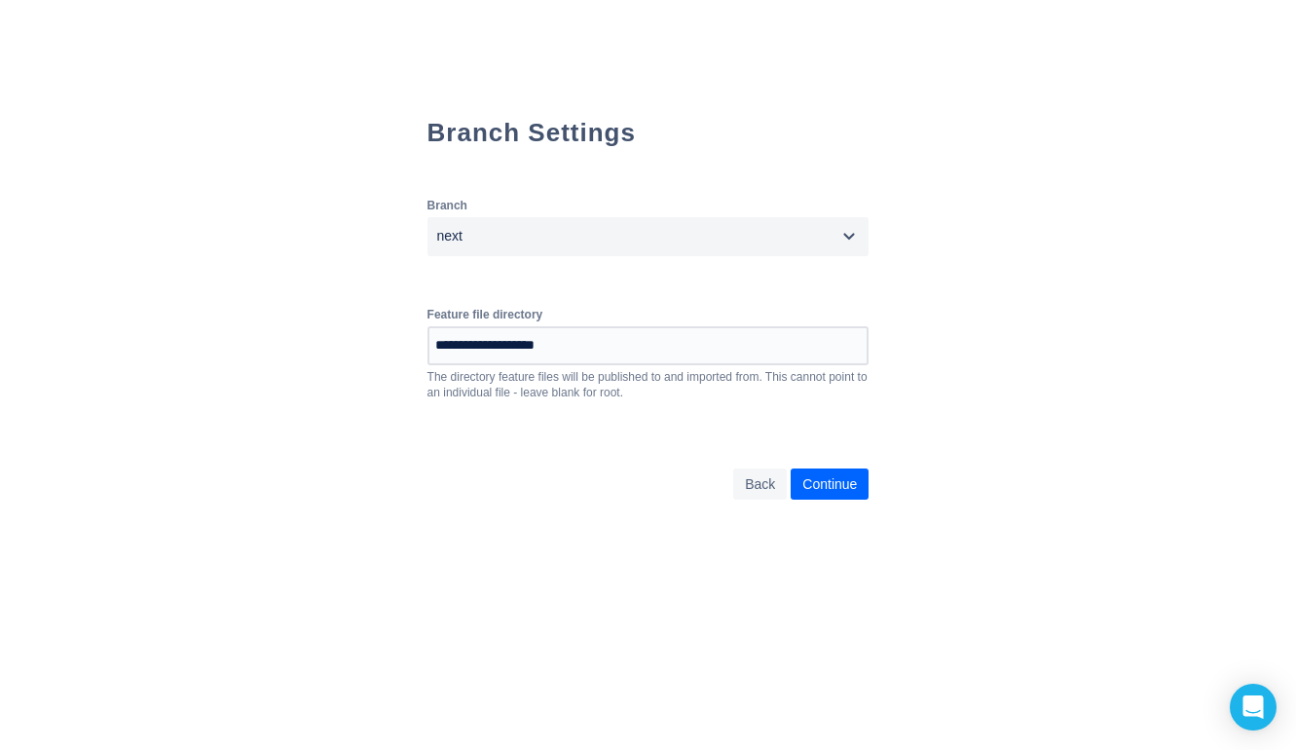
click at [855, 483] on span "Continue" at bounding box center [829, 483] width 55 height 31
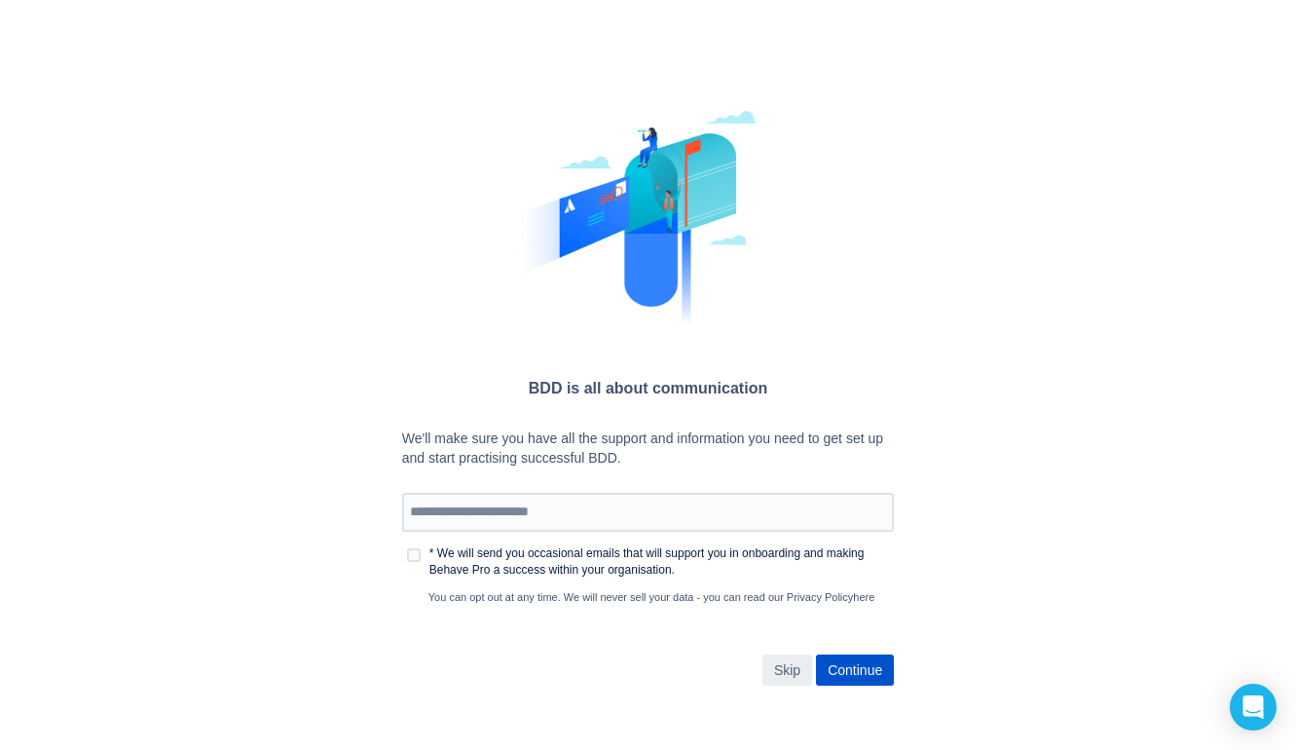
click at [800, 674] on span "Skip" at bounding box center [787, 669] width 26 height 31
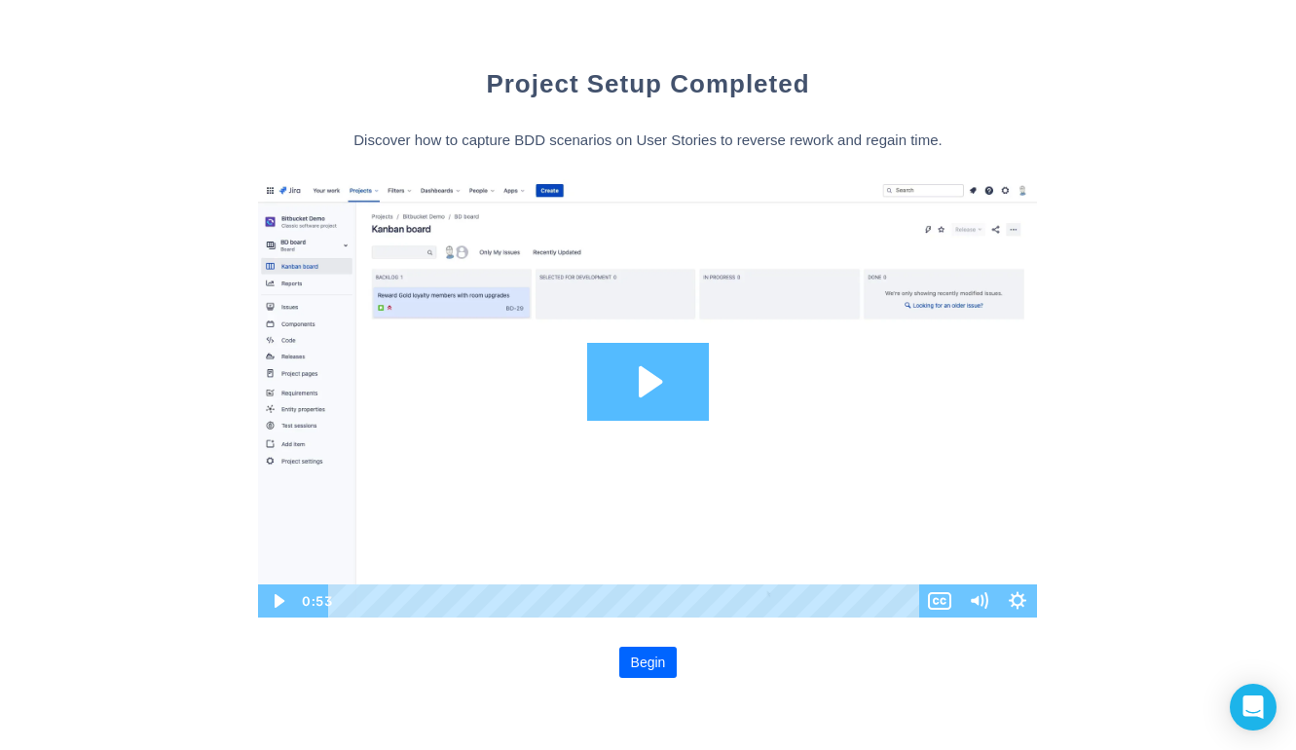
click at [643, 665] on span "Begin" at bounding box center [648, 661] width 35 height 31
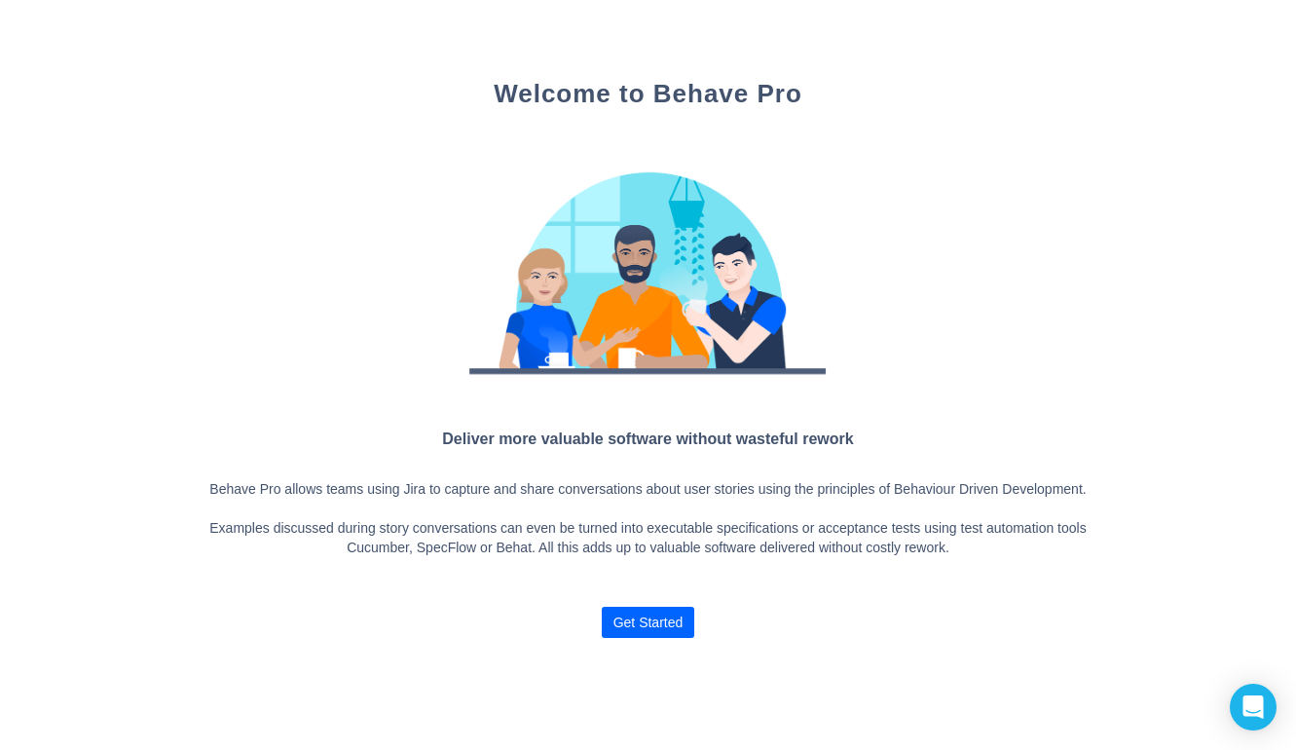
click at [636, 632] on span "Get Started" at bounding box center [648, 621] width 70 height 31
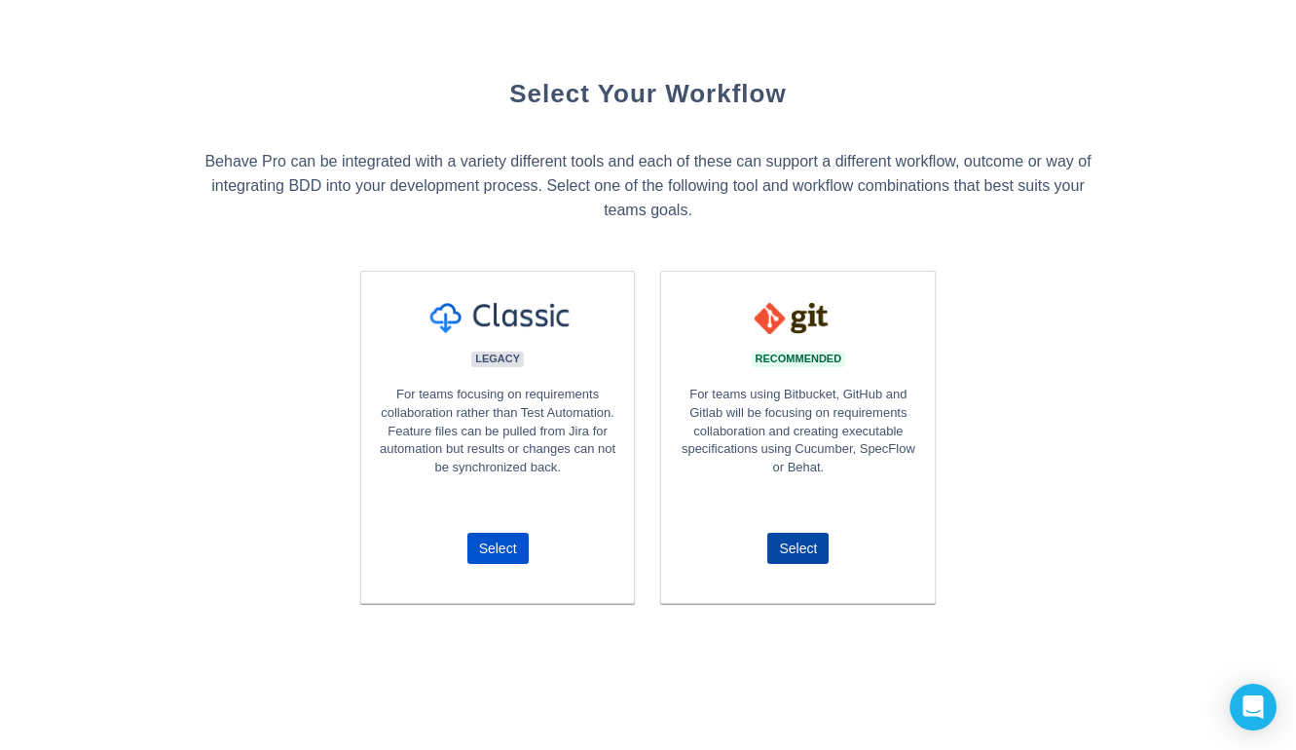
click at [780, 550] on span "Select" at bounding box center [798, 548] width 38 height 31
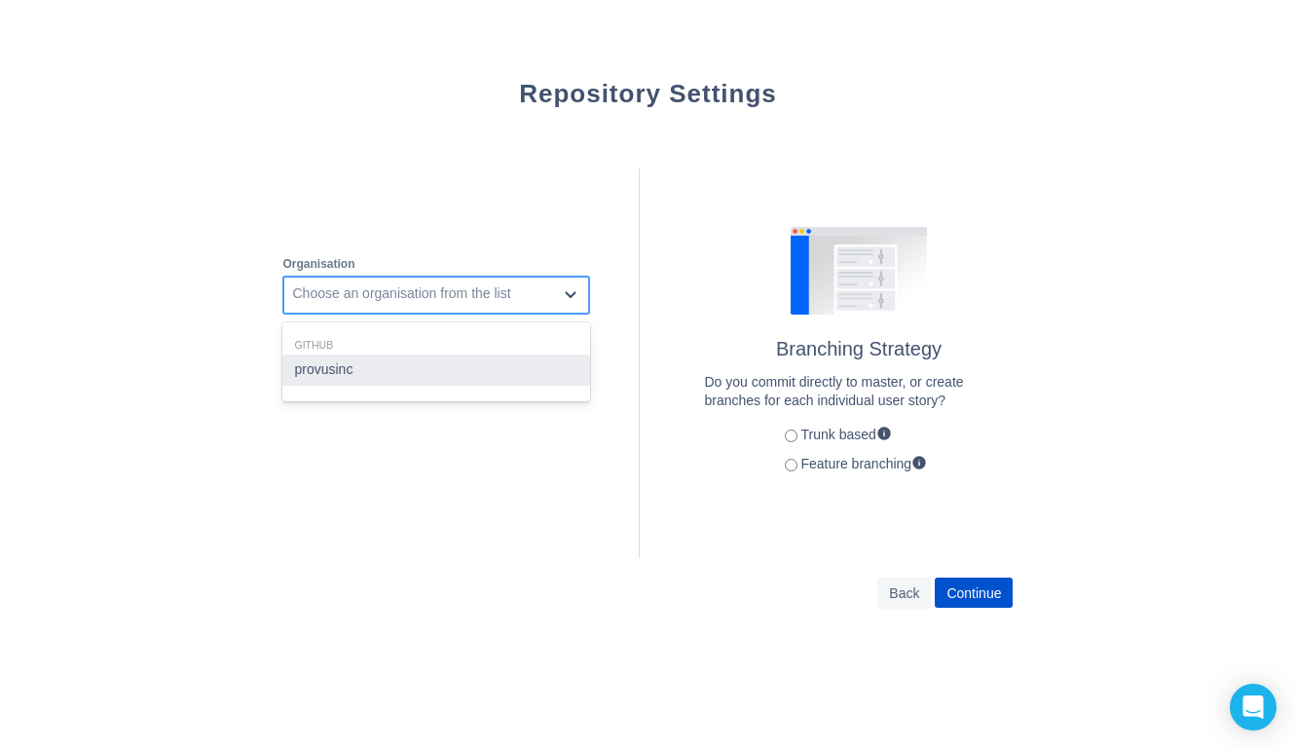
click at [532, 284] on div "Choose an organisation from the list" at bounding box center [420, 294] width 273 height 31
click at [452, 363] on div "provusinc" at bounding box center [436, 369] width 308 height 31
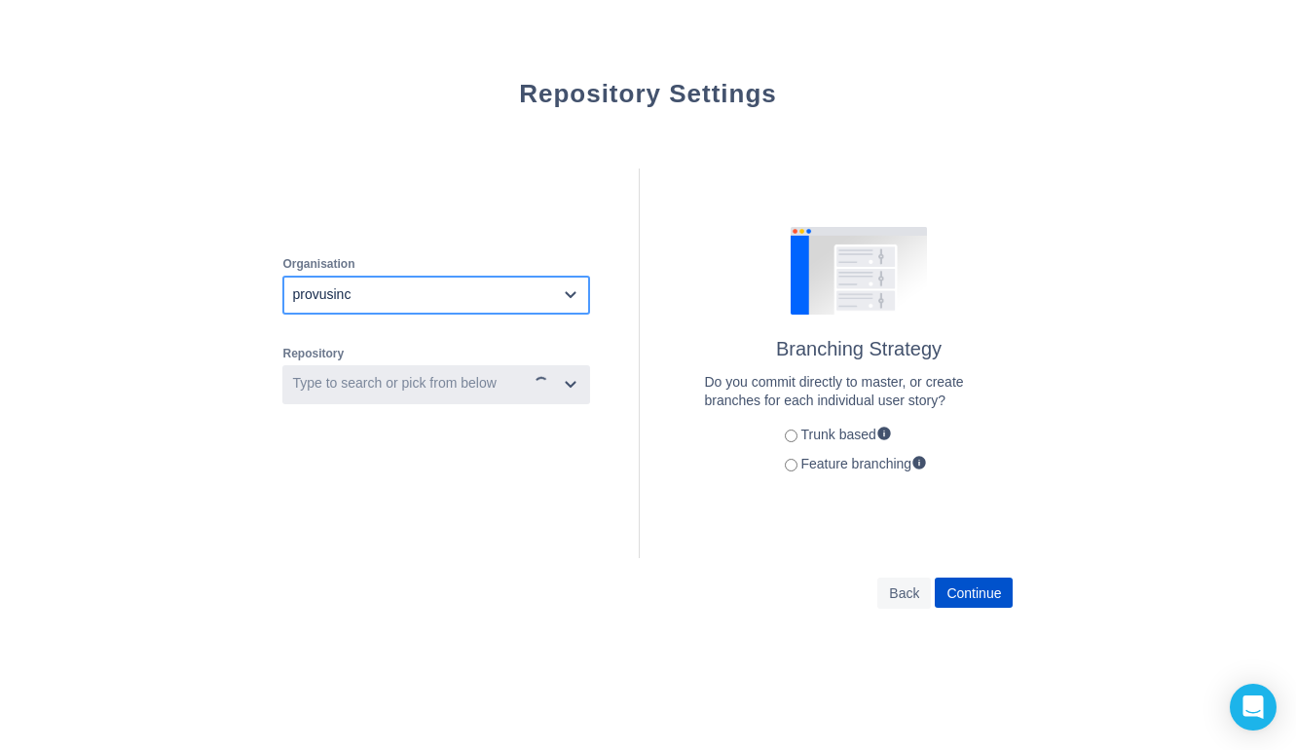
click at [424, 374] on div "Type to search or pick from below" at bounding box center [404, 384] width 241 height 31
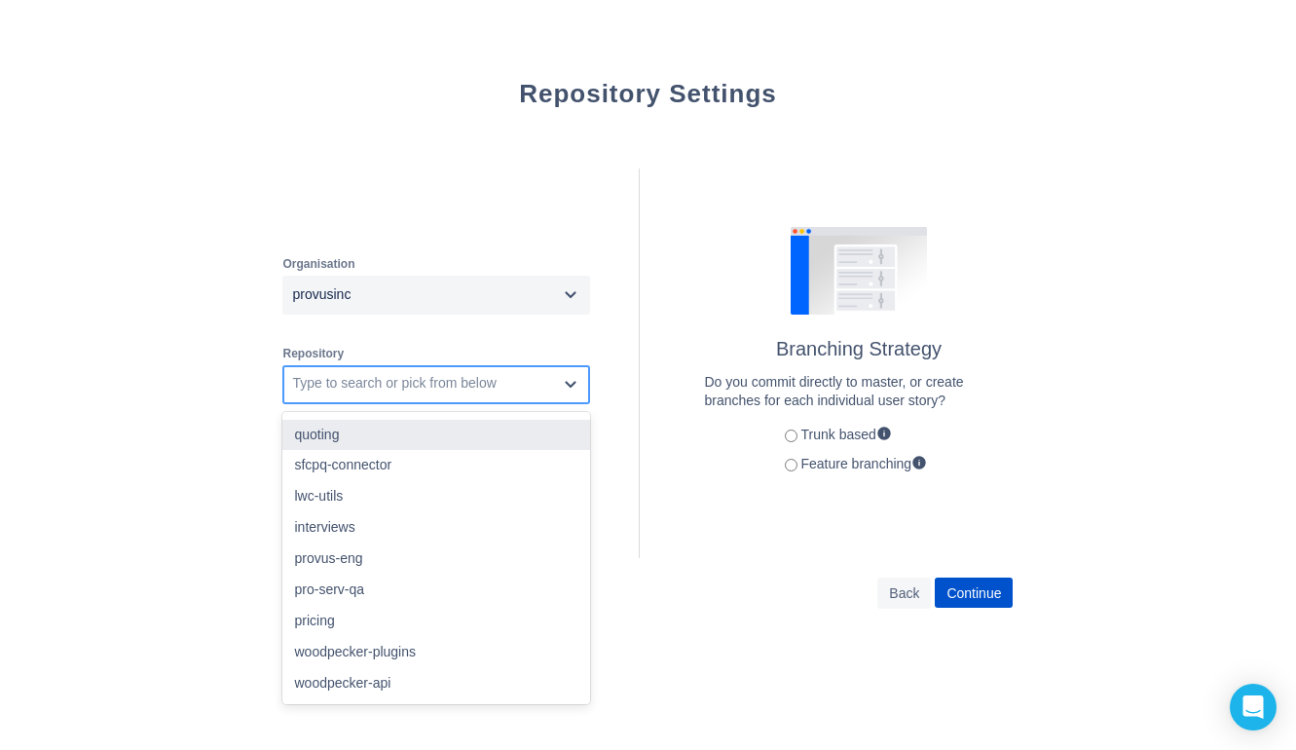
click at [387, 437] on div "quoting" at bounding box center [436, 435] width 308 height 31
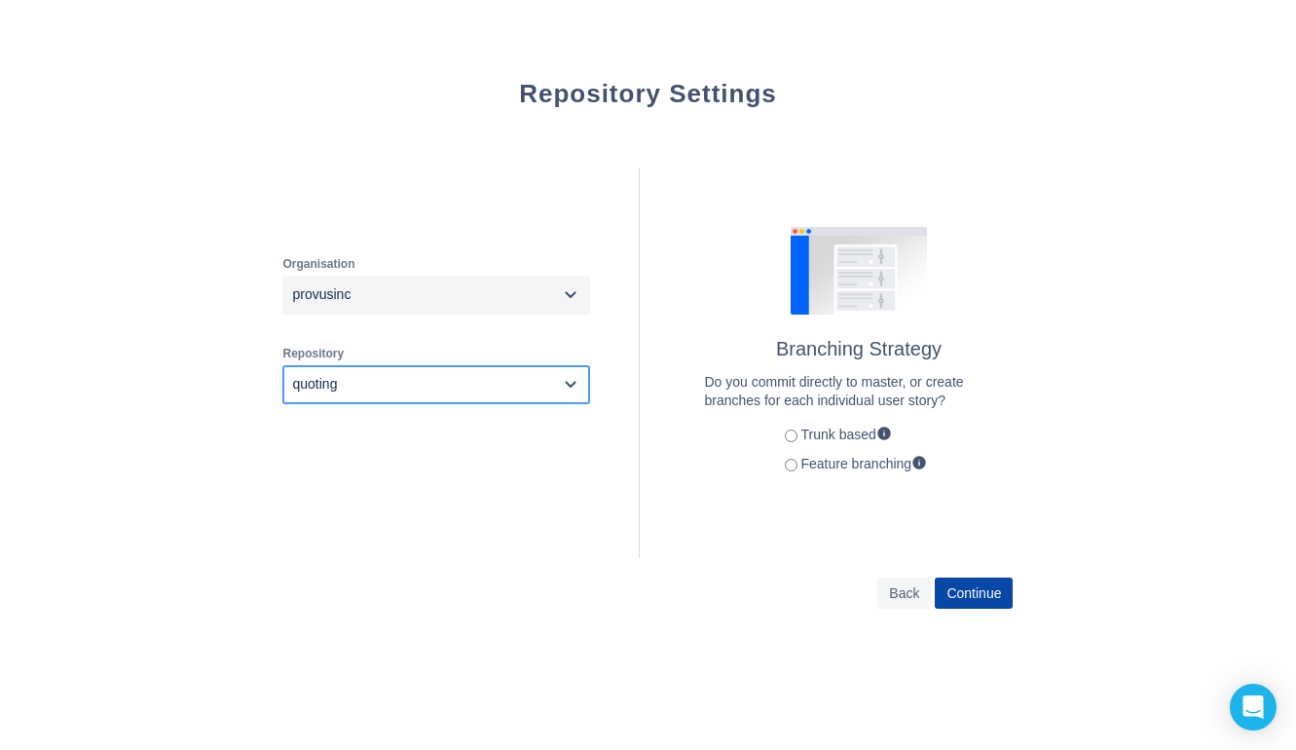
click at [961, 595] on span "Continue" at bounding box center [973, 592] width 55 height 31
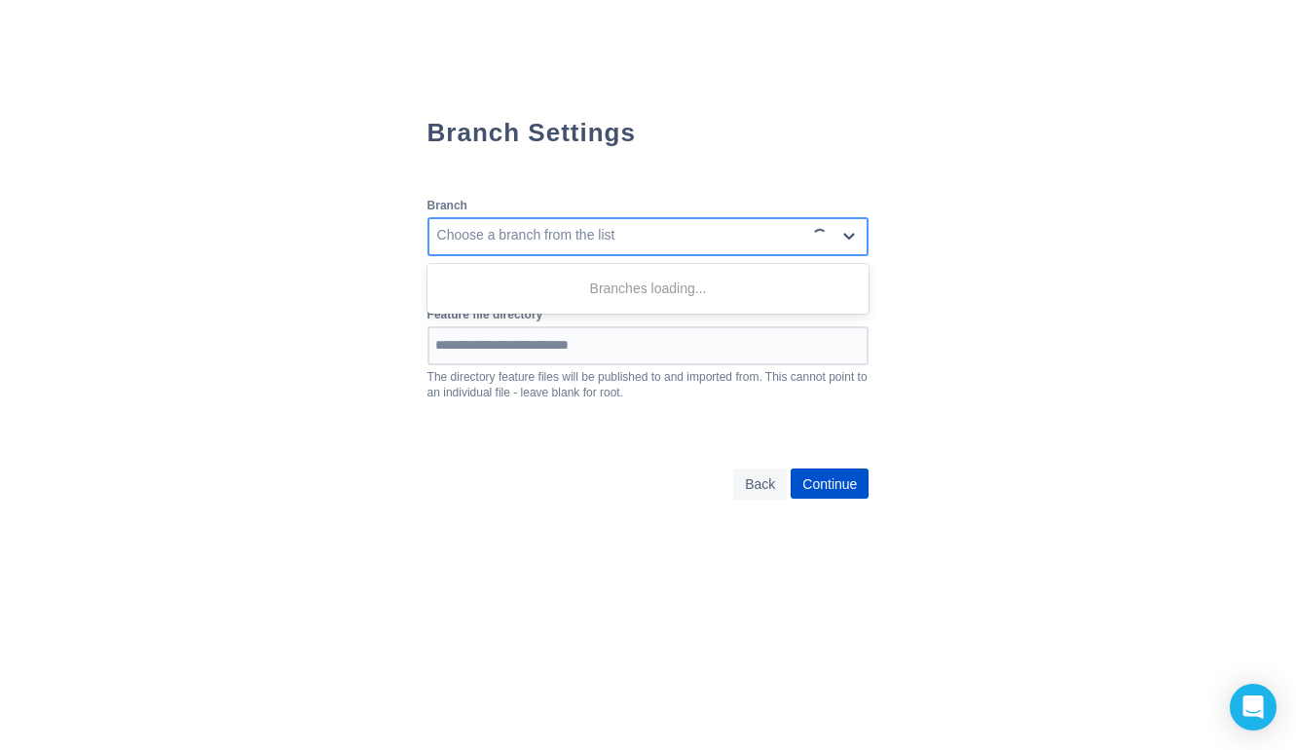
click at [664, 250] on div "Choose a branch from the list" at bounding box center [617, 236] width 376 height 31
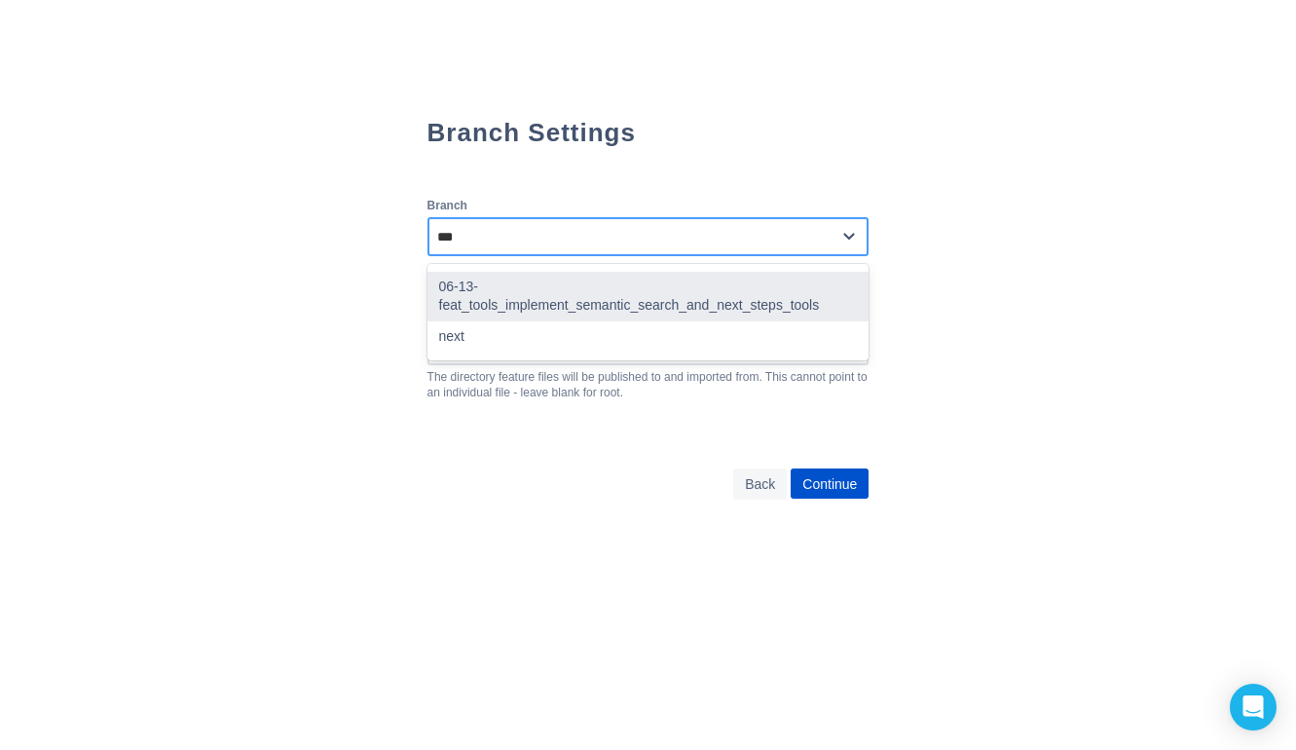
type input "****"
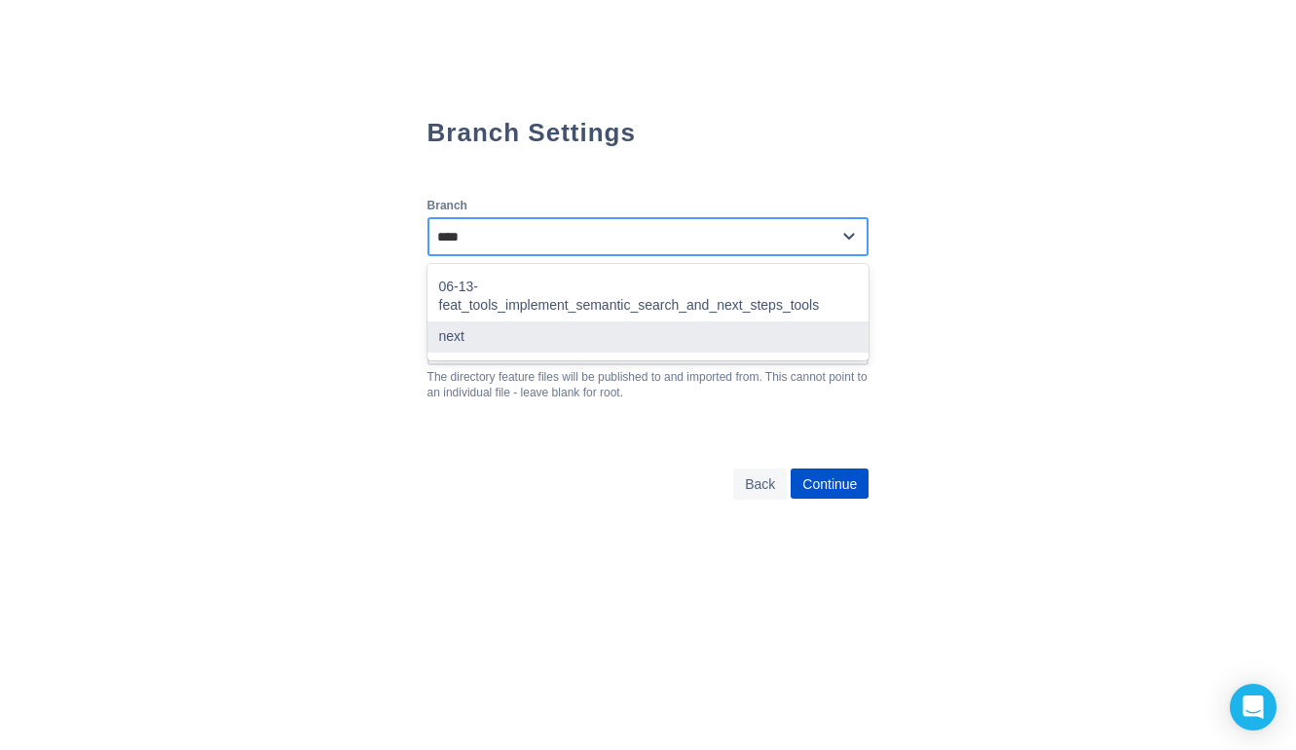
click at [463, 321] on div "next" at bounding box center [648, 336] width 442 height 31
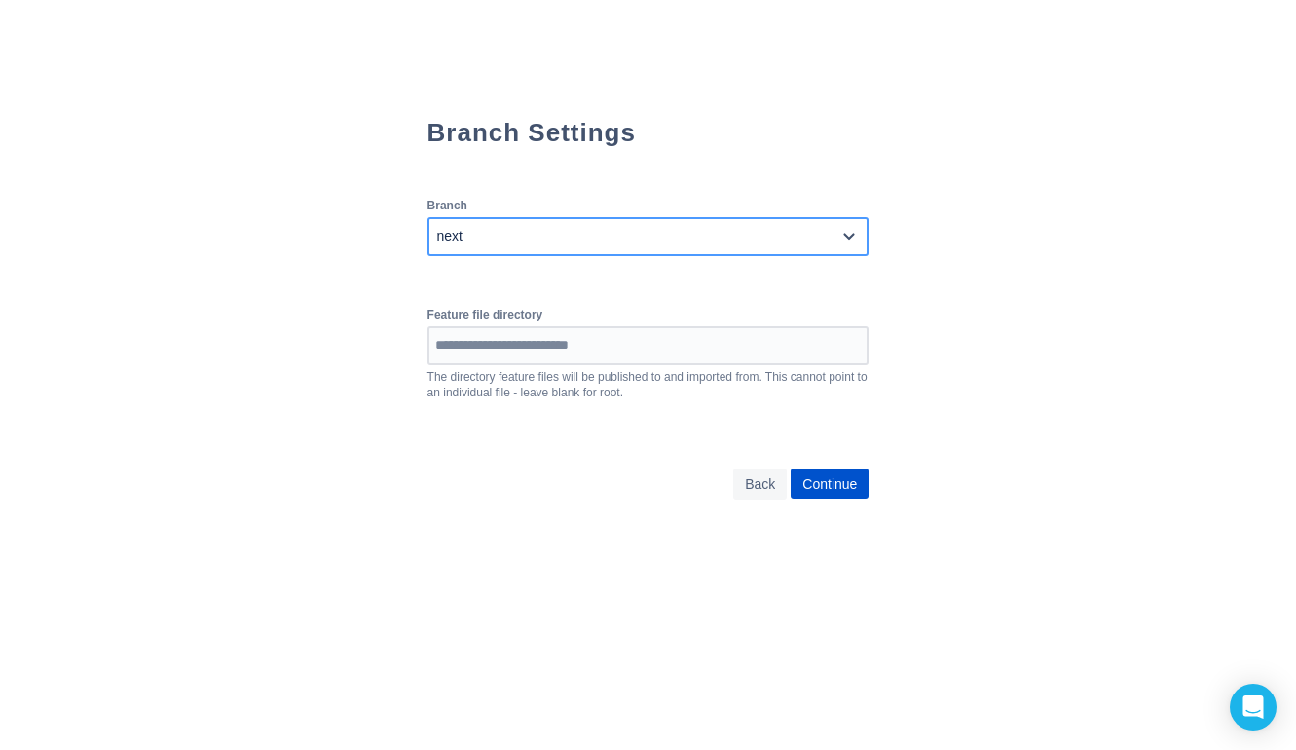
click at [444, 474] on div "Back Continue" at bounding box center [648, 483] width 442 height 31
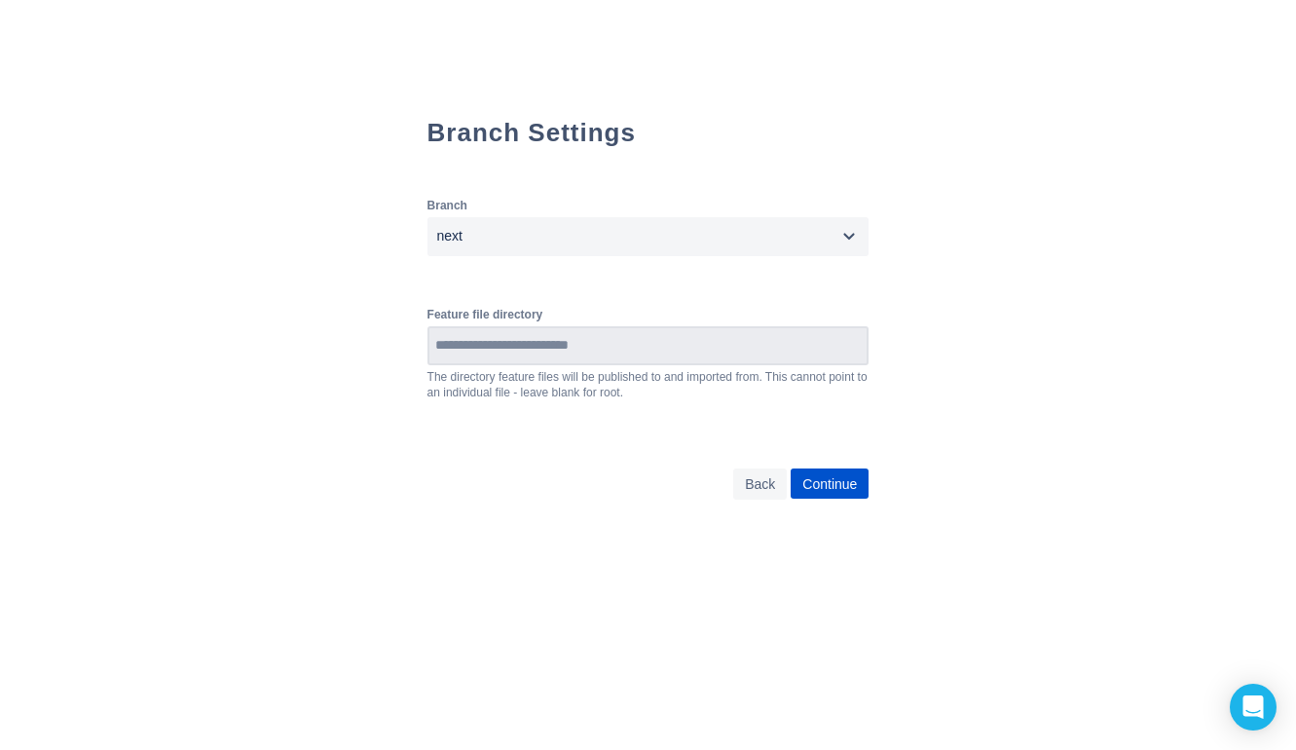
click at [524, 356] on input at bounding box center [648, 345] width 438 height 35
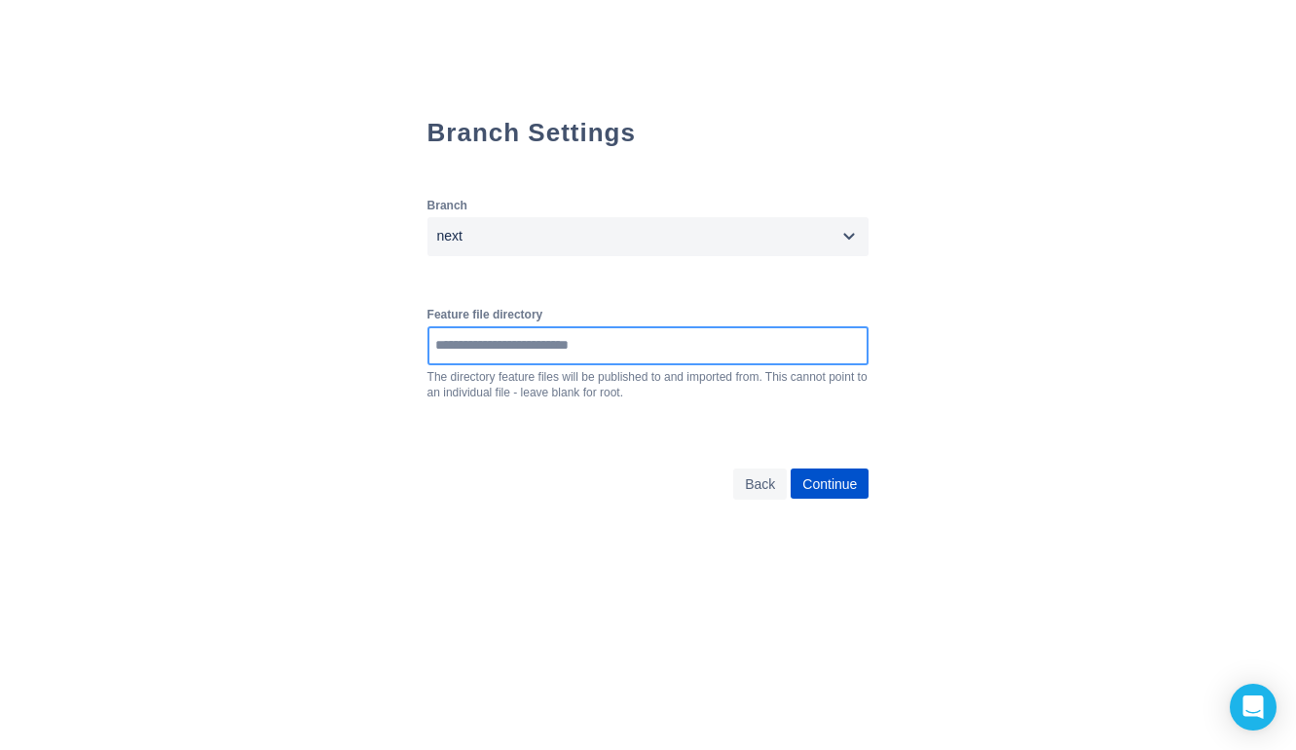
click at [541, 358] on input at bounding box center [648, 345] width 438 height 35
paste input "**********"
drag, startPoint x: 545, startPoint y: 349, endPoint x: 884, endPoint y: 349, distance: 338.8
click at [869, 349] on div "**********" at bounding box center [648, 345] width 442 height 39
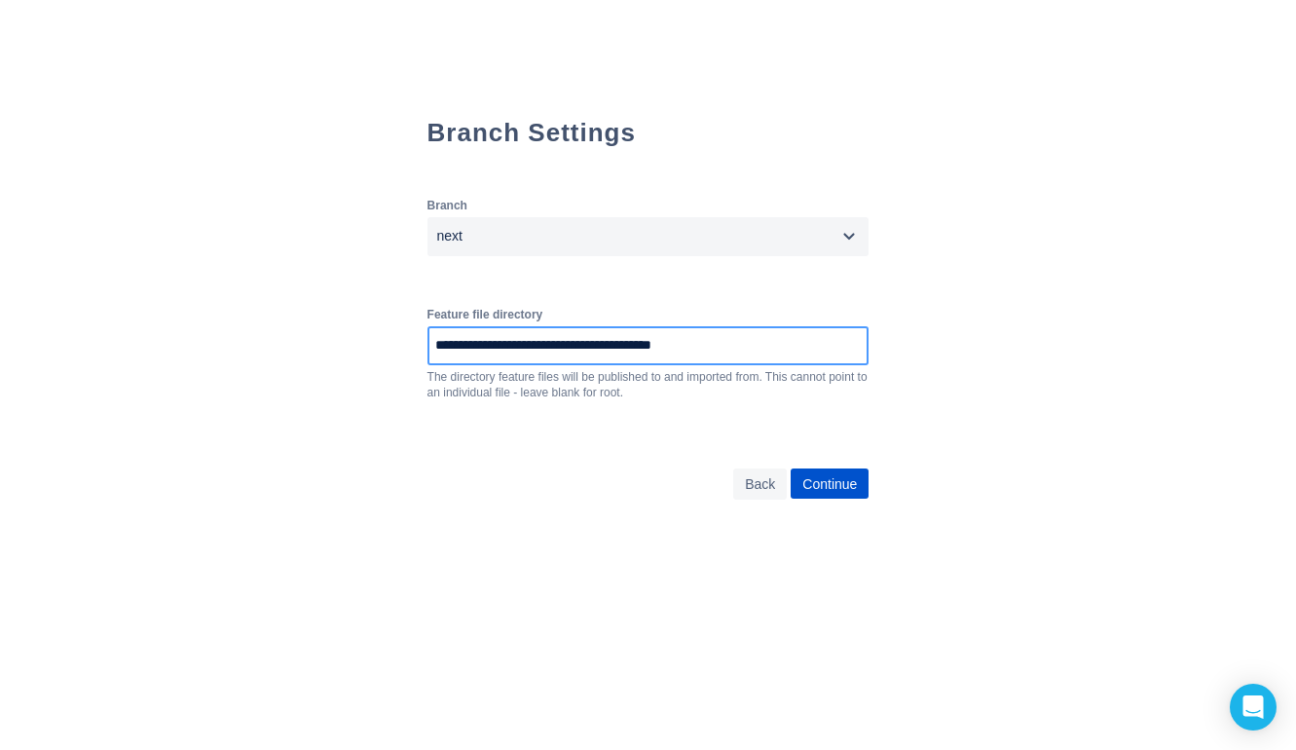
scroll to position [0, 0]
drag, startPoint x: 550, startPoint y: 349, endPoint x: 753, endPoint y: 344, distance: 202.5
click at [753, 346] on input "**********" at bounding box center [664, 345] width 470 height 35
type input "**********"
click at [826, 481] on span "Continue" at bounding box center [829, 483] width 55 height 31
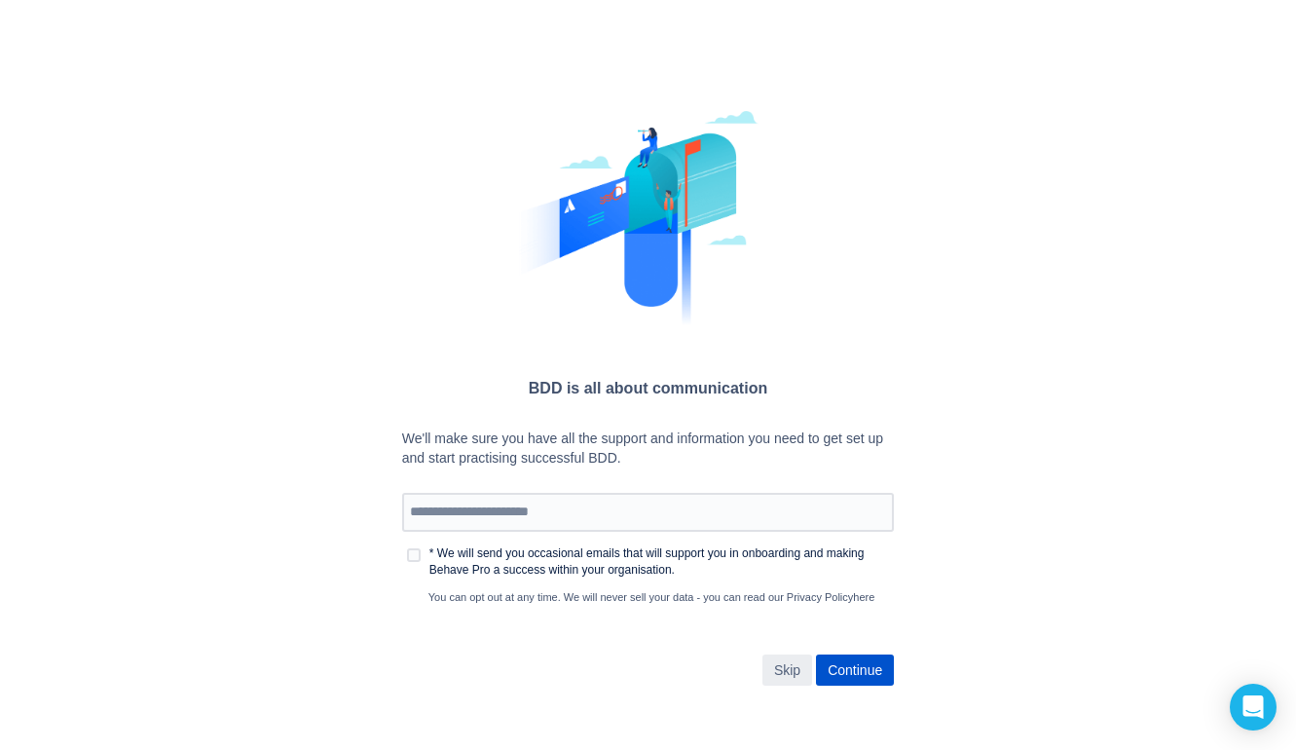
click at [800, 668] on span "Skip" at bounding box center [787, 669] width 26 height 31
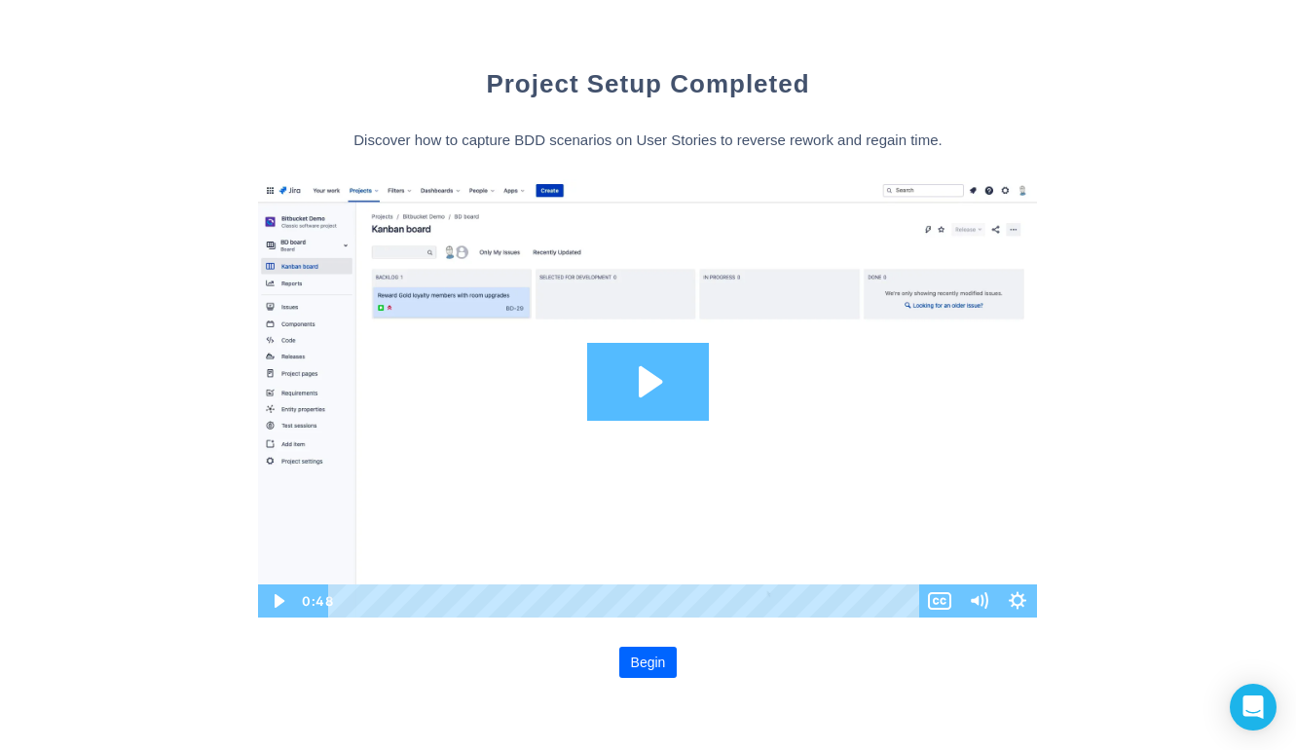
click at [647, 652] on span "Begin" at bounding box center [648, 661] width 35 height 31
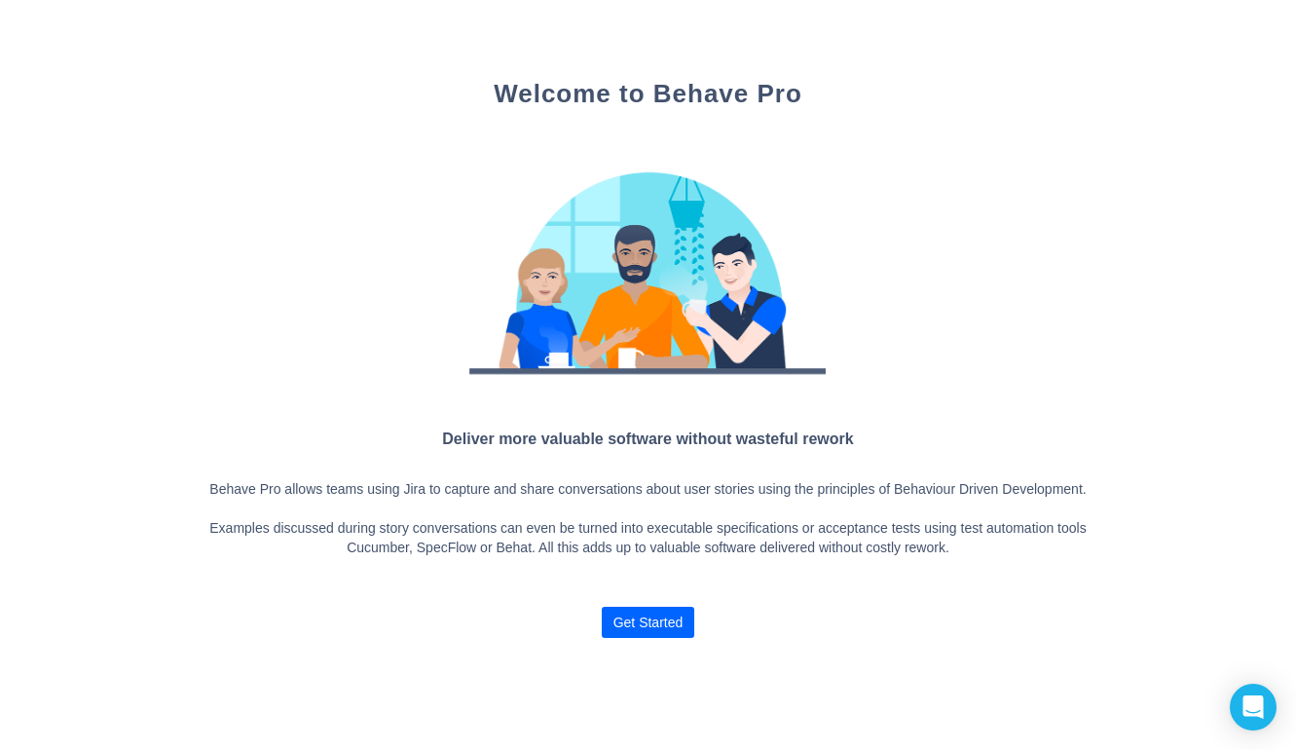
click at [682, 638] on span "Get Started" at bounding box center [648, 621] width 78 height 31
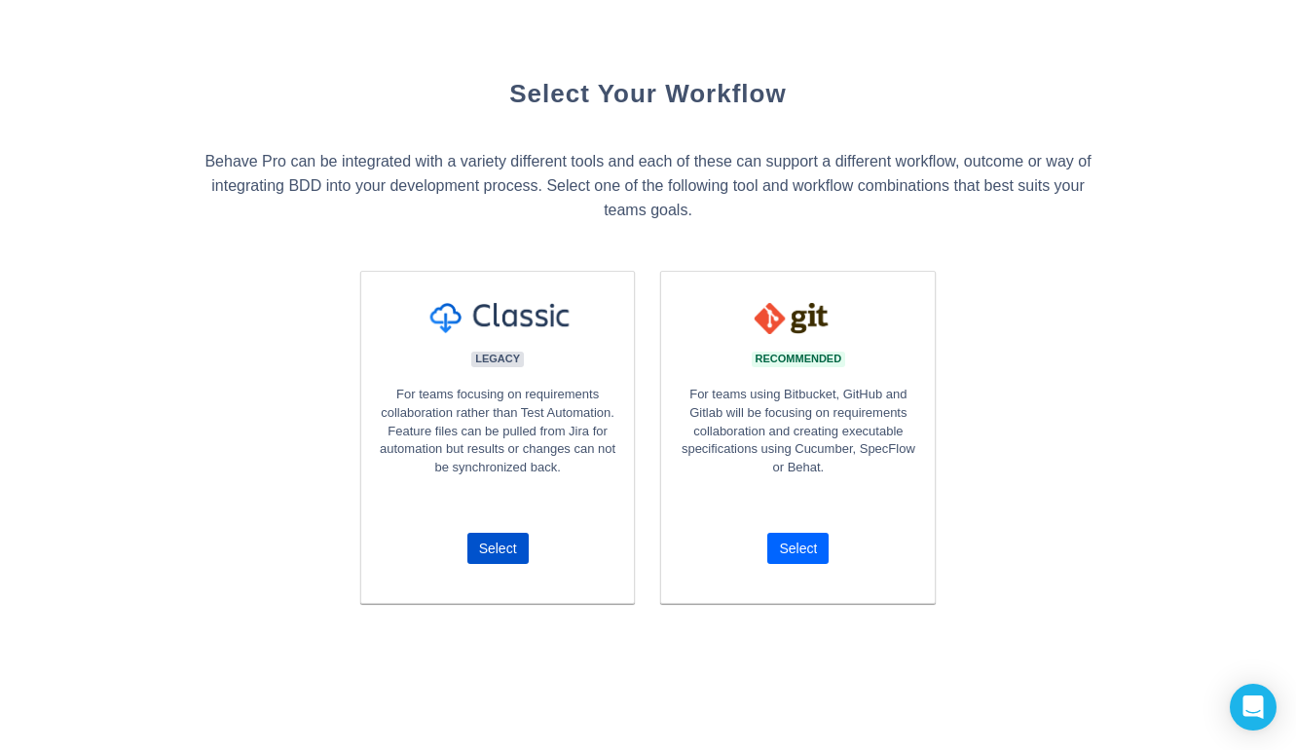
click at [776, 561] on span "Select" at bounding box center [798, 548] width 46 height 31
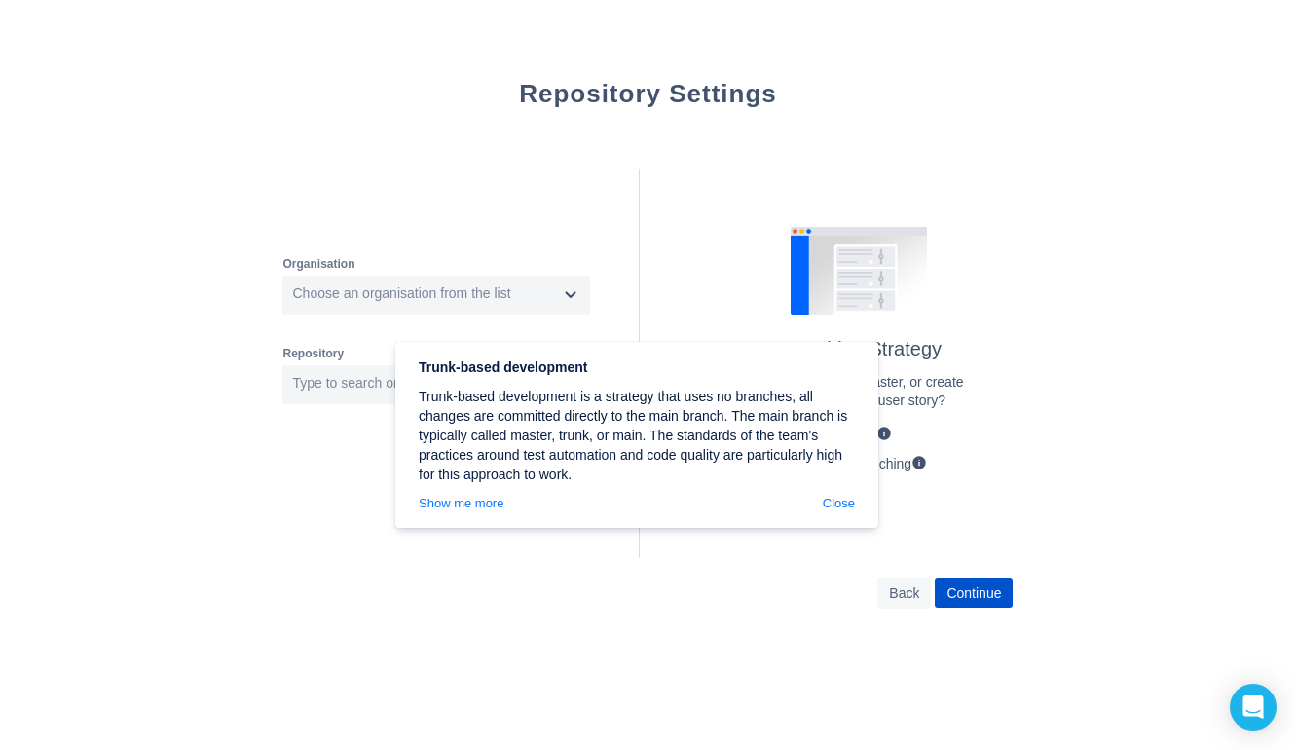
click at [892, 433] on span at bounding box center [884, 433] width 16 height 16
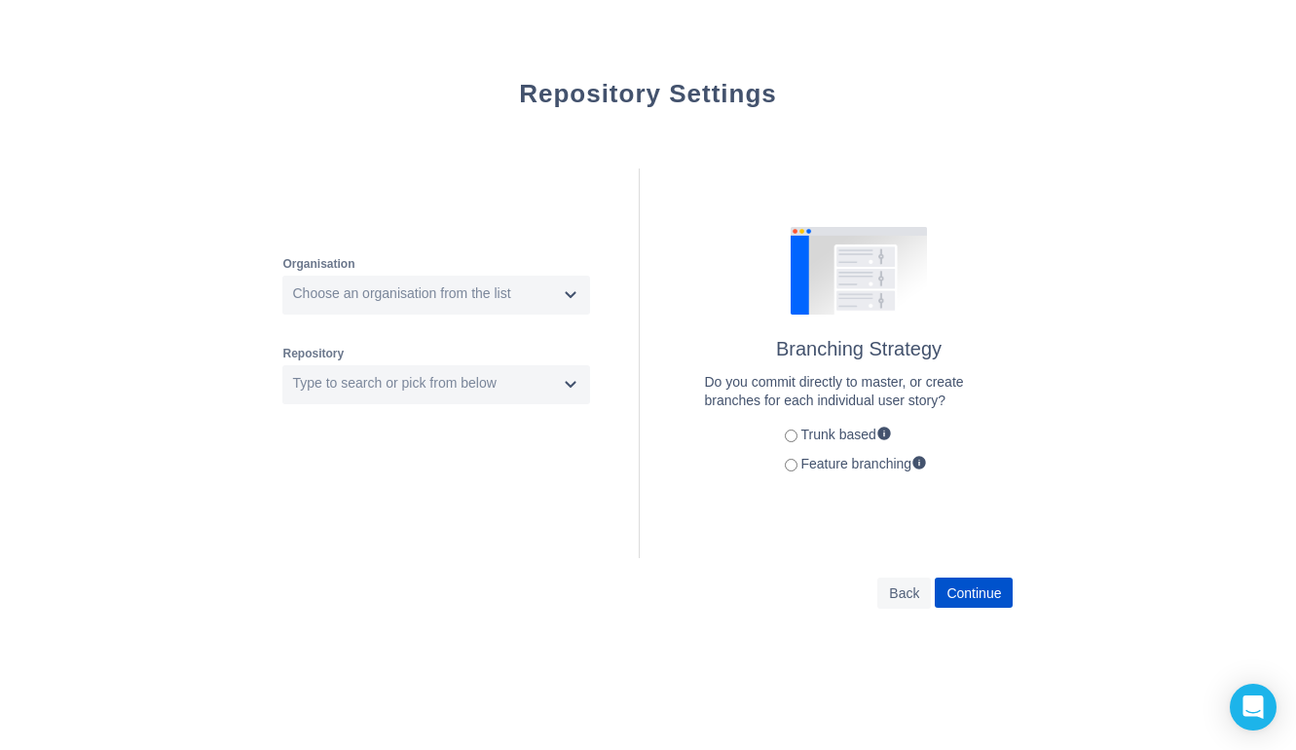
click at [892, 433] on span at bounding box center [884, 433] width 16 height 16
click at [893, 578] on span "Back" at bounding box center [904, 592] width 30 height 31
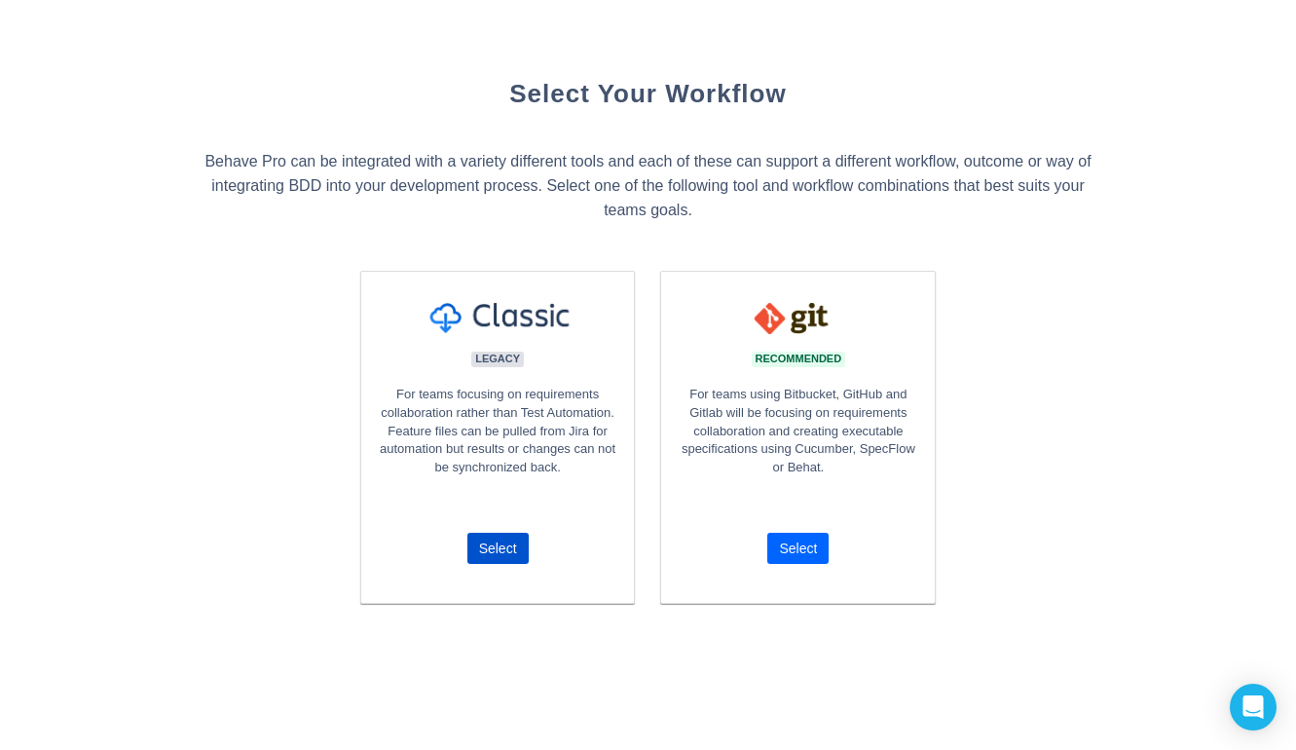
click at [798, 546] on span "Select" at bounding box center [798, 548] width 38 height 31
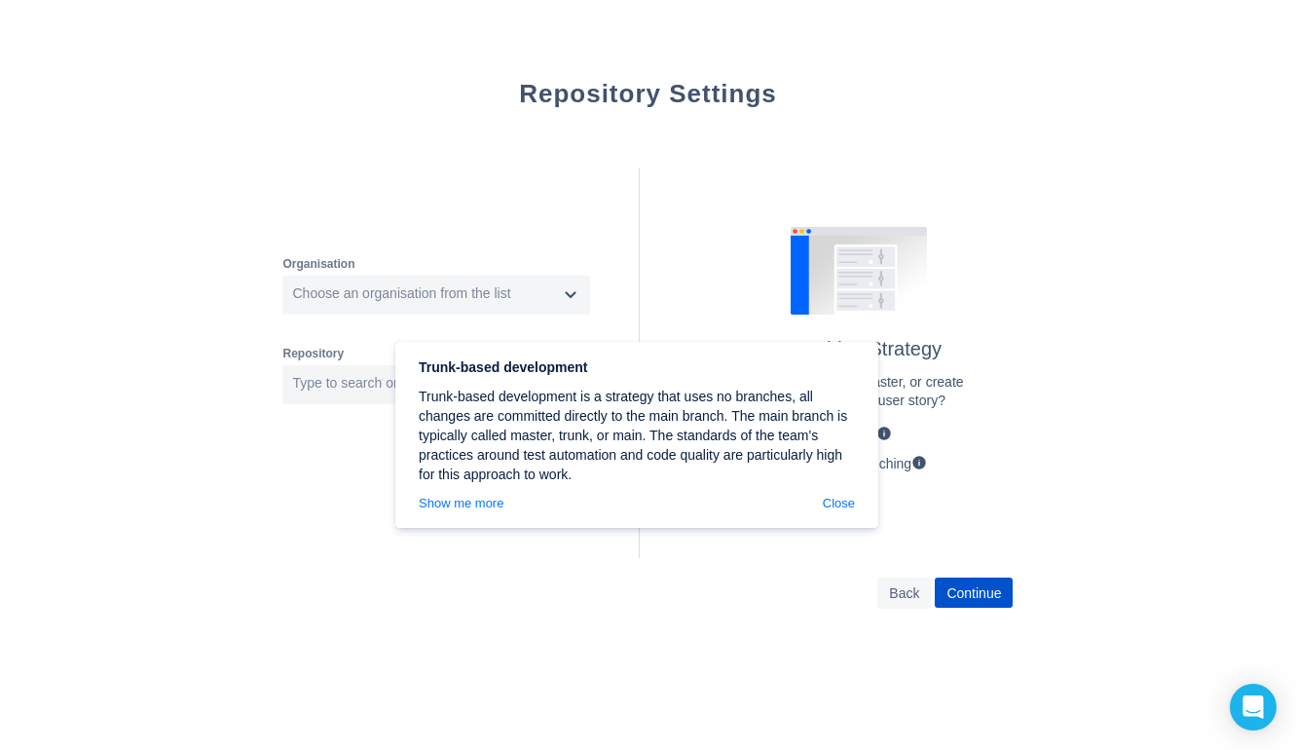
click at [852, 515] on div "Trunk-based development Trunk-based development is a strategy that uses no bran…" at bounding box center [636, 435] width 483 height 186
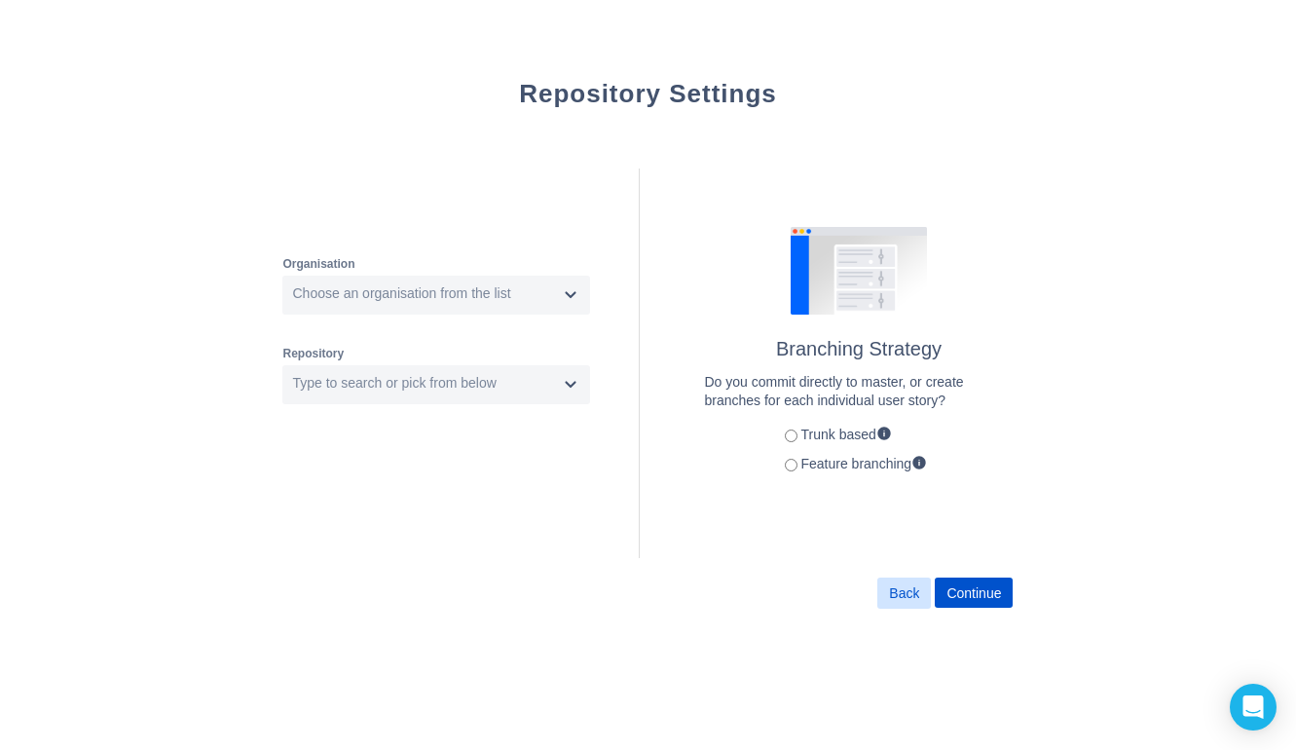
click at [911, 593] on span "Back" at bounding box center [904, 592] width 30 height 31
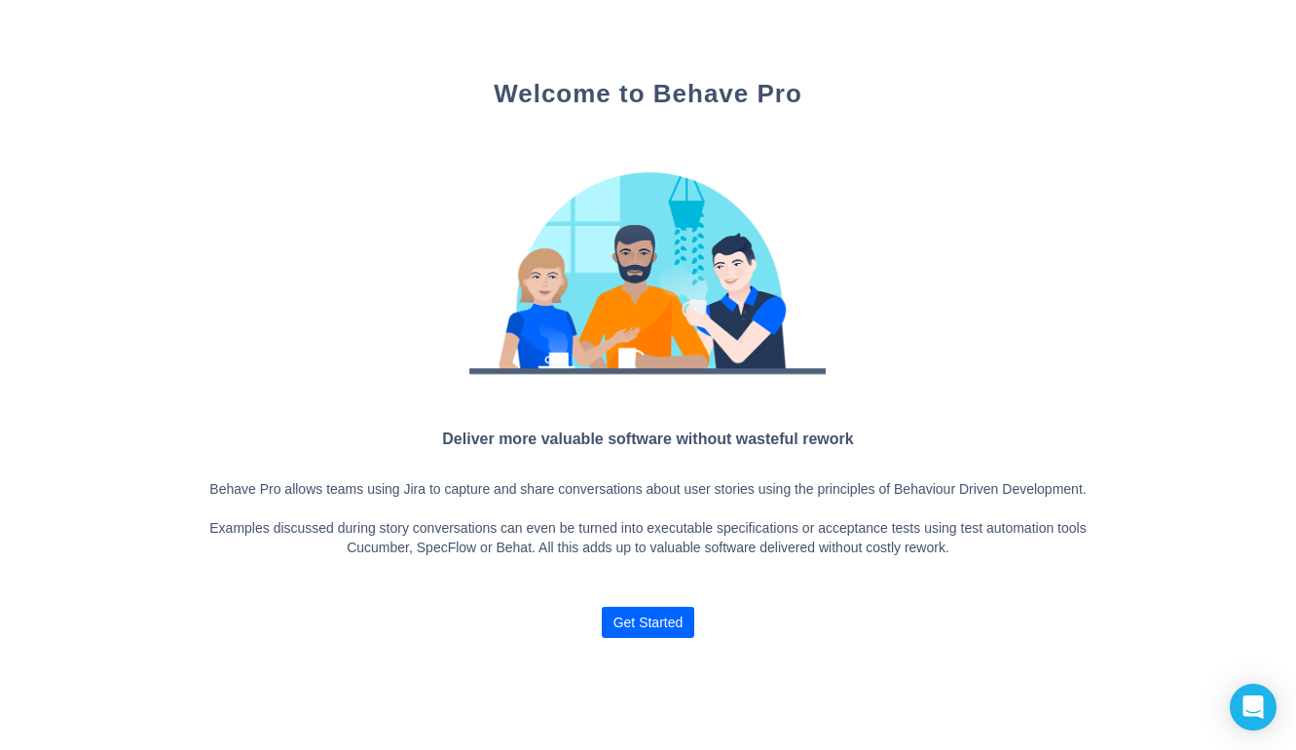
click at [626, 638] on span "Get Started" at bounding box center [648, 621] width 70 height 31
